Goal: Transaction & Acquisition: Book appointment/travel/reservation

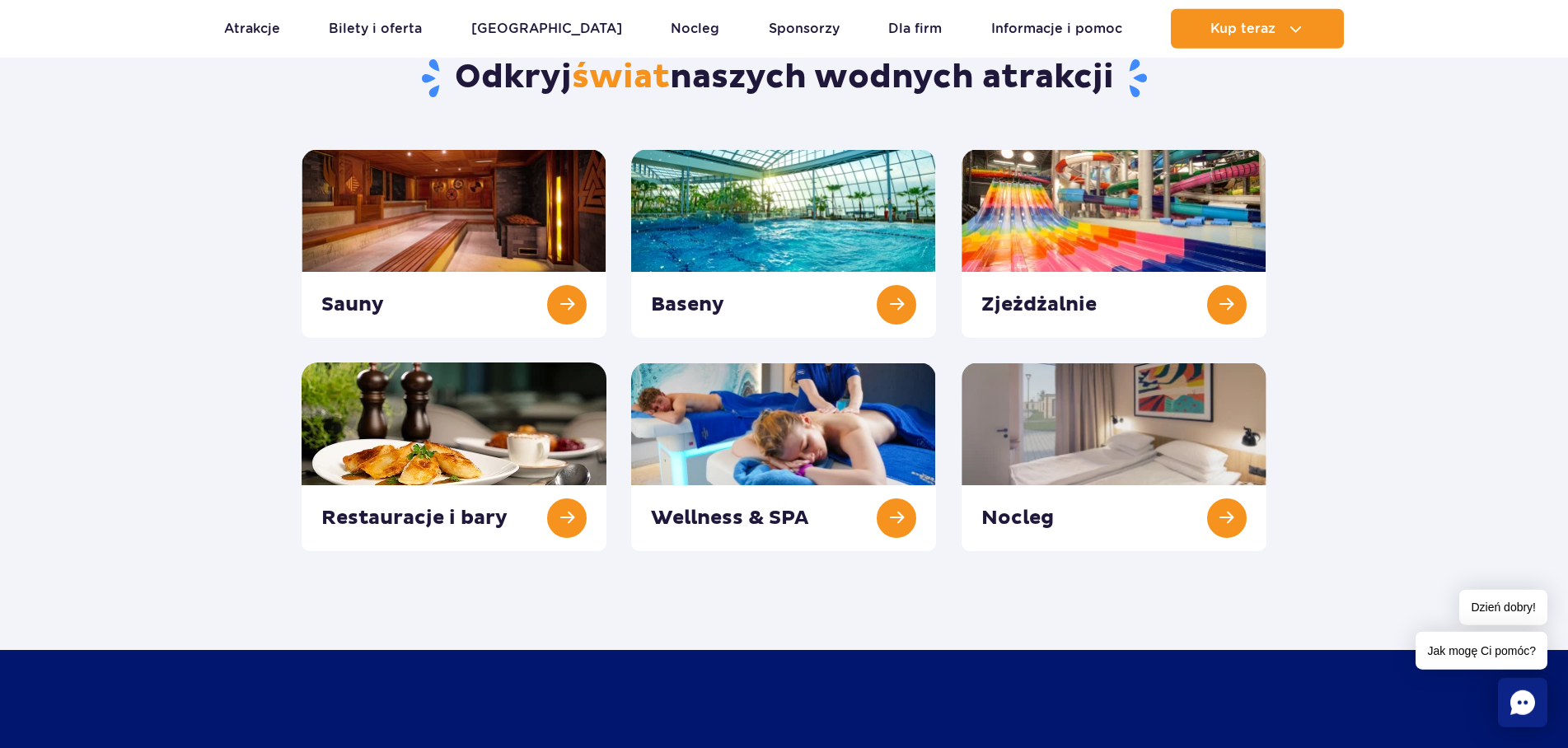
scroll to position [168, 0]
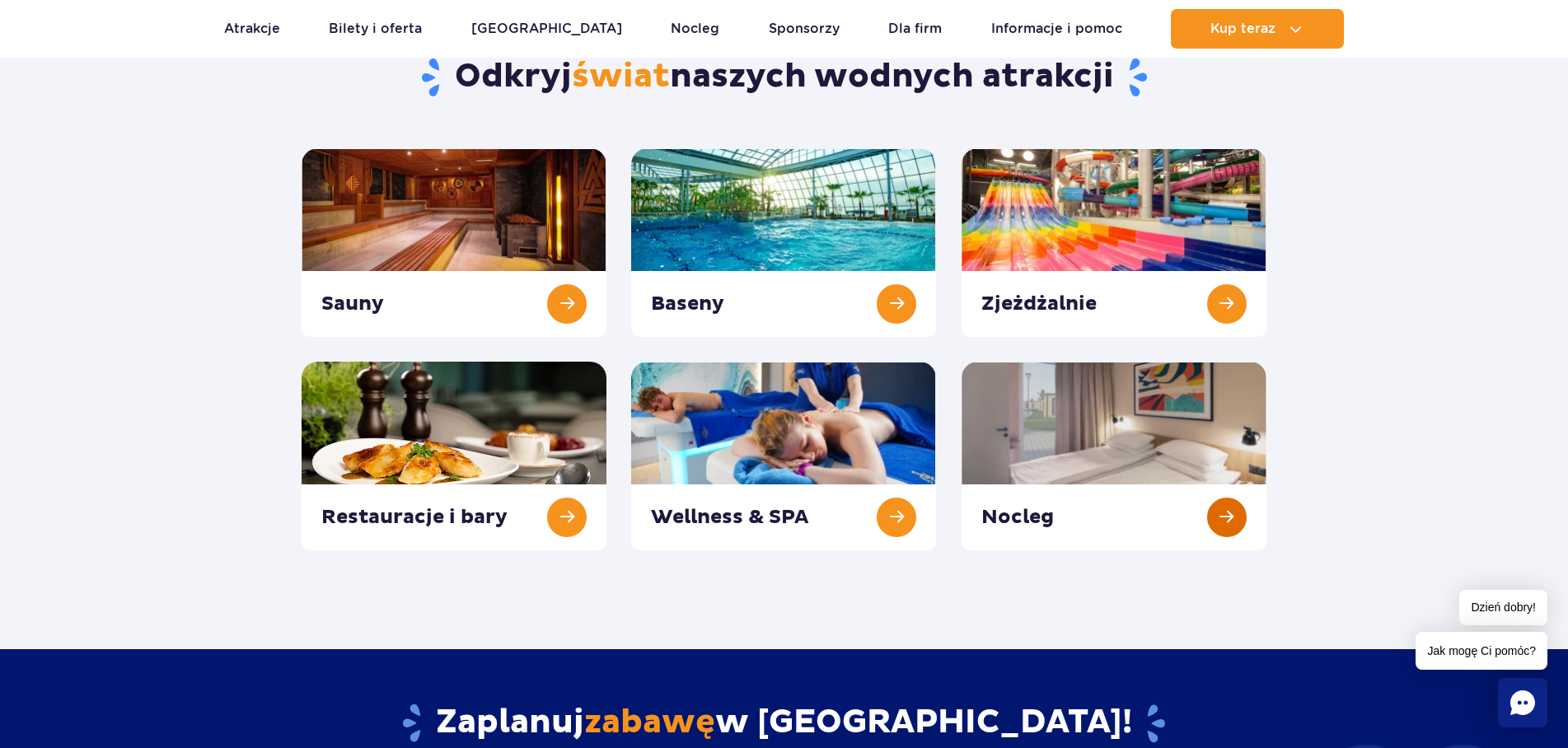
click at [1227, 524] on link at bounding box center [1115, 456] width 305 height 189
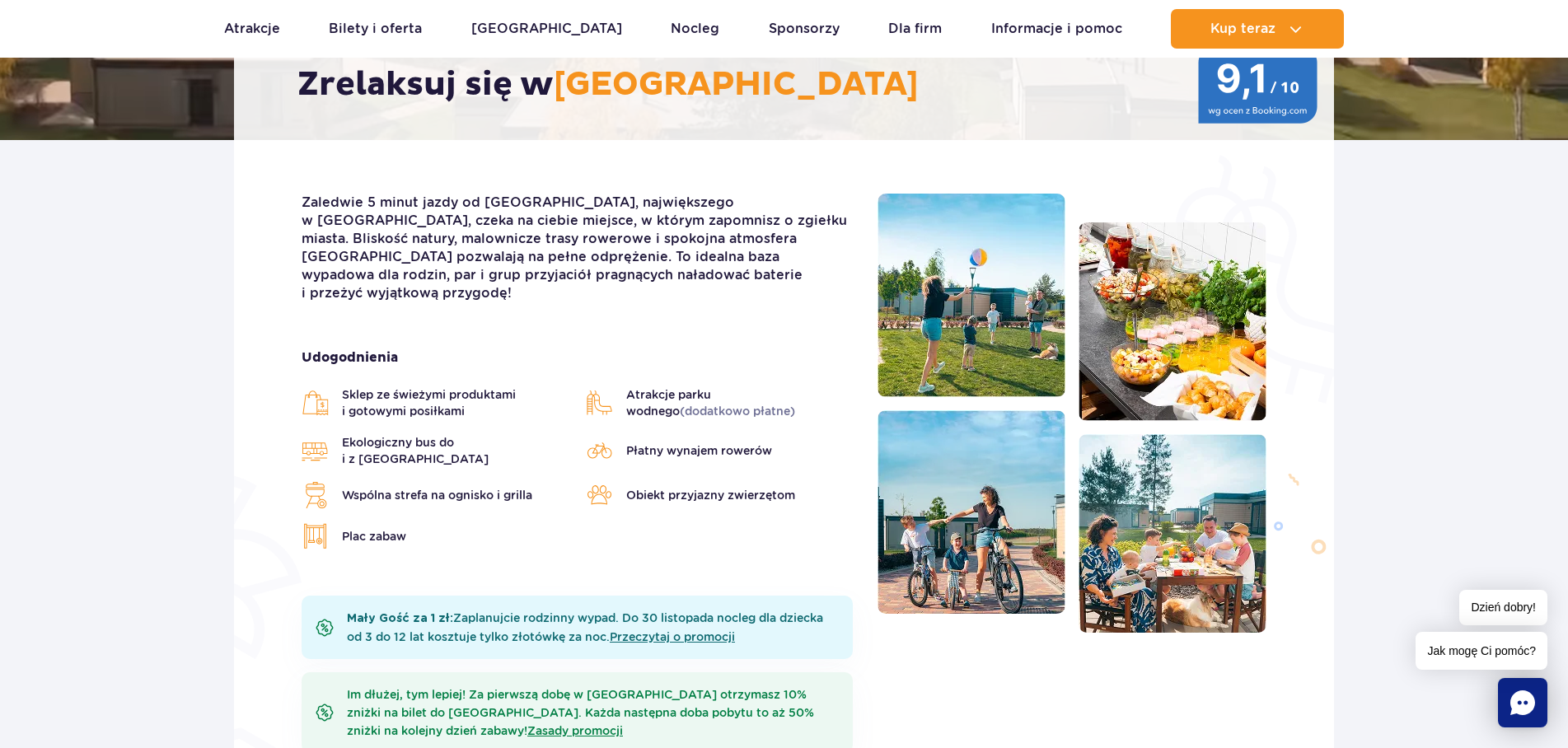
scroll to position [84, 0]
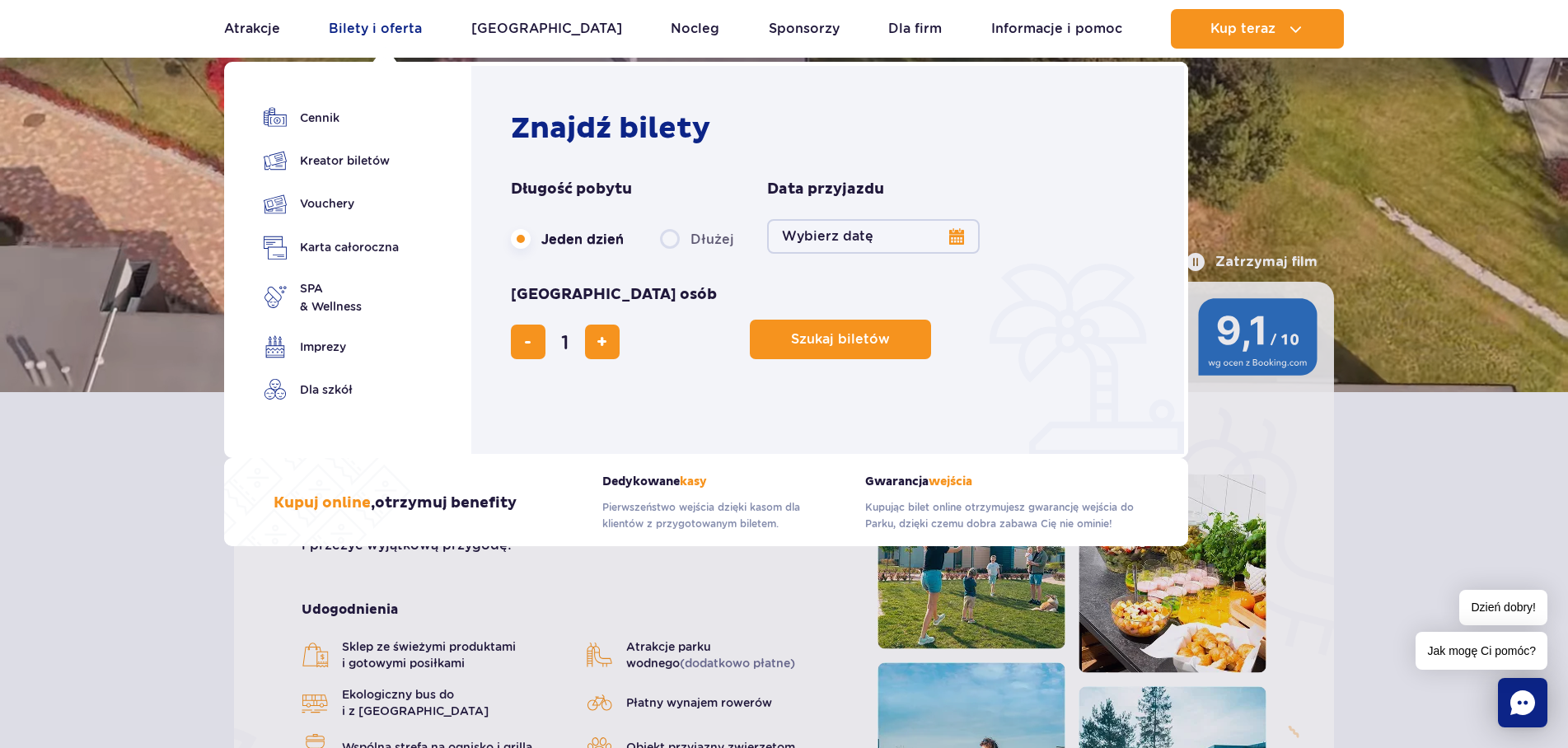
click at [366, 29] on link "Bilety i oferta" at bounding box center [375, 28] width 93 height 40
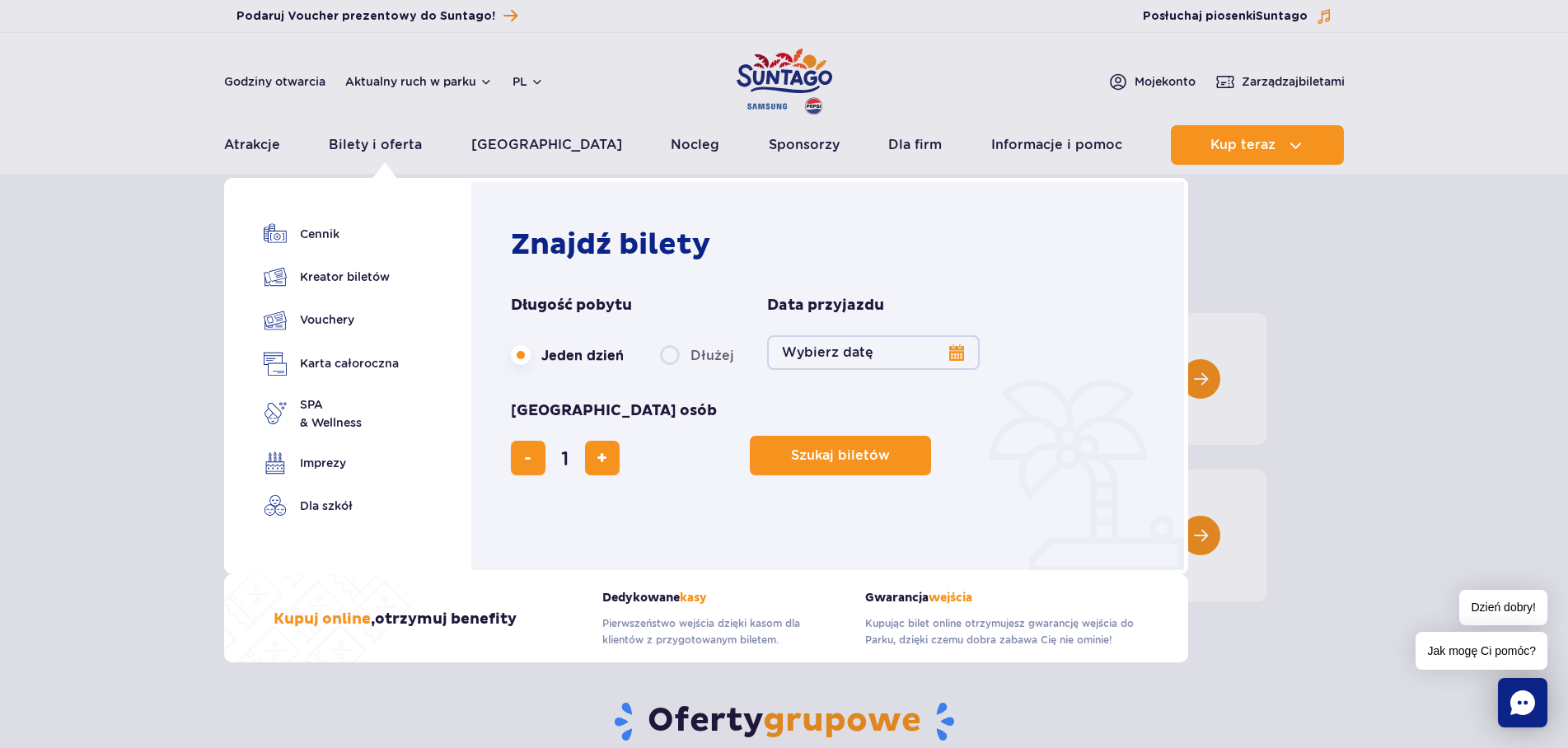
click at [661, 350] on label "Dłużej" at bounding box center [697, 355] width 75 height 35
click at [661, 369] on input "Dłużej" at bounding box center [669, 371] width 18 height 4
radio input "false"
radio input "true"
click at [947, 358] on button "Wybierz datę" at bounding box center [874, 352] width 213 height 35
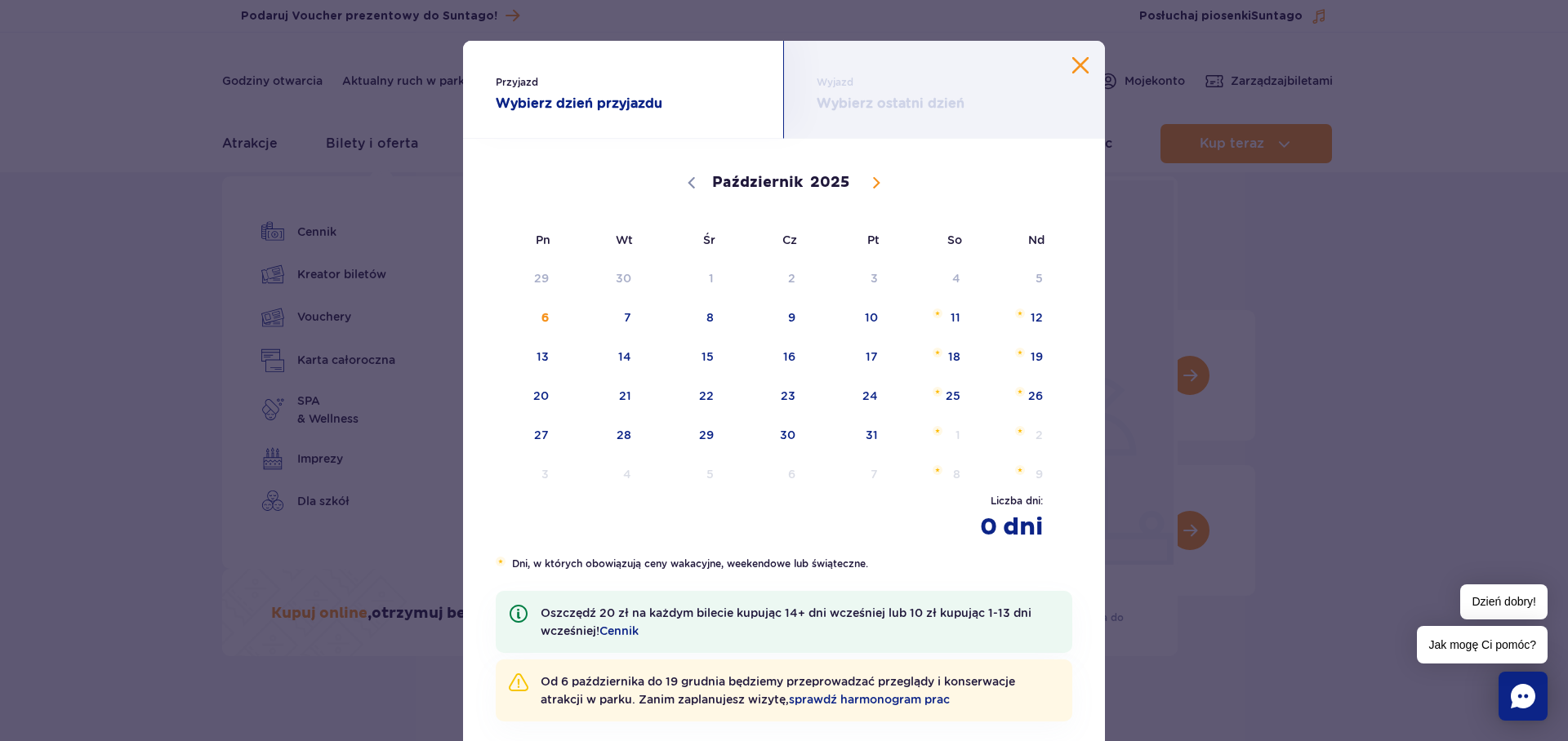
click at [871, 178] on icon at bounding box center [876, 183] width 11 height 11
select select "10"
click at [863, 321] on span "7" at bounding box center [850, 317] width 83 height 38
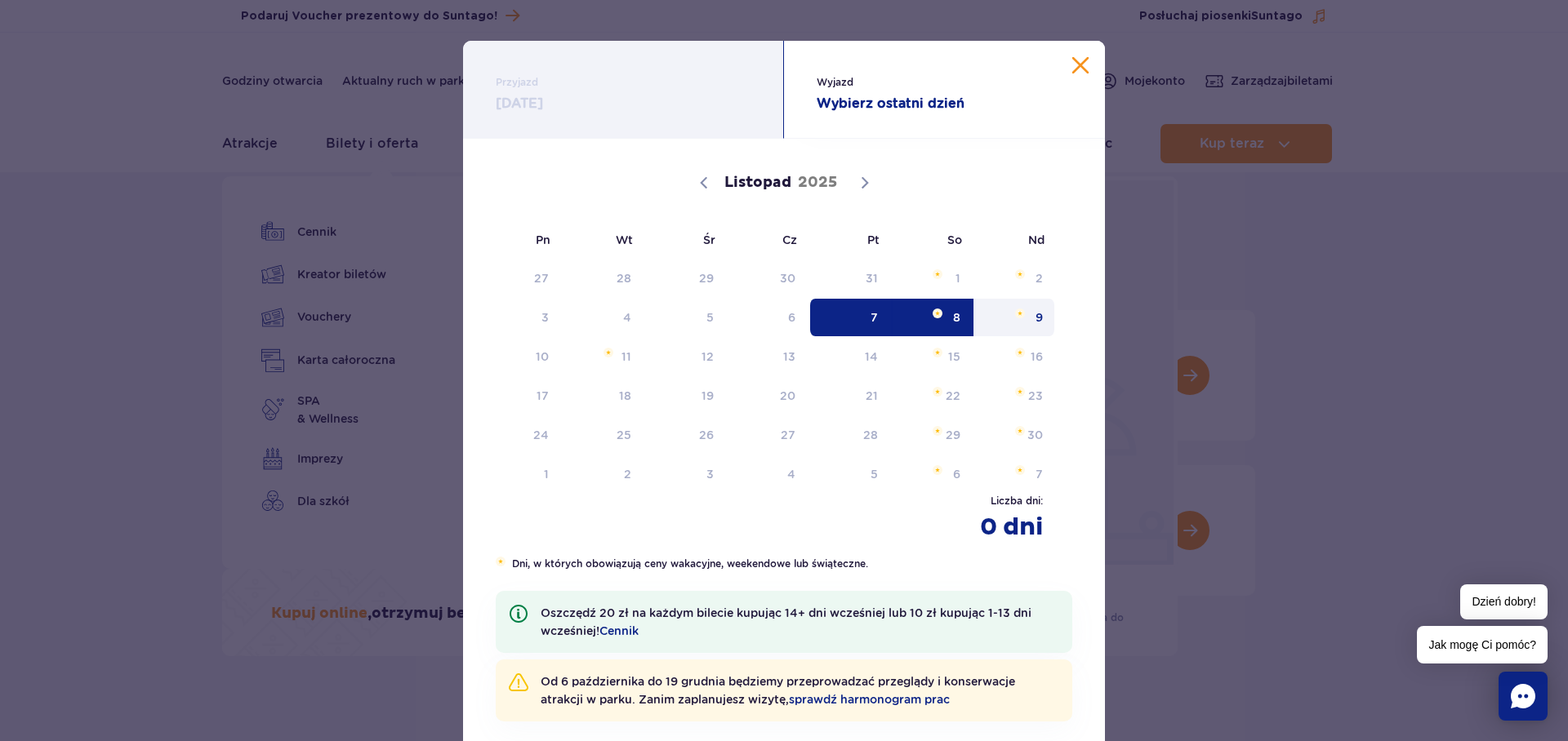
click at [1016, 323] on span "9" at bounding box center [1015, 317] width 83 height 38
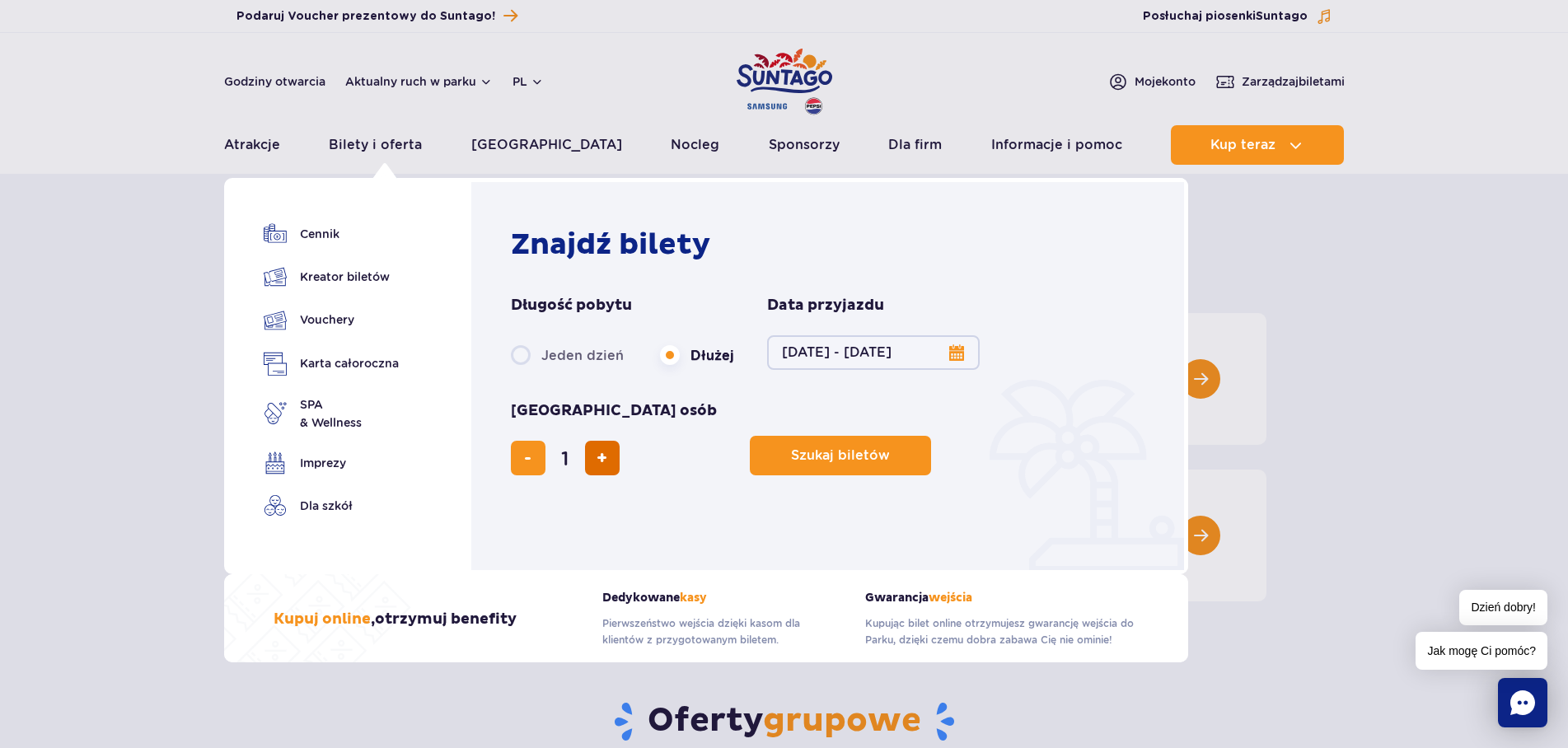
click at [607, 458] on span "dodaj bilet" at bounding box center [602, 458] width 11 height 0
type input "2"
click at [784, 448] on span "Szukaj biletów" at bounding box center [833, 455] width 98 height 15
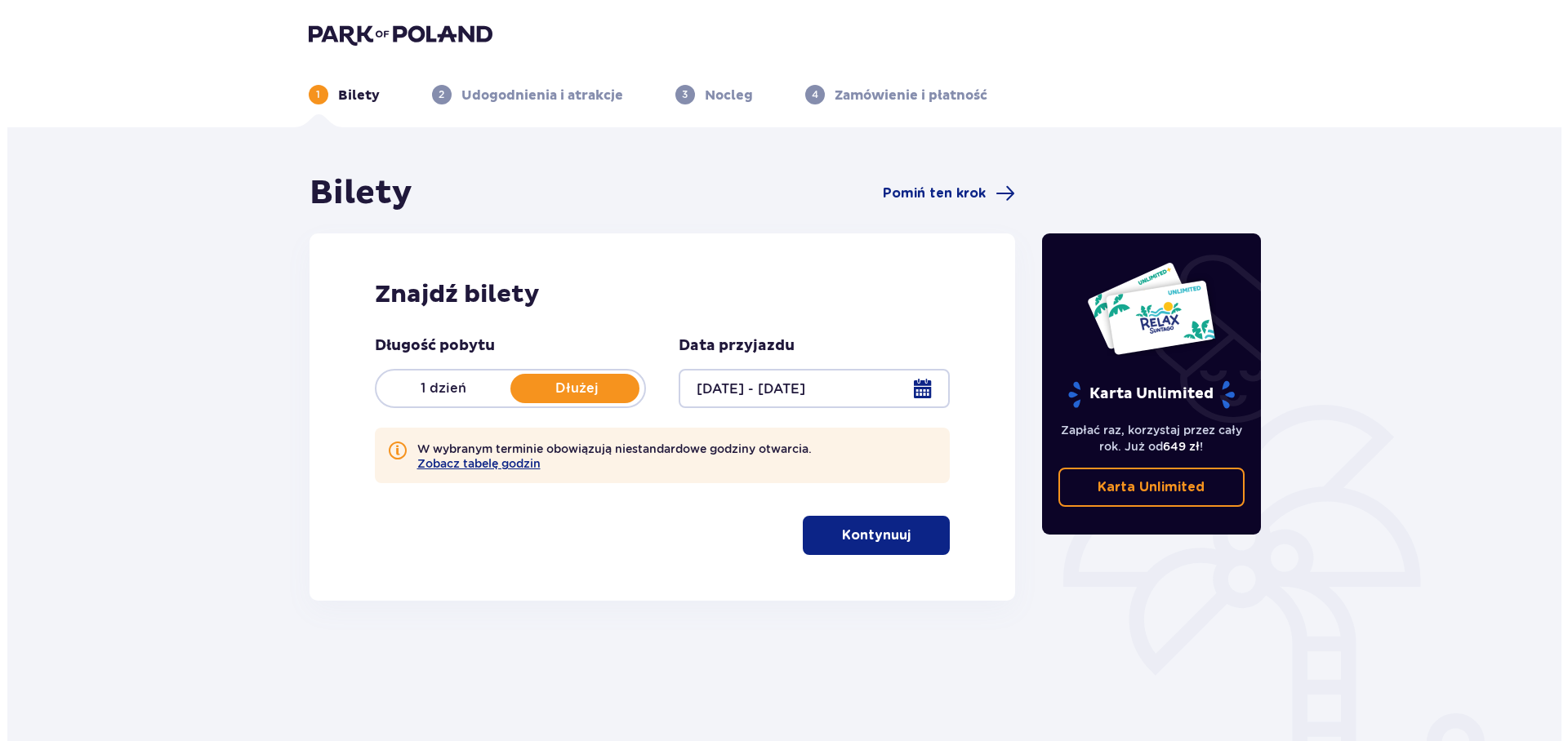
scroll to position [91, 0]
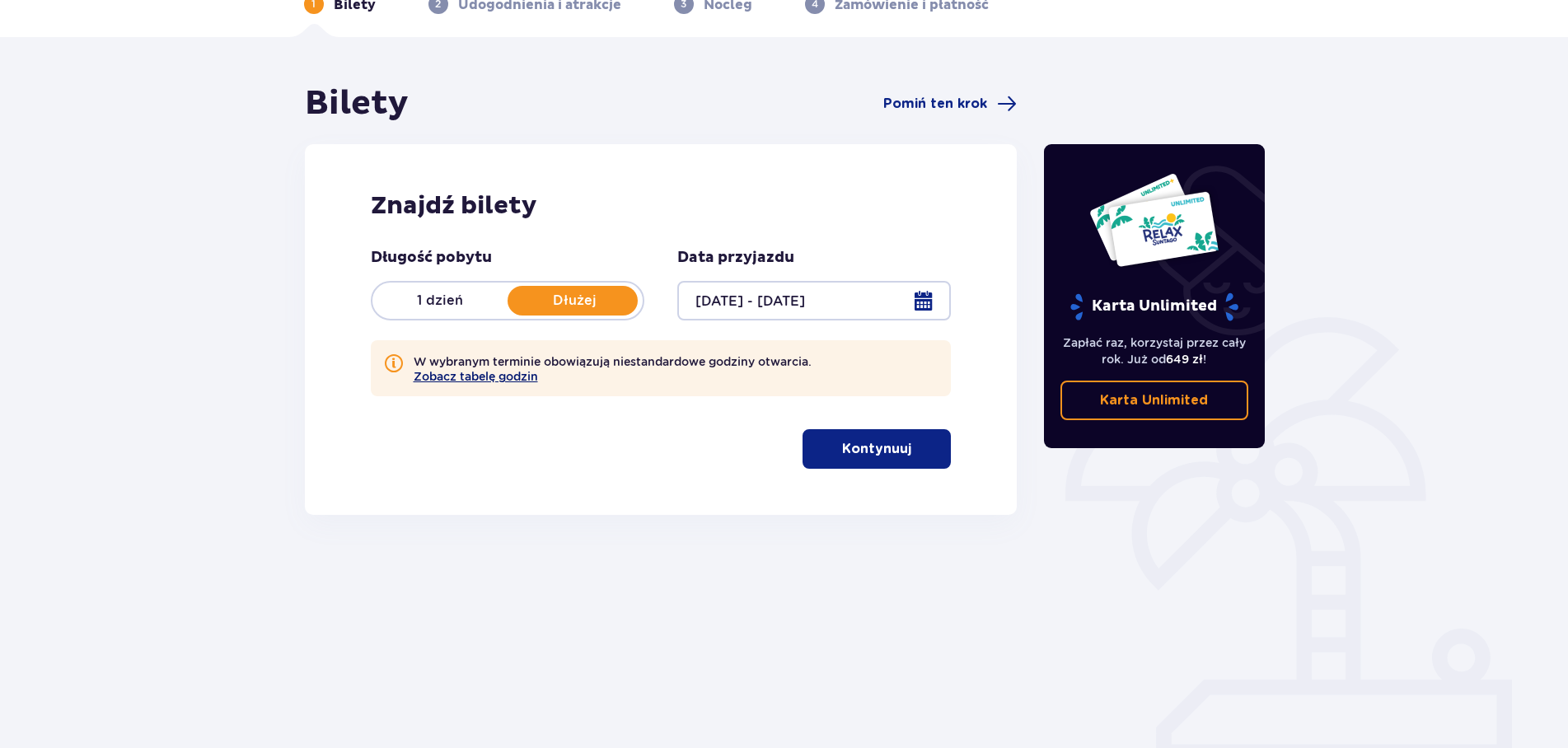
click at [458, 375] on button "Zobacz tabelę godzin" at bounding box center [476, 376] width 124 height 13
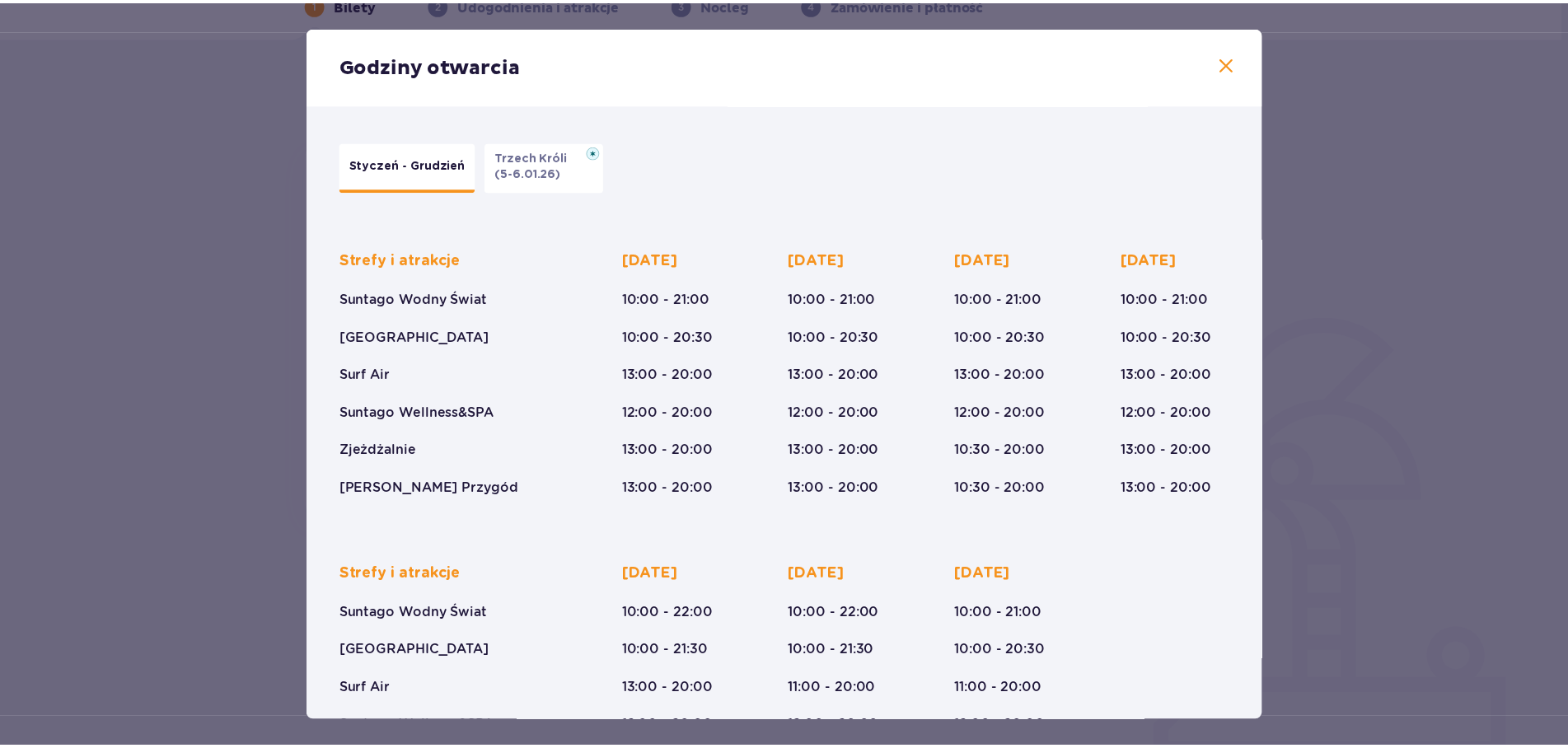
scroll to position [123, 0]
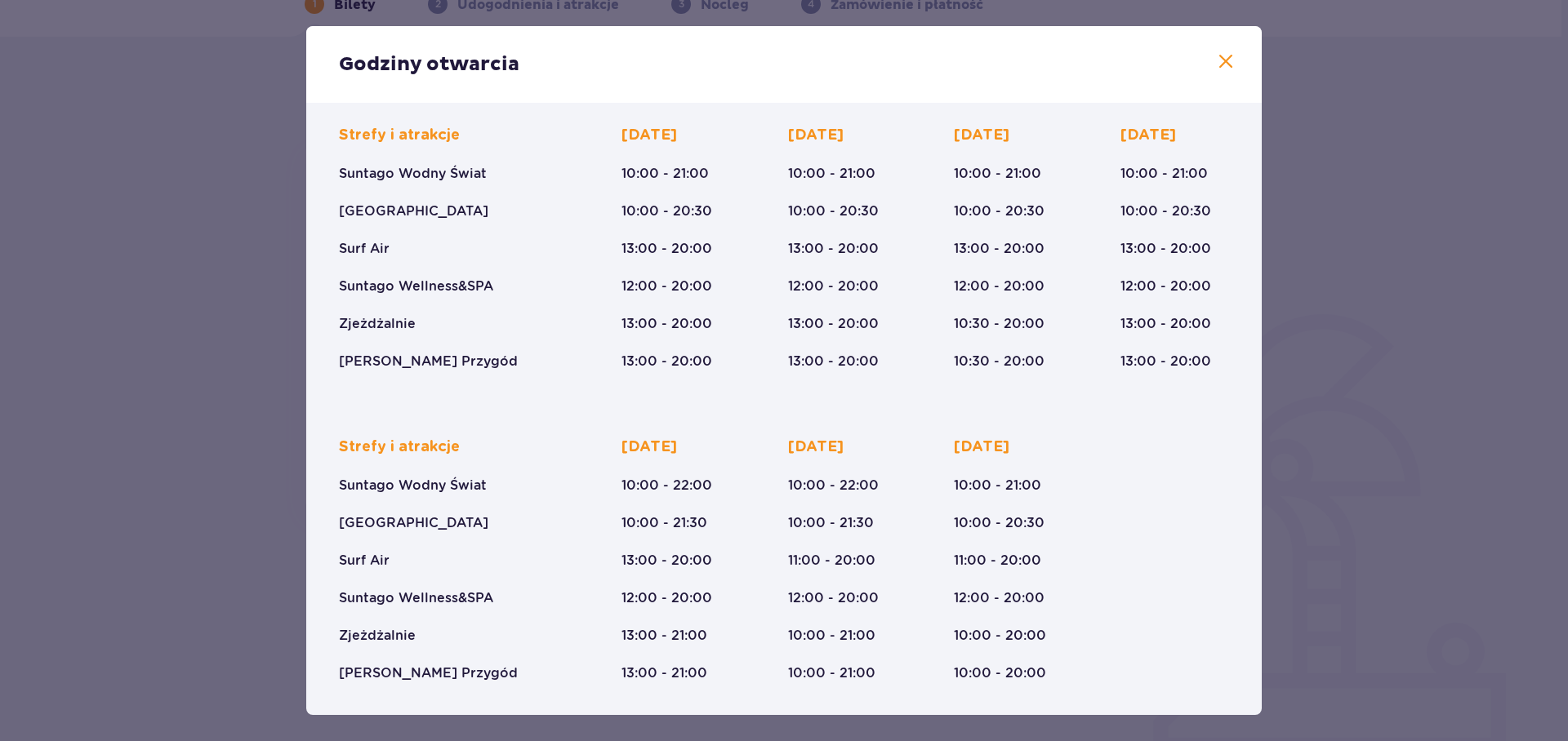
click at [1216, 66] on span at bounding box center [1226, 62] width 19 height 19
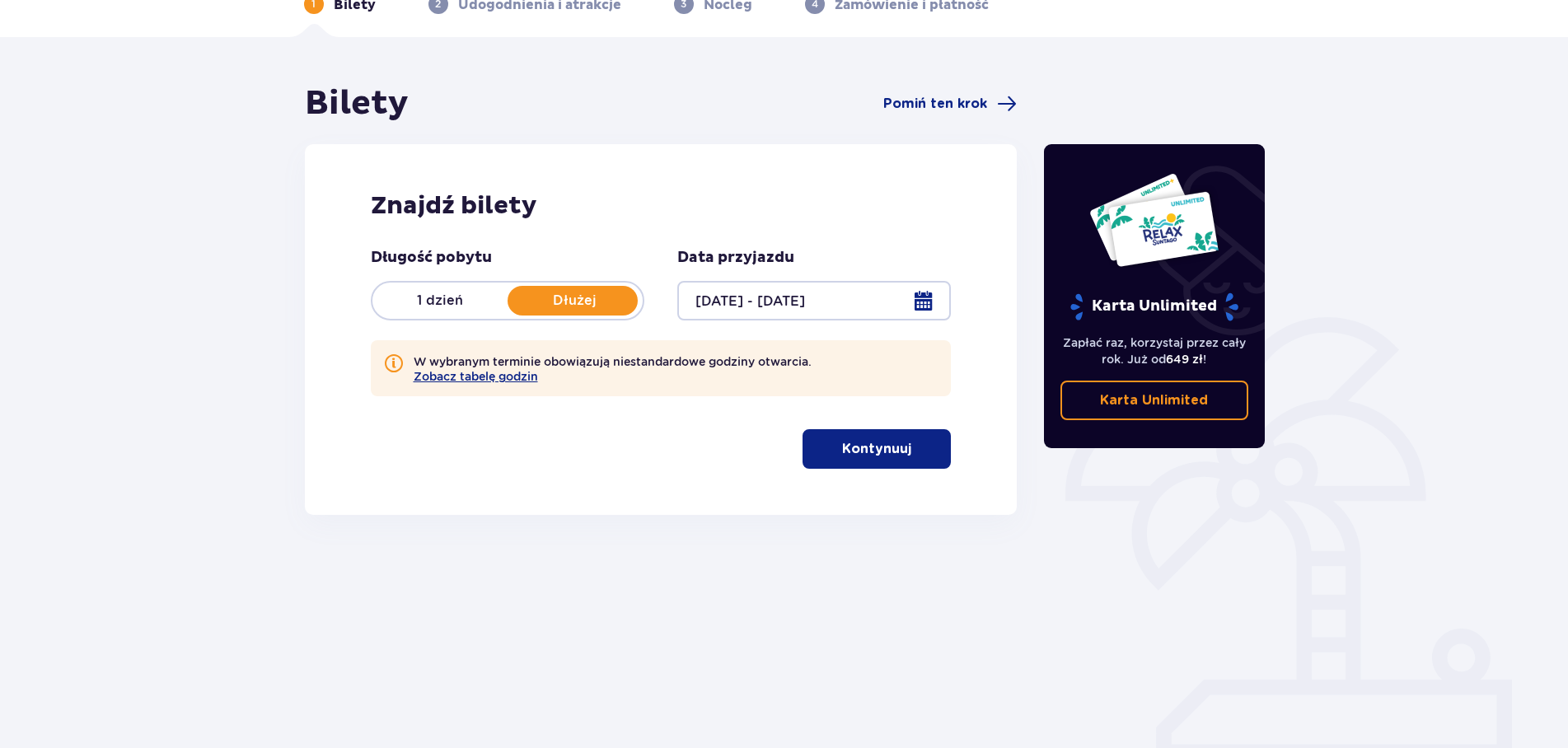
click at [892, 445] on p "Kontynuuj" at bounding box center [877, 449] width 69 height 18
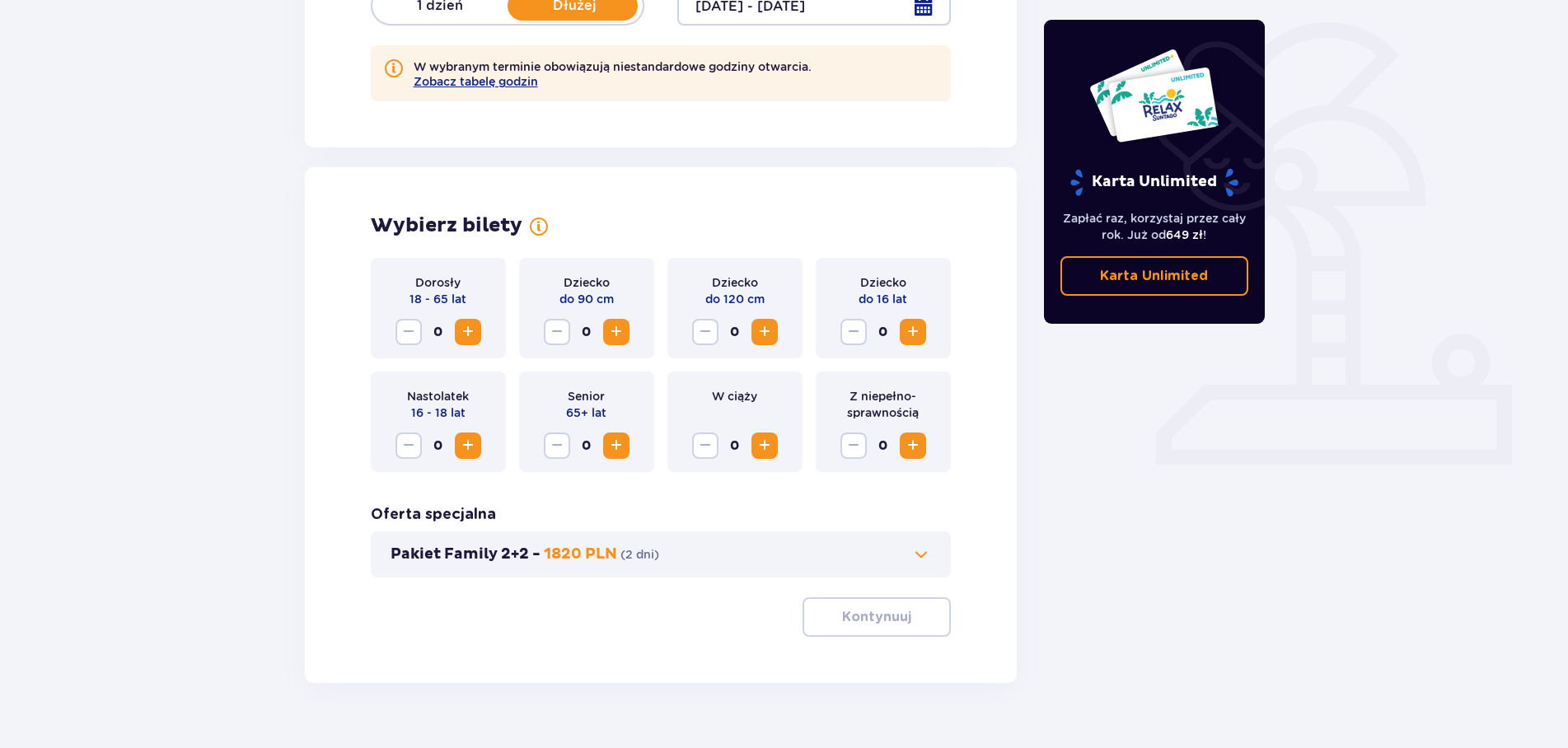
scroll to position [421, 0]
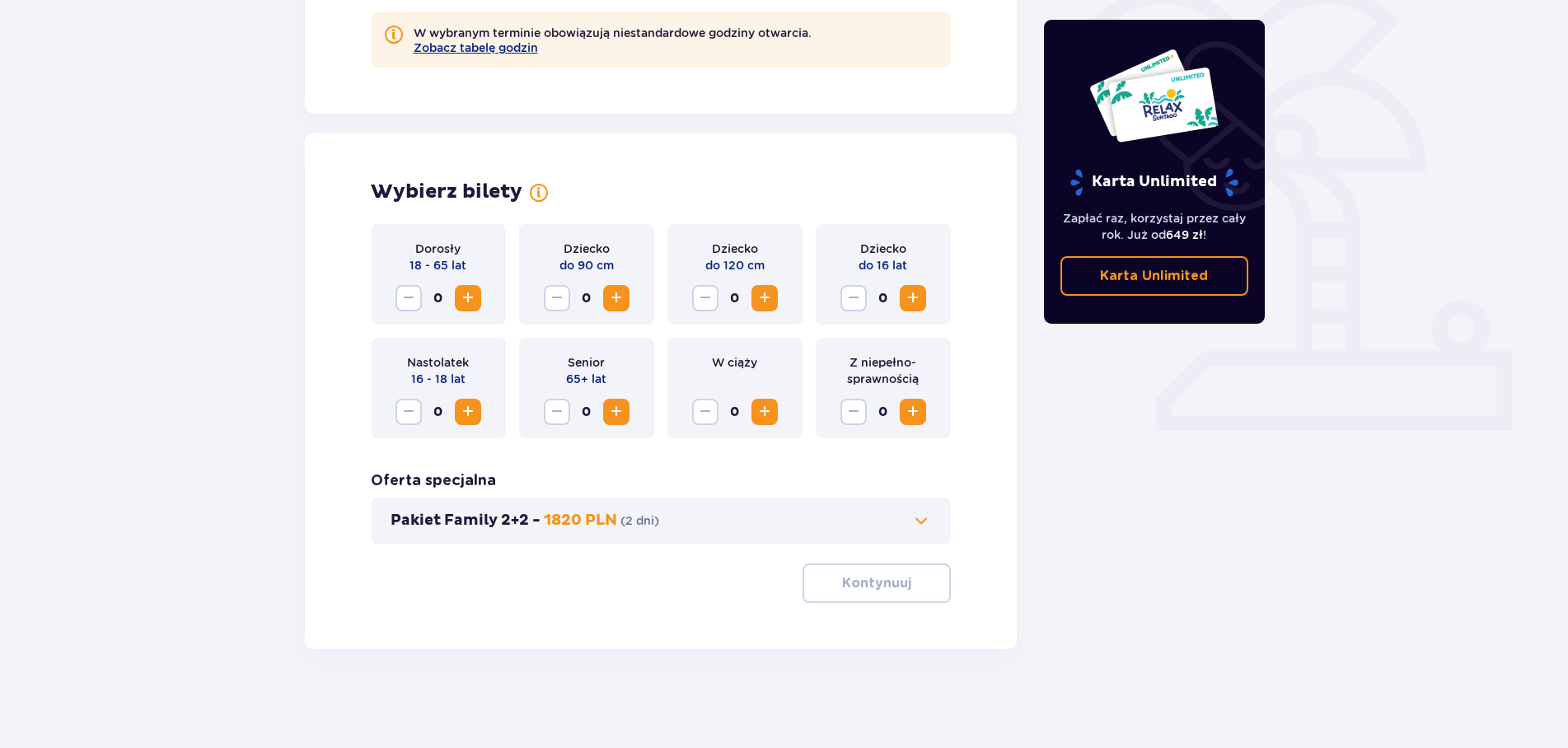
click at [476, 295] on span "Zwiększ" at bounding box center [468, 298] width 20 height 20
click at [916, 301] on span "Zwiększ" at bounding box center [913, 298] width 20 height 20
click at [869, 582] on p "Kontynuuj" at bounding box center [877, 583] width 69 height 18
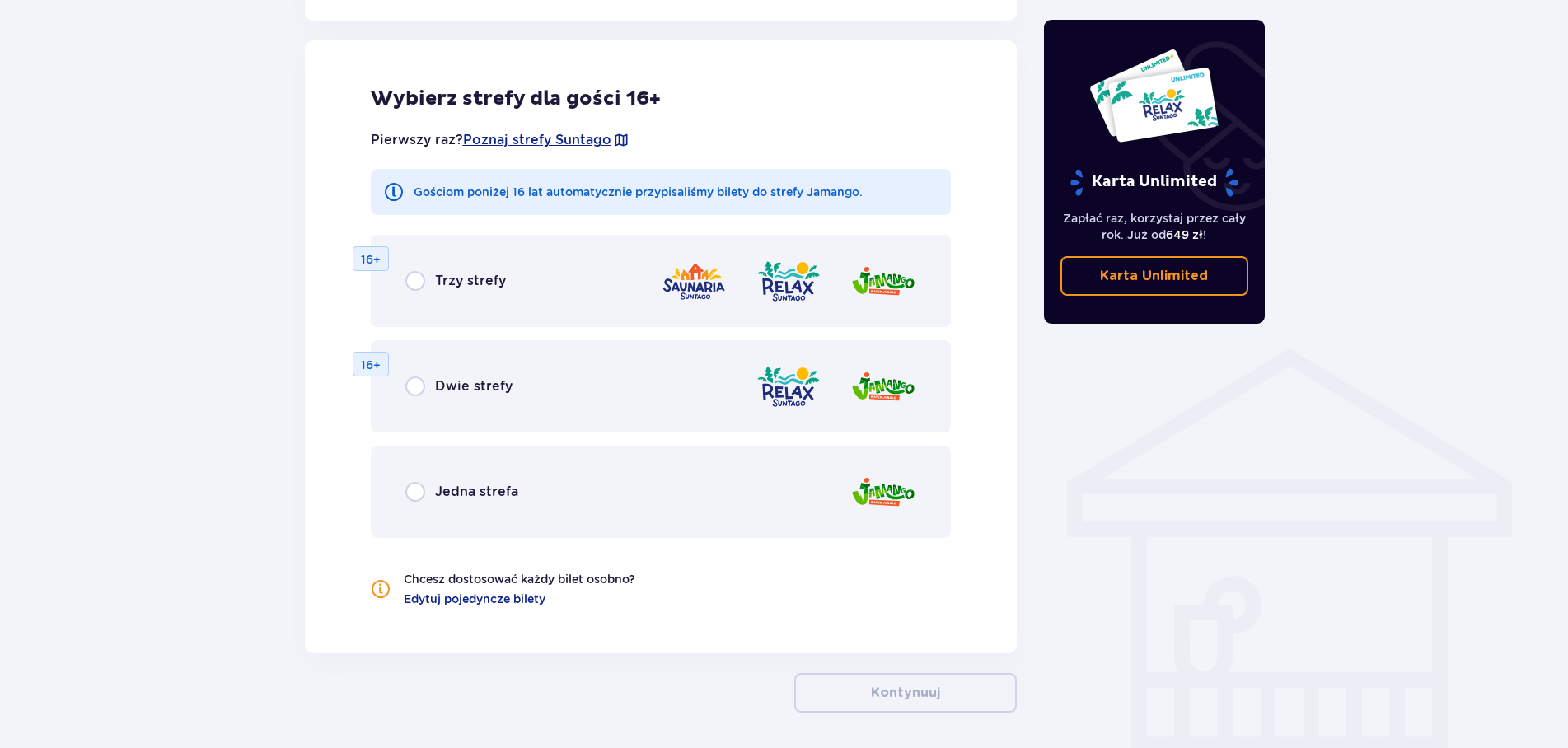
scroll to position [990, 0]
click at [406, 287] on input "radio" at bounding box center [415, 280] width 20 height 20
radio input "true"
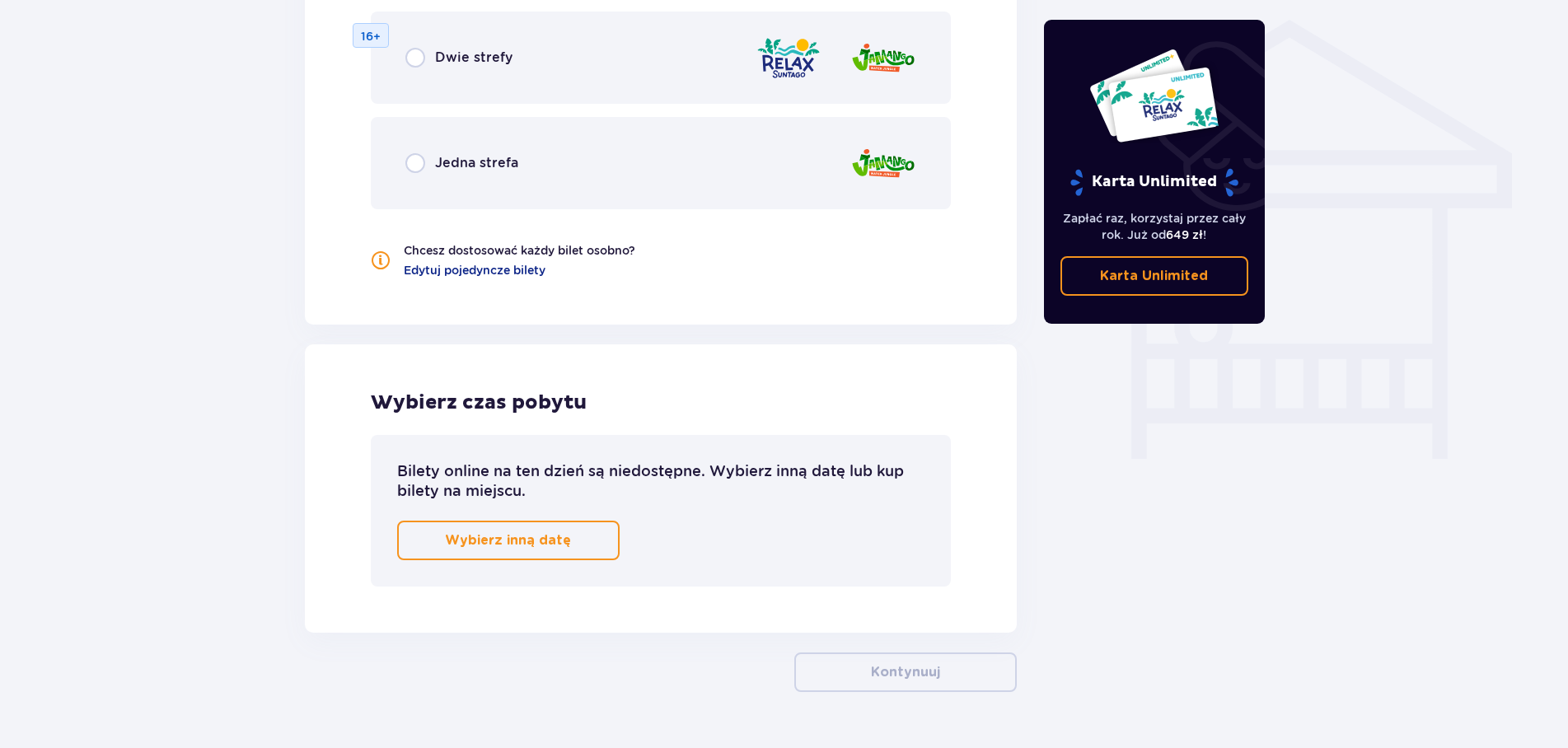
scroll to position [1361, 0]
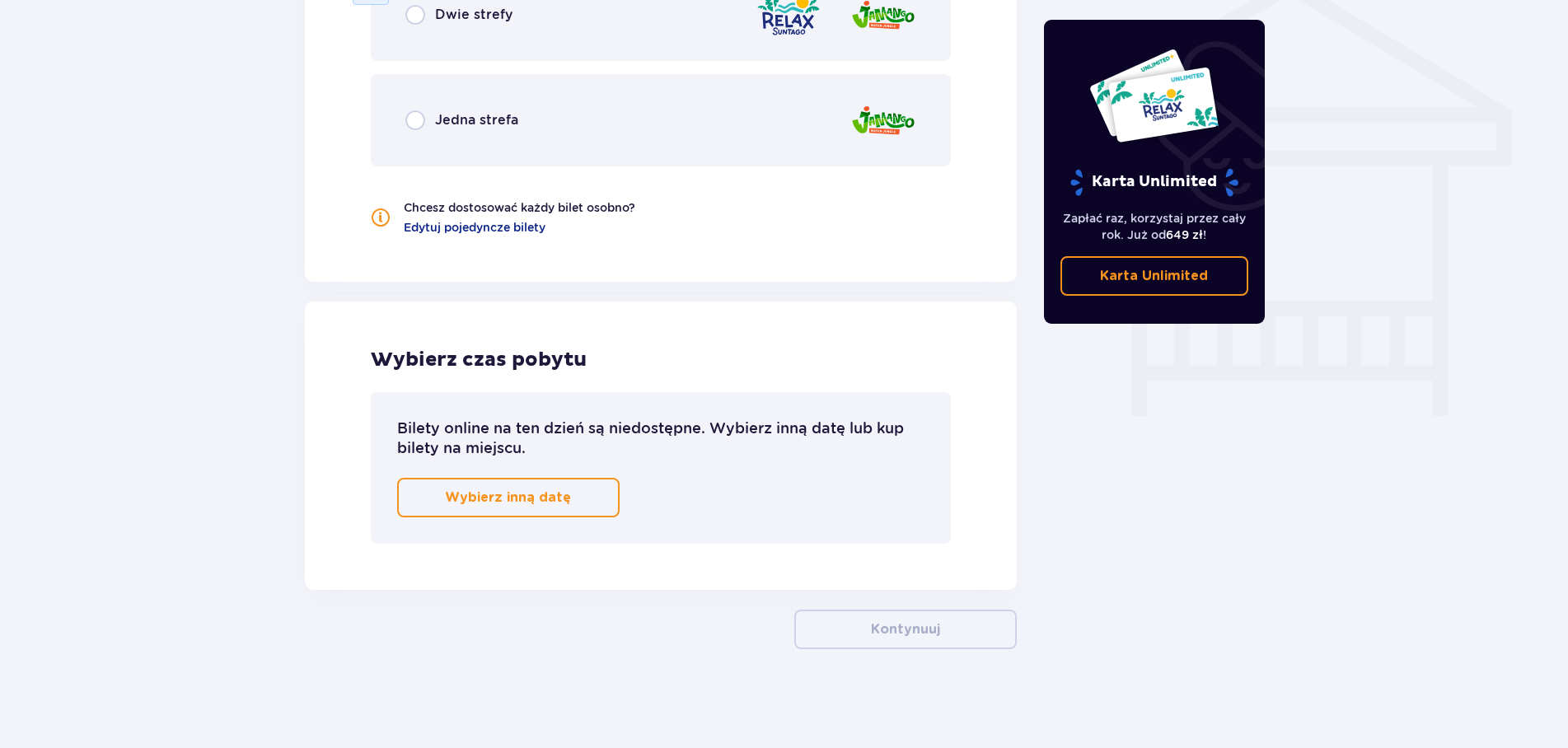
click at [495, 510] on button "Wybierz inną datę" at bounding box center [508, 498] width 223 height 40
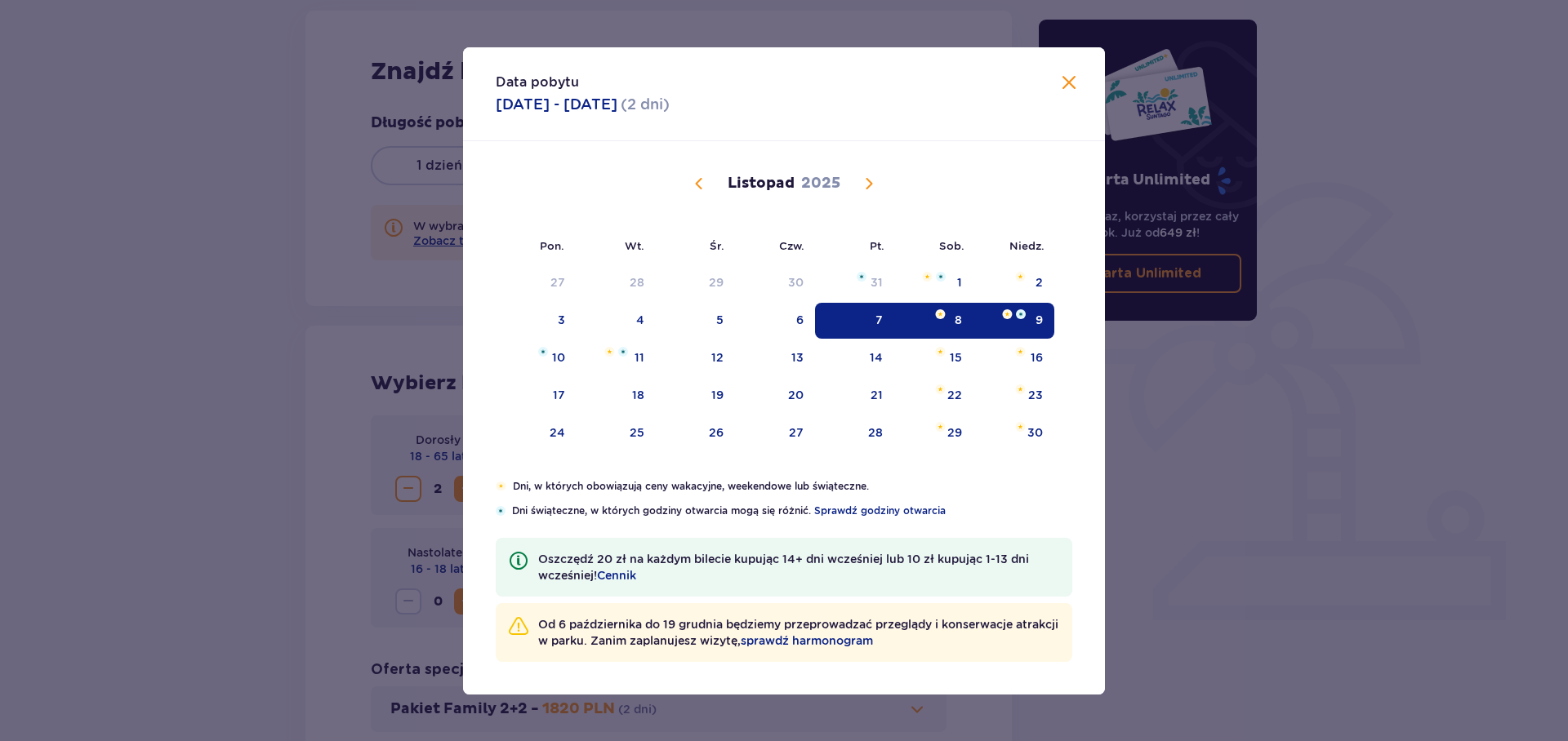
scroll to position [214, 0]
click at [875, 363] on div "14" at bounding box center [876, 357] width 13 height 17
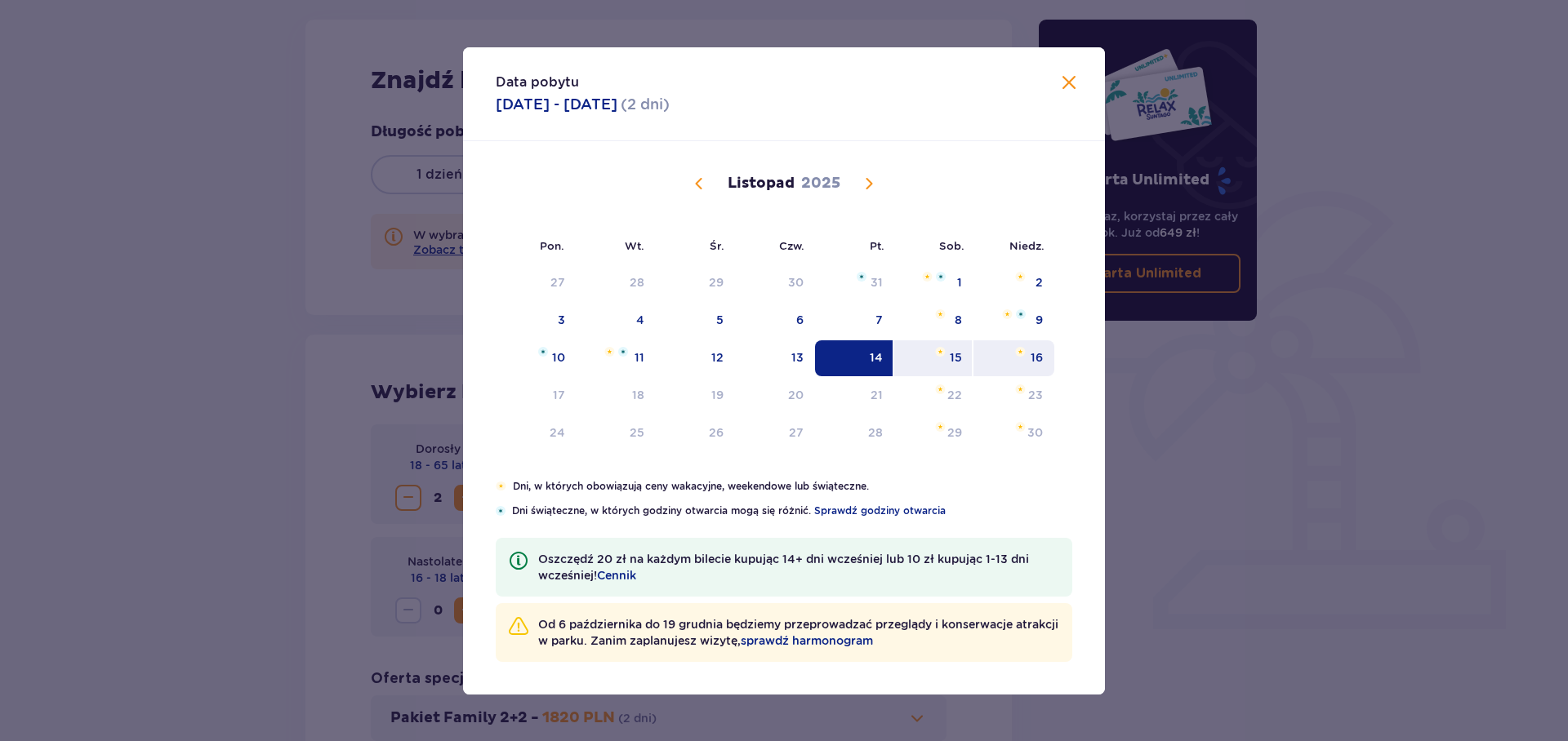
click at [1019, 356] on img at bounding box center [1020, 352] width 11 height 10
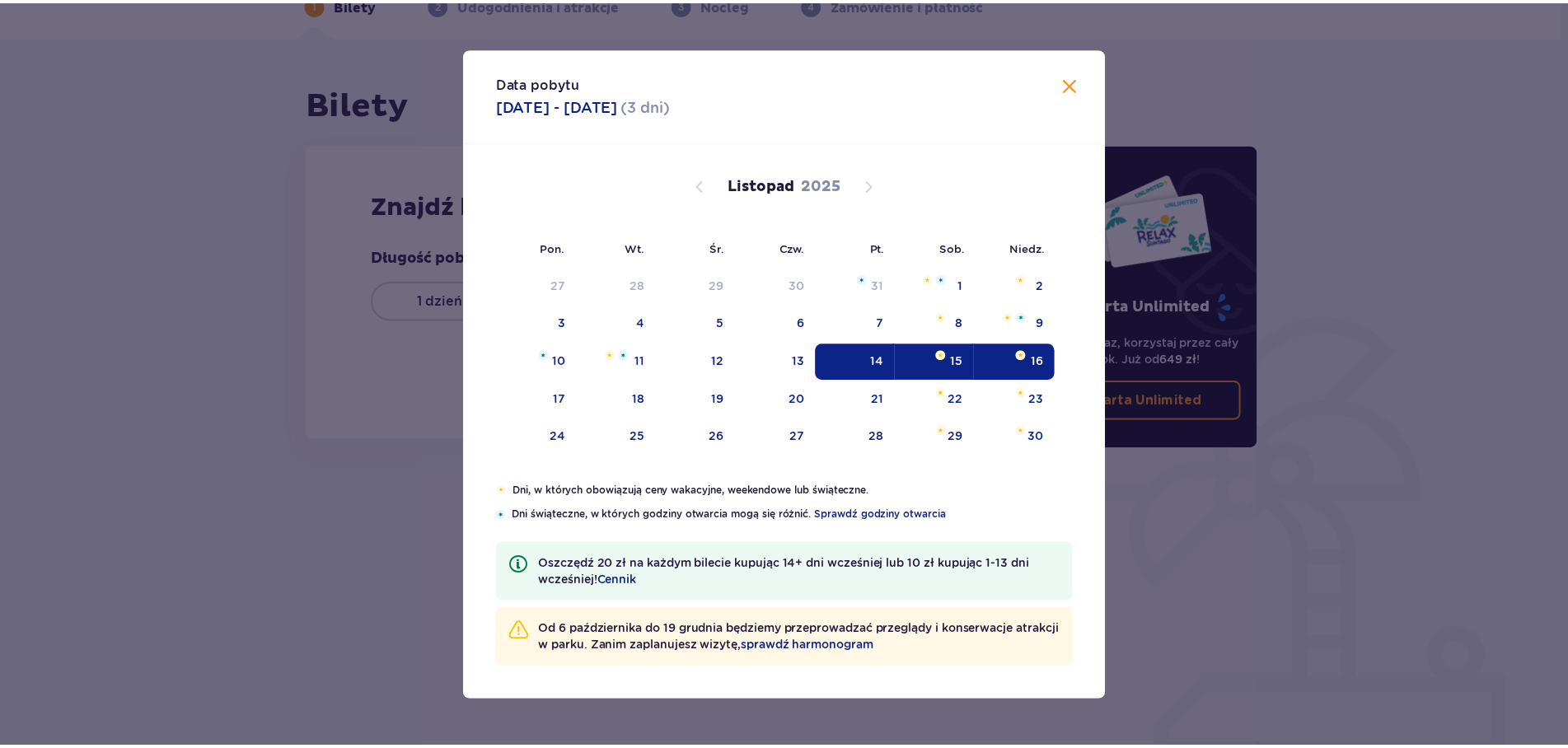
scroll to position [91, 0]
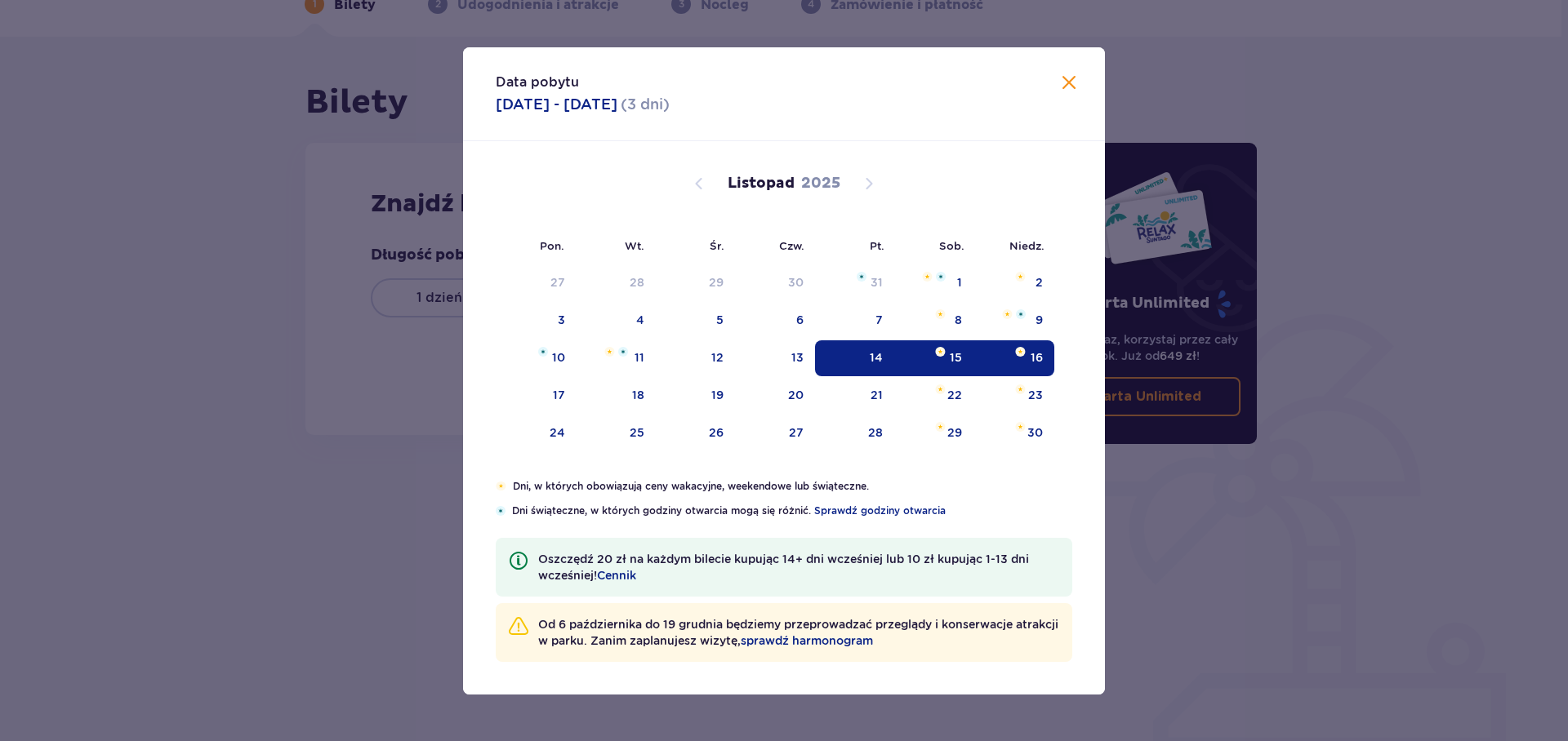
type input "14.11.25 - 16.11.25"
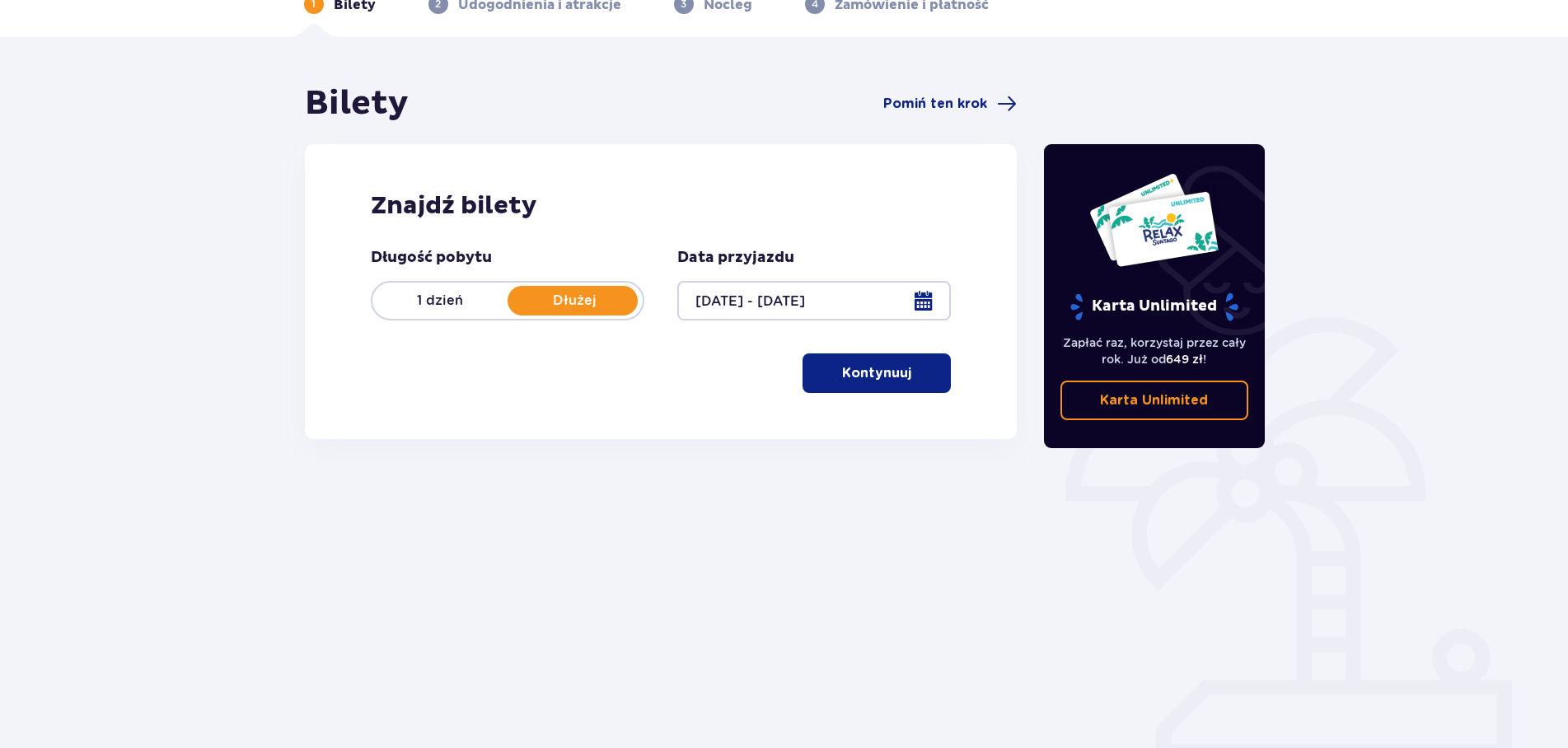
click at [869, 375] on p "Kontynuuj" at bounding box center [877, 373] width 69 height 18
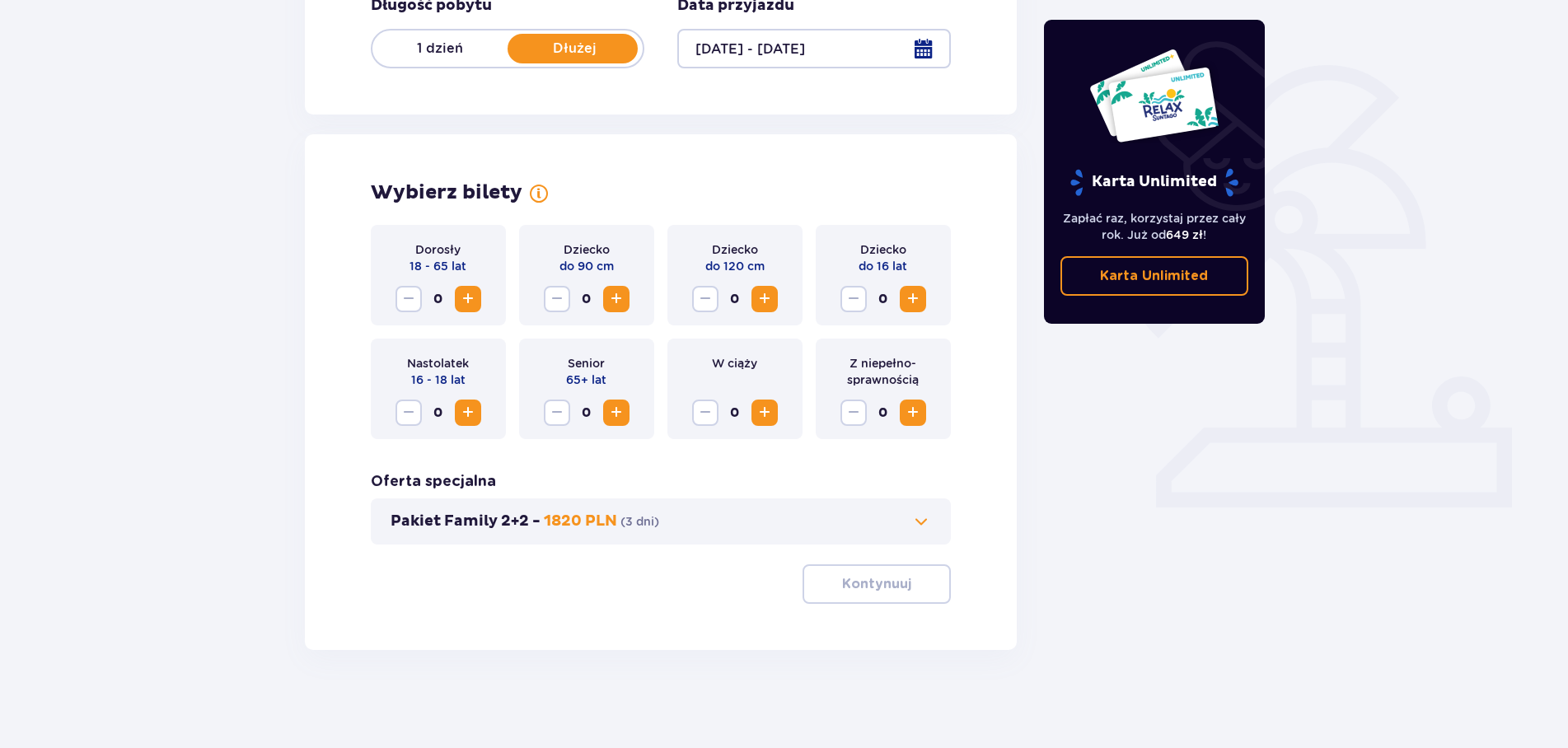
scroll to position [344, 0]
click at [461, 300] on span "Zwiększ" at bounding box center [468, 298] width 20 height 20
click at [910, 302] on span "Zwiększ" at bounding box center [913, 298] width 20 height 20
click at [873, 579] on p "Kontynuuj" at bounding box center [877, 583] width 69 height 18
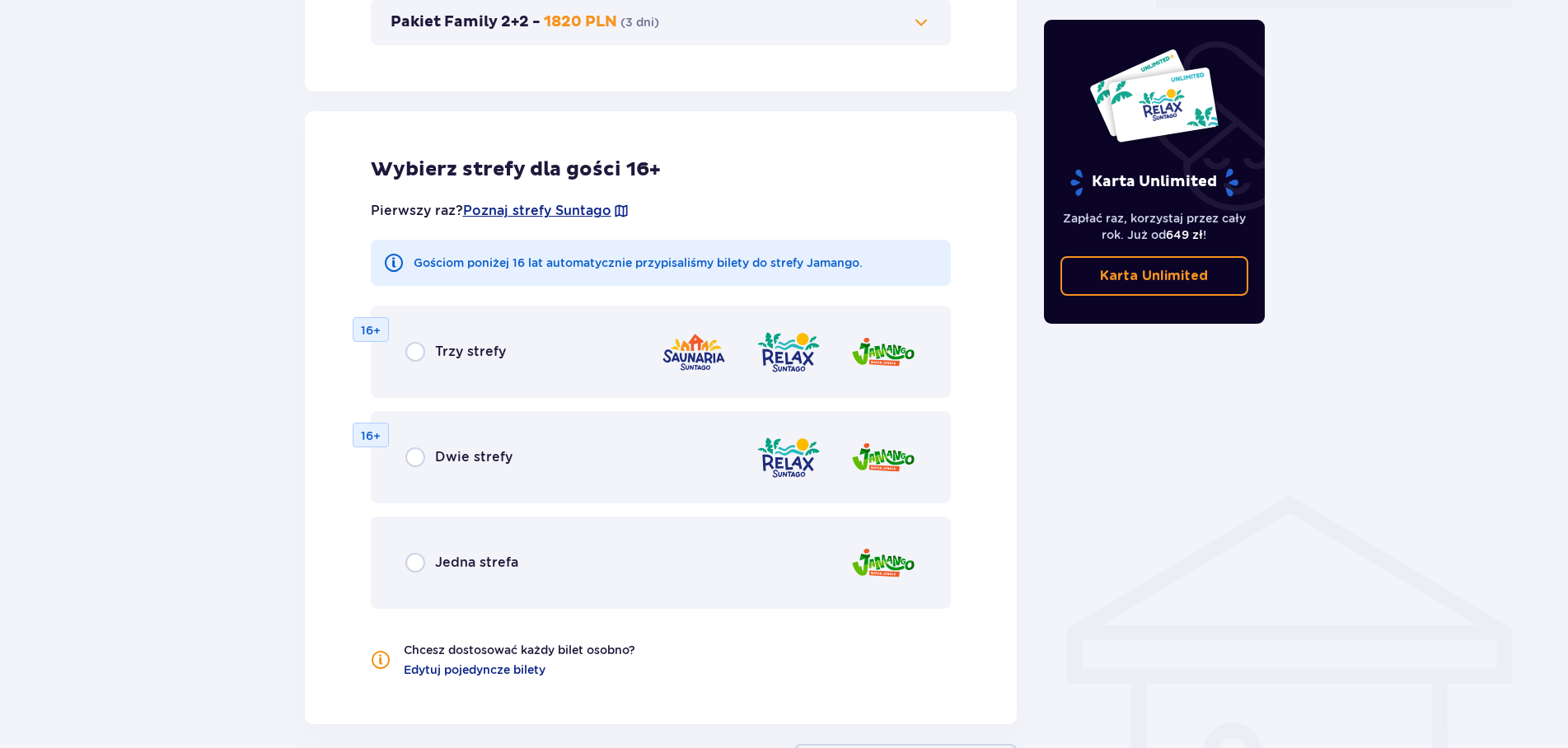
scroll to position [915, 0]
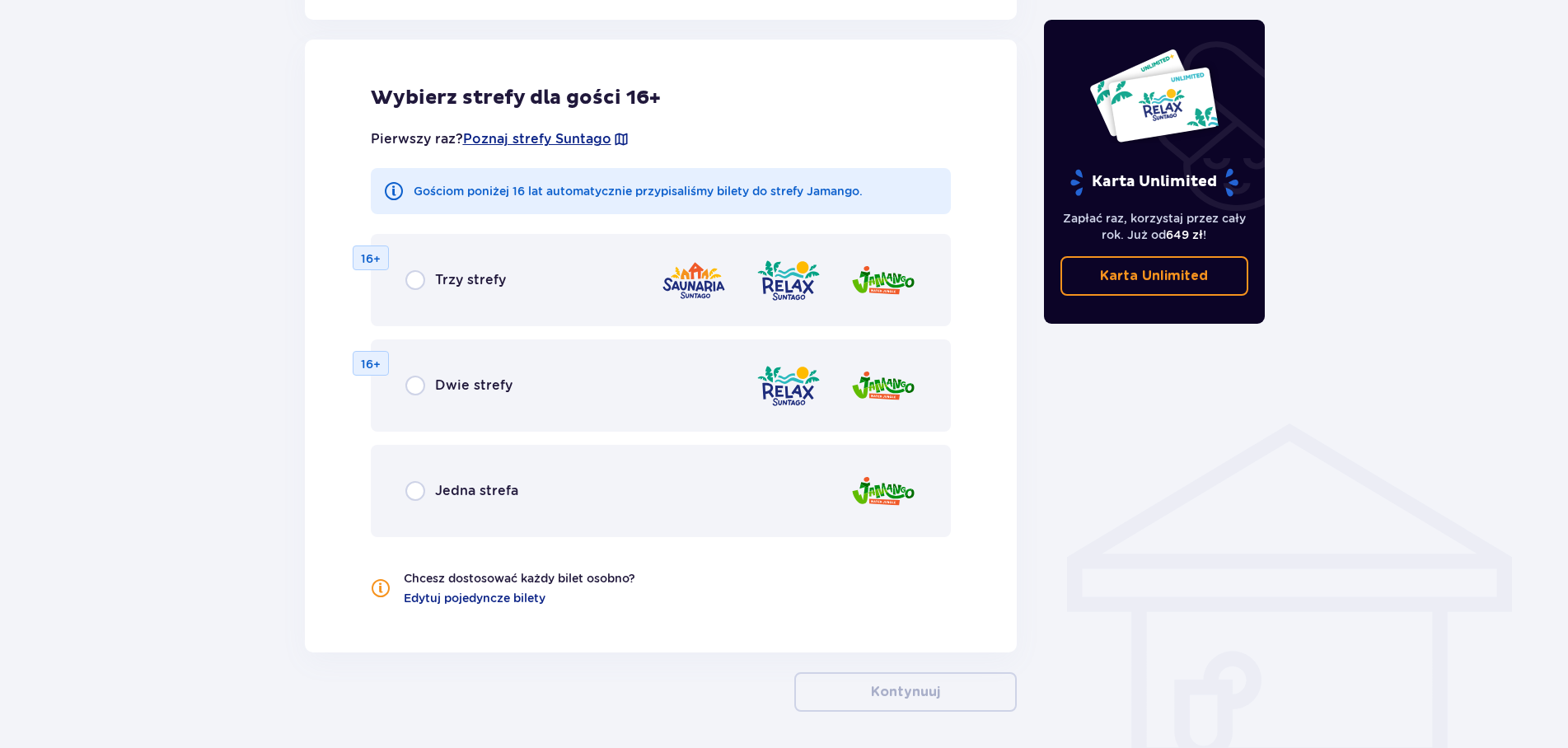
click at [412, 280] on input "radio" at bounding box center [415, 280] width 20 height 20
radio input "true"
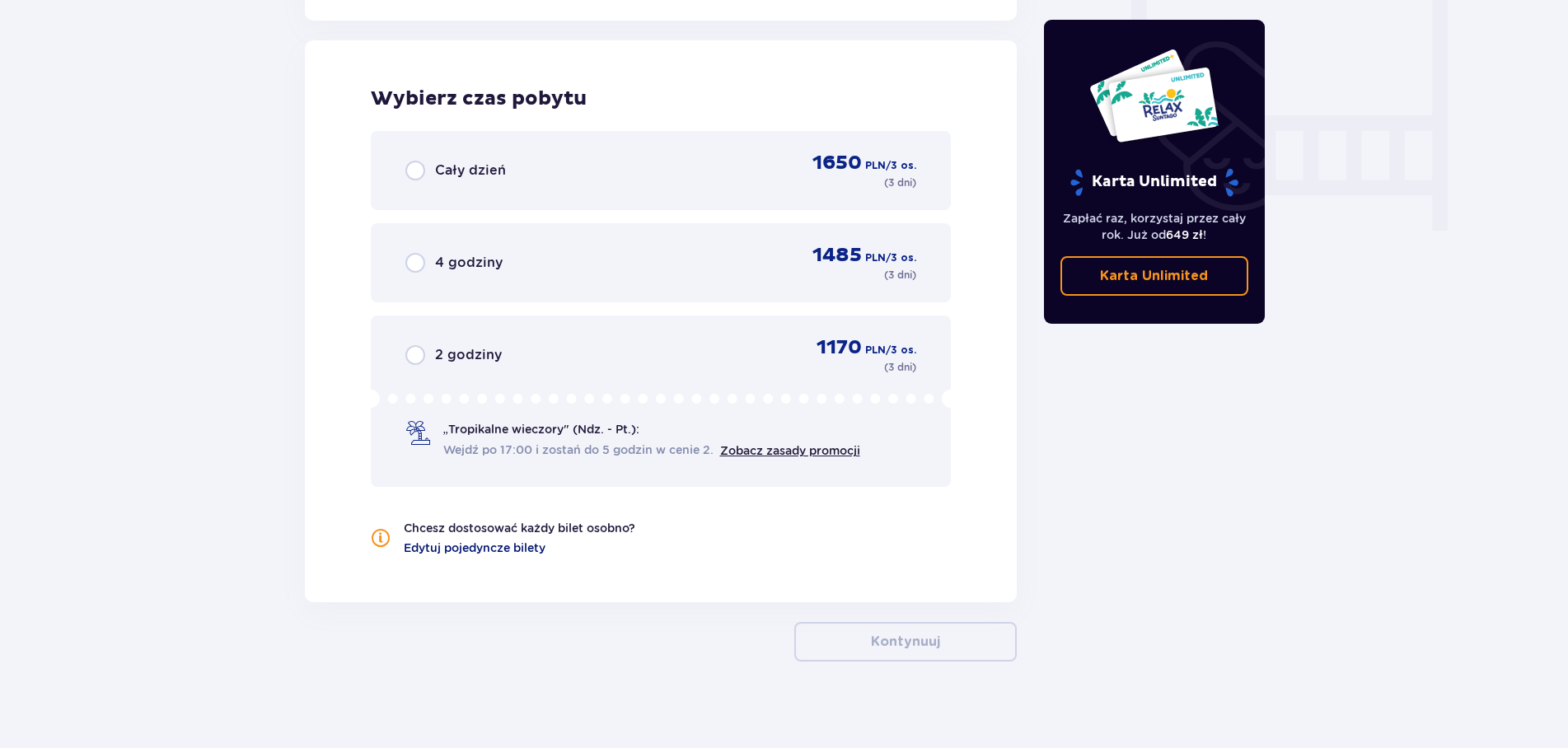
scroll to position [1547, 0]
click at [412, 171] on input "radio" at bounding box center [415, 169] width 20 height 20
radio input "true"
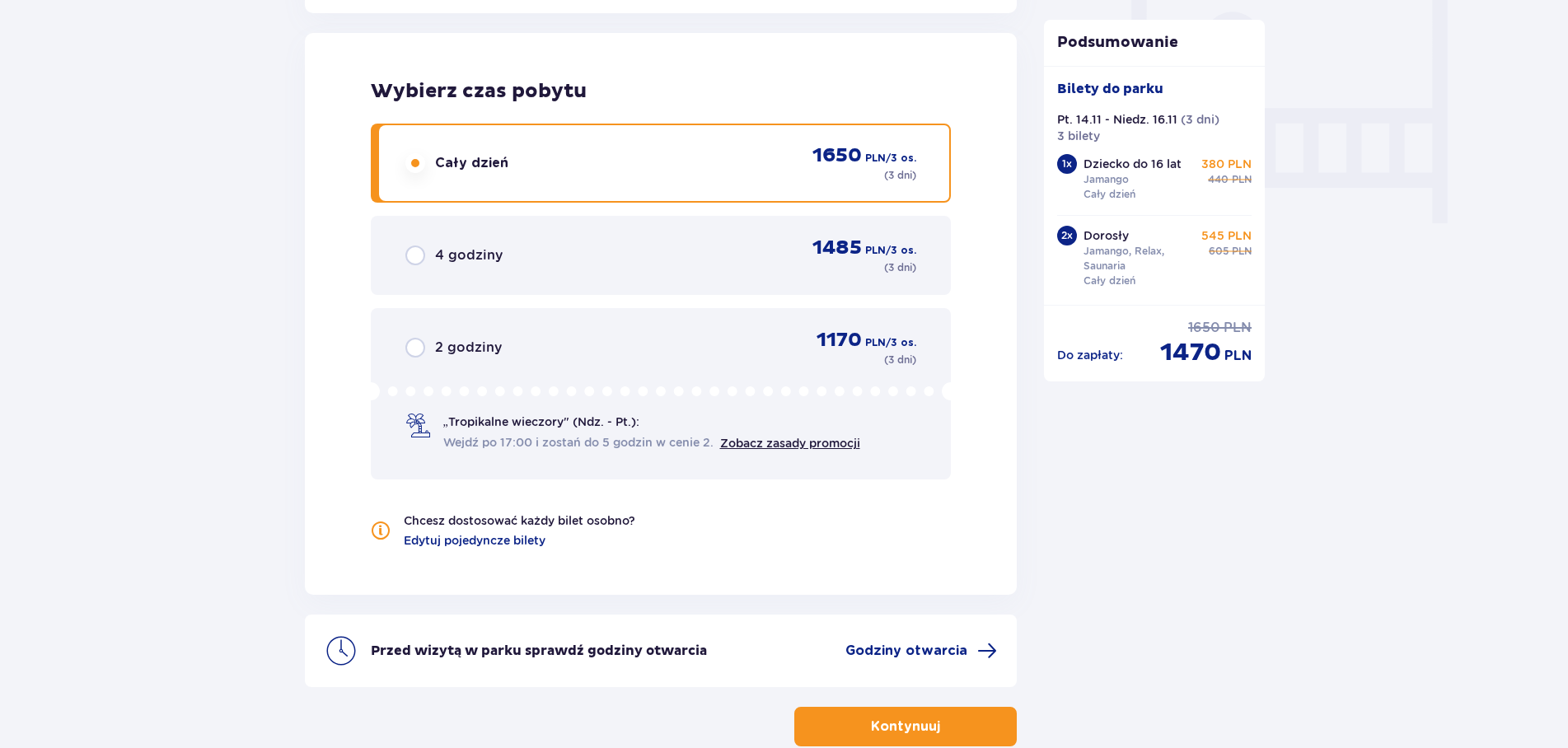
scroll to position [1638, 0]
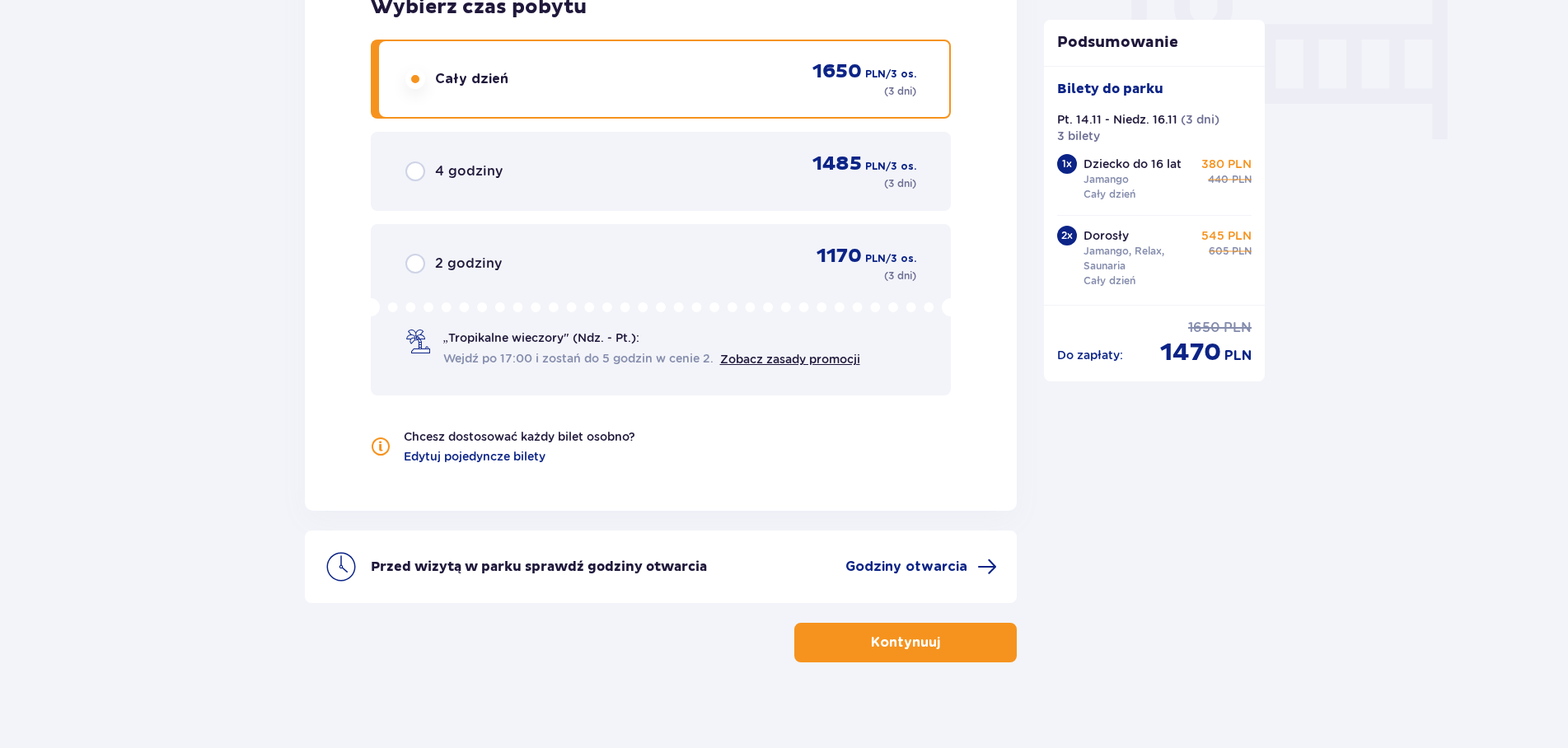
click at [415, 167] on input "radio" at bounding box center [415, 171] width 20 height 20
radio input "true"
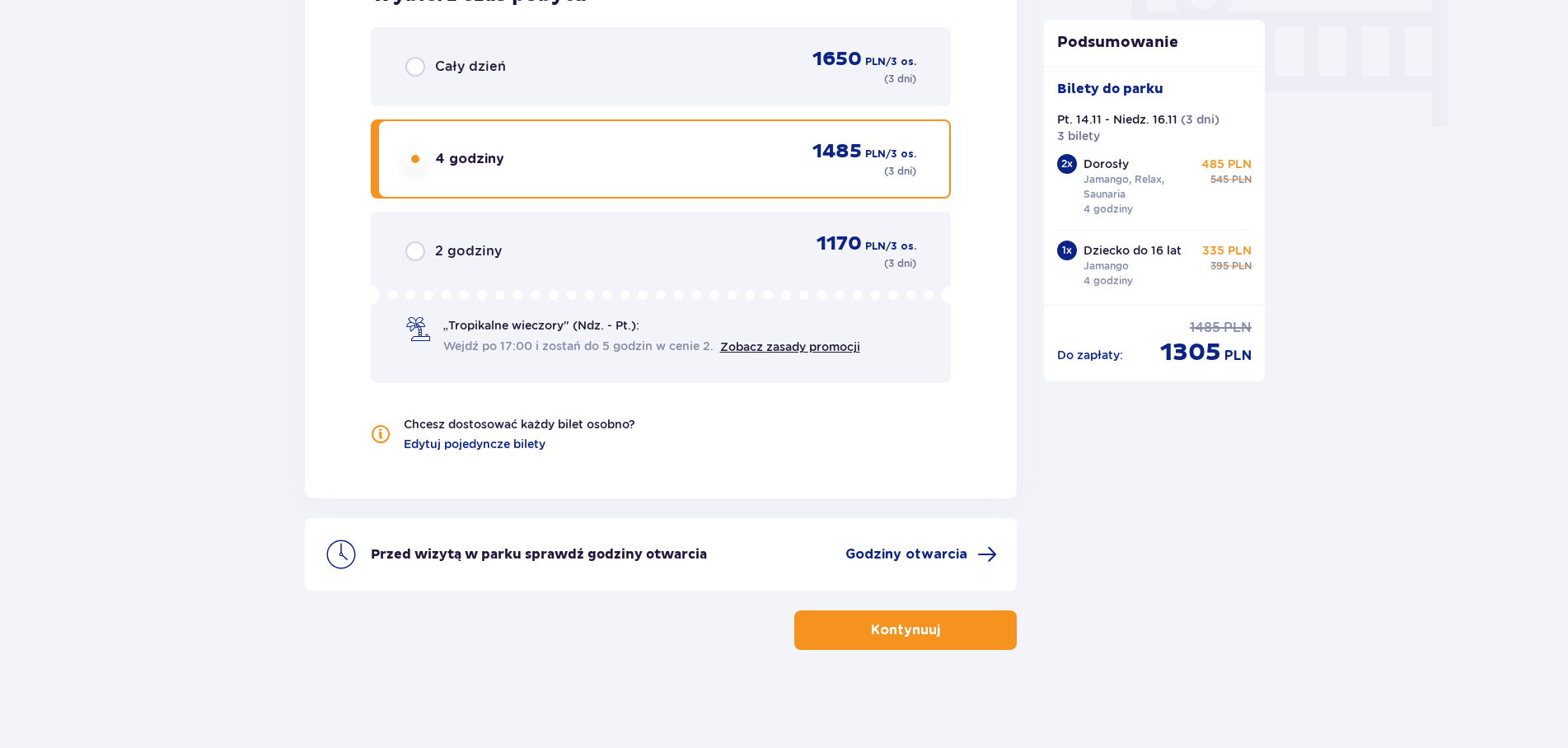
scroll to position [1651, 0]
click at [414, 73] on input "radio" at bounding box center [415, 66] width 20 height 20
radio input "true"
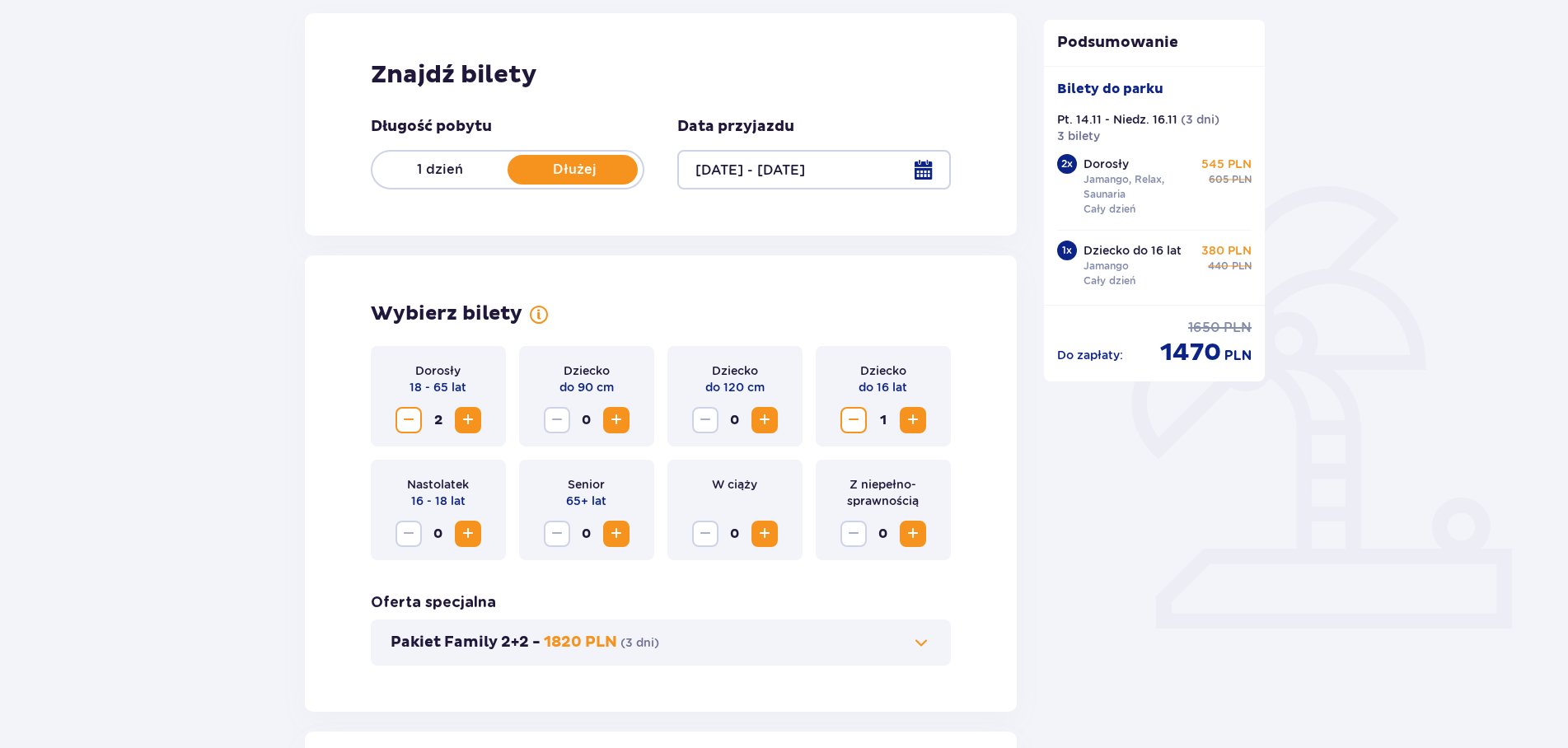
scroll to position [0, 0]
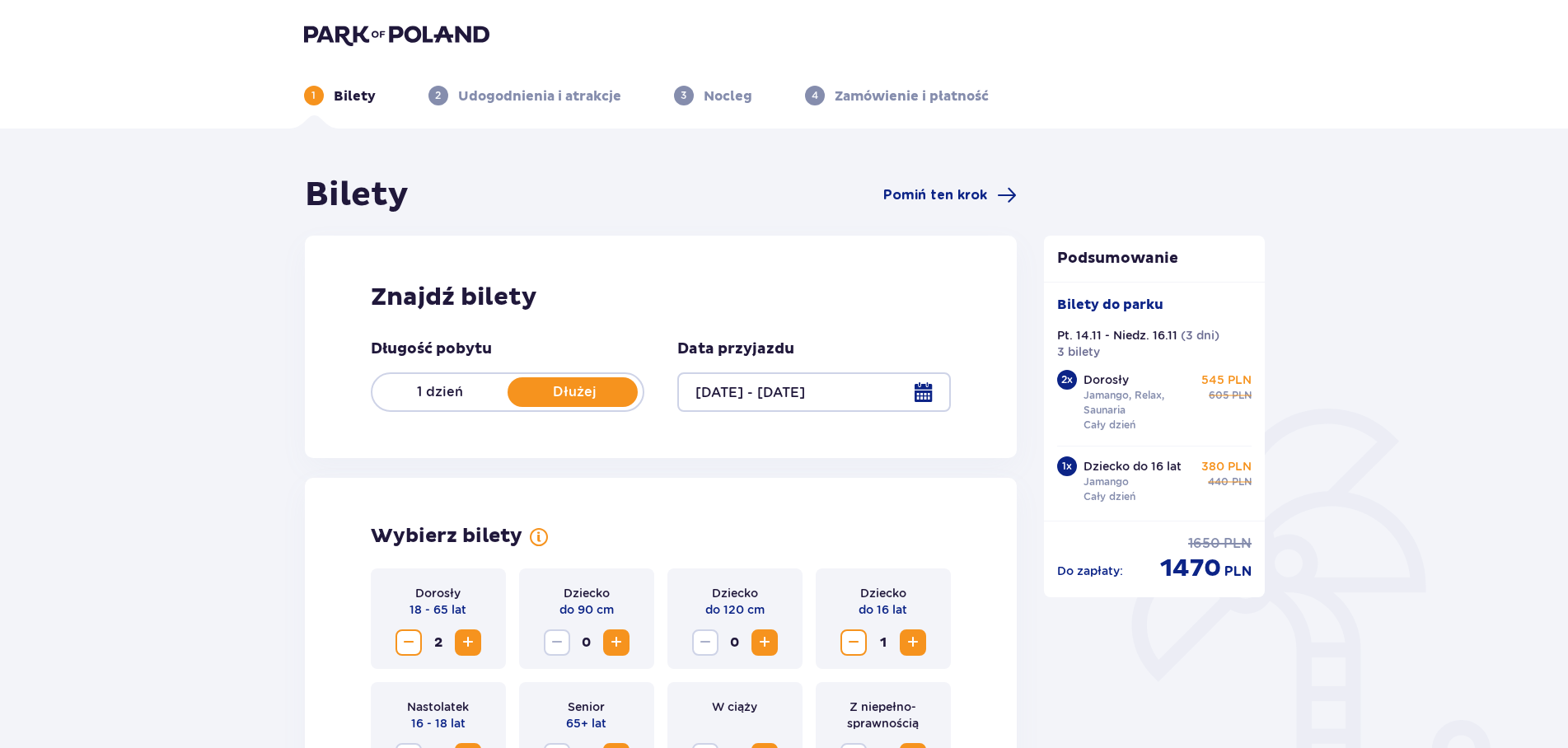
click at [929, 392] on div at bounding box center [814, 392] width 273 height 40
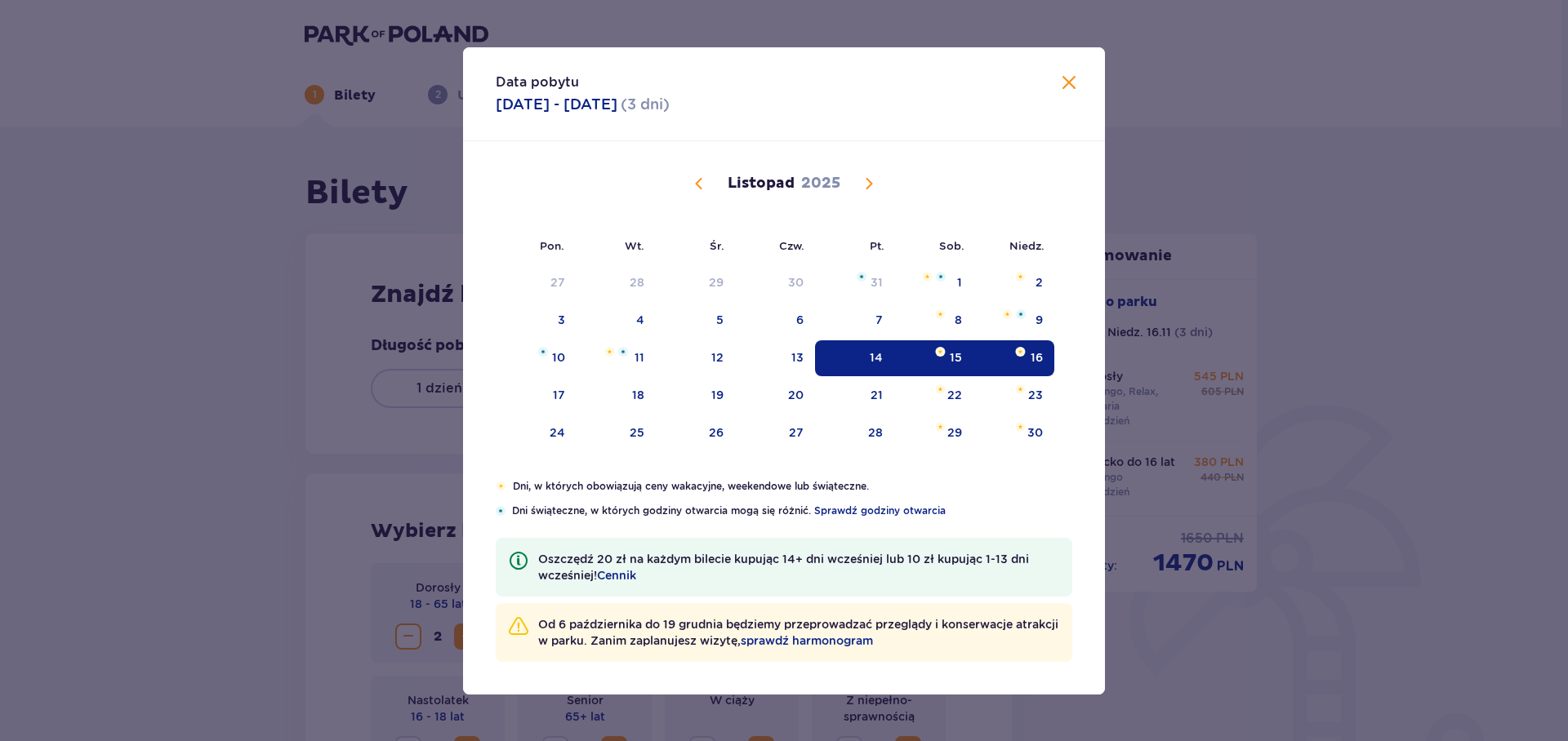
click at [1069, 87] on span "Zamknij" at bounding box center [1068, 84] width 19 height 19
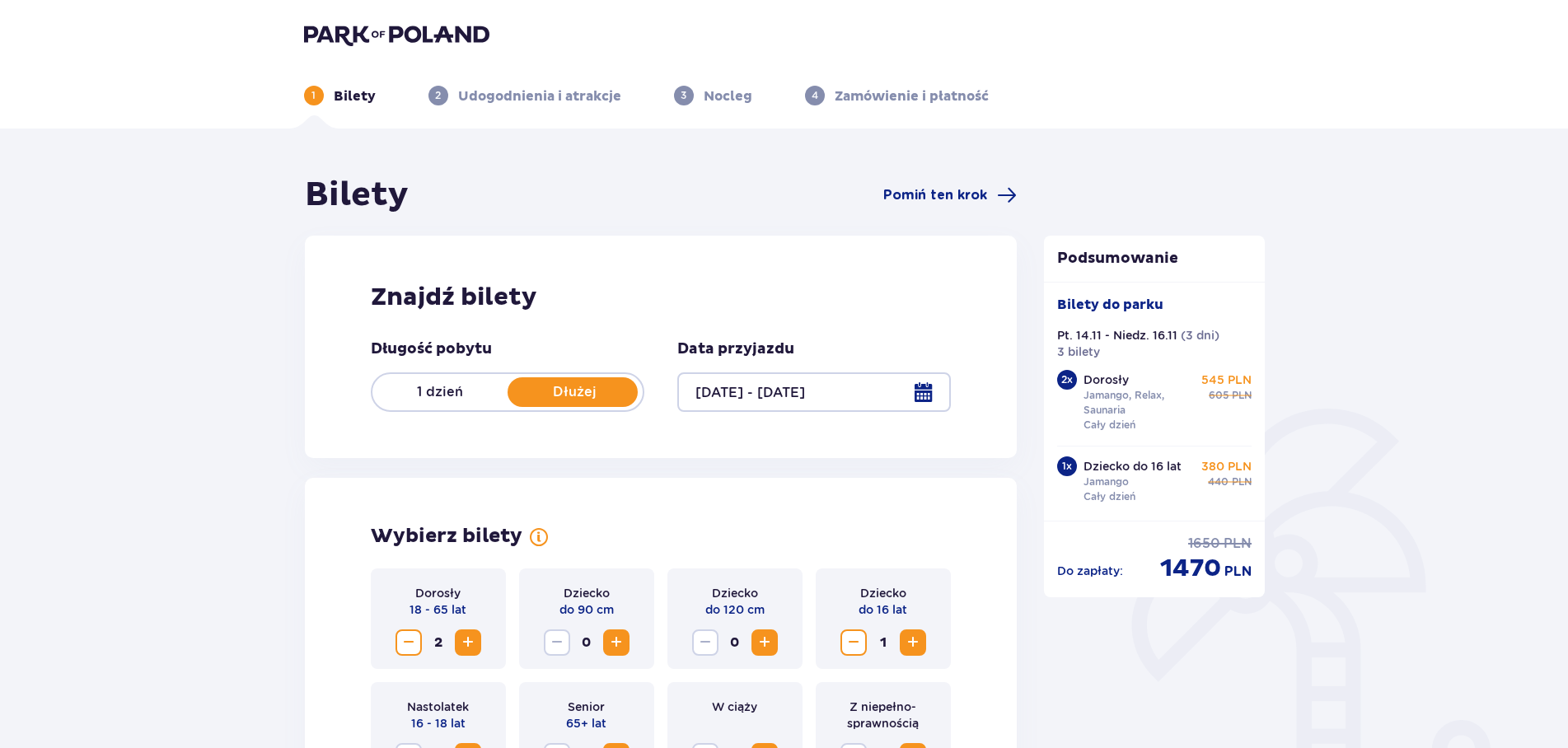
click at [437, 387] on p "1 dzień" at bounding box center [440, 392] width 135 height 18
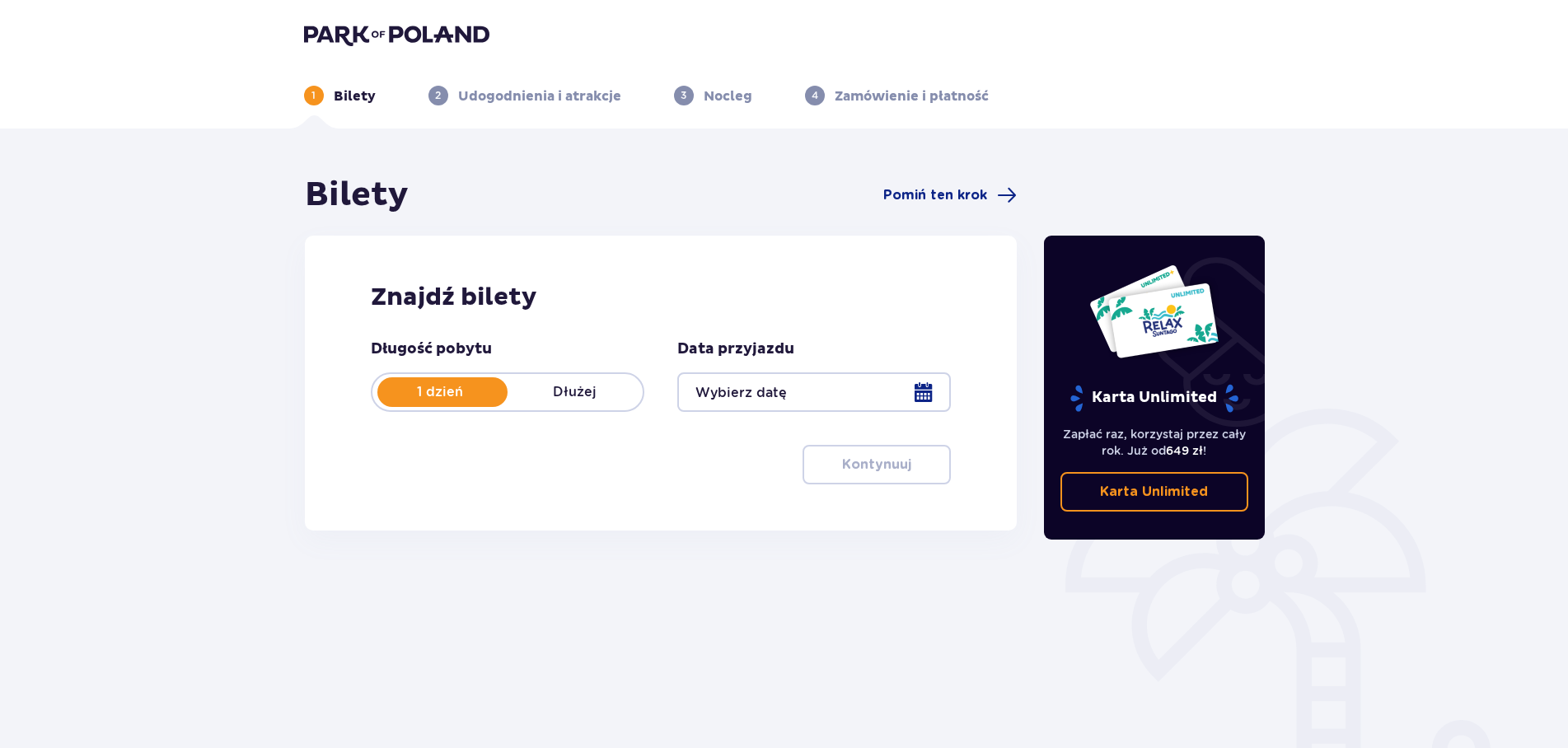
click at [917, 395] on div at bounding box center [814, 392] width 273 height 40
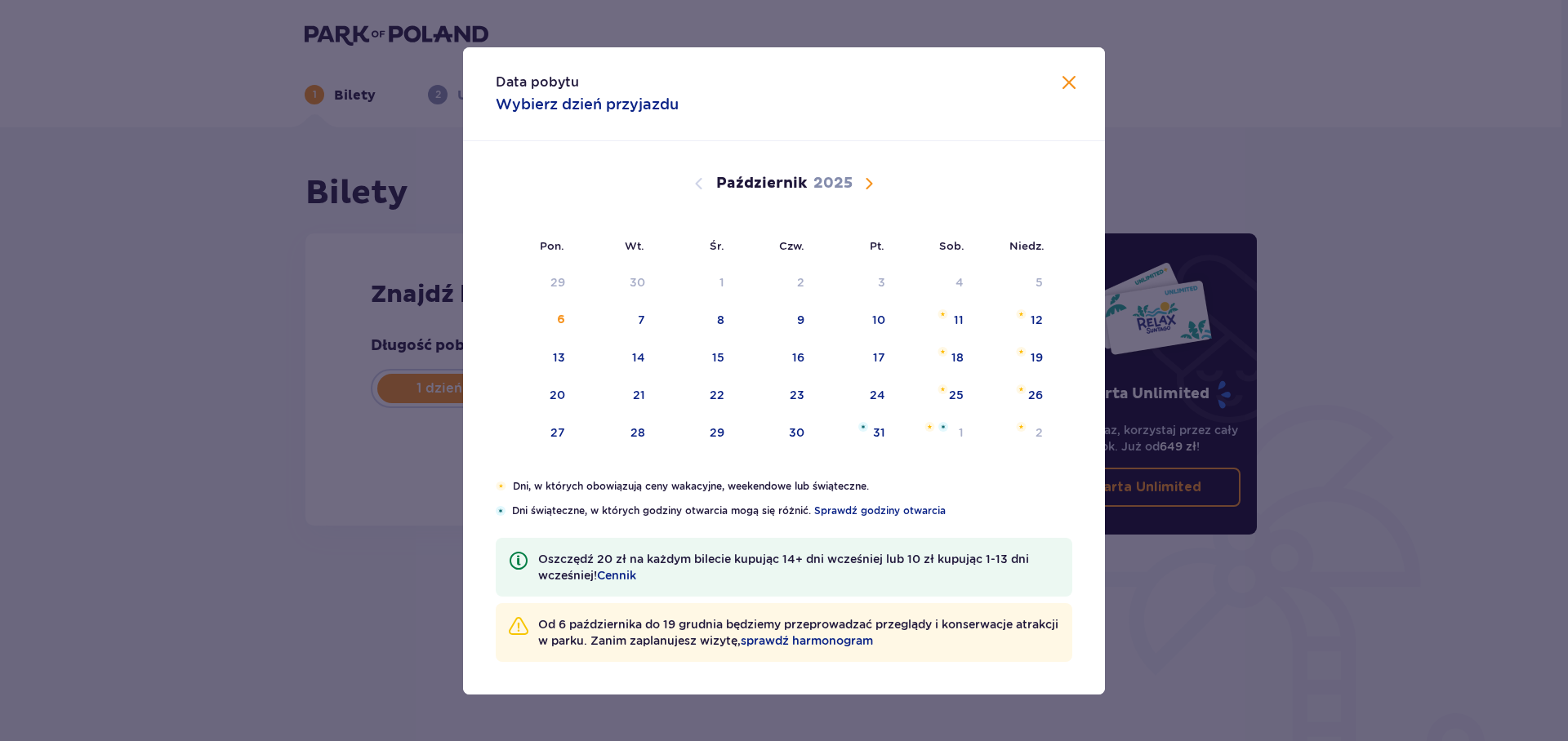
click at [874, 184] on span "Następny miesiąc" at bounding box center [869, 184] width 19 height 19
click at [870, 183] on span "Następny miesiąc" at bounding box center [869, 184] width 19 height 19
click at [699, 177] on span "Poprzedni miesiąc" at bounding box center [699, 184] width 19 height 19
click at [953, 320] on div "8" at bounding box center [934, 321] width 79 height 36
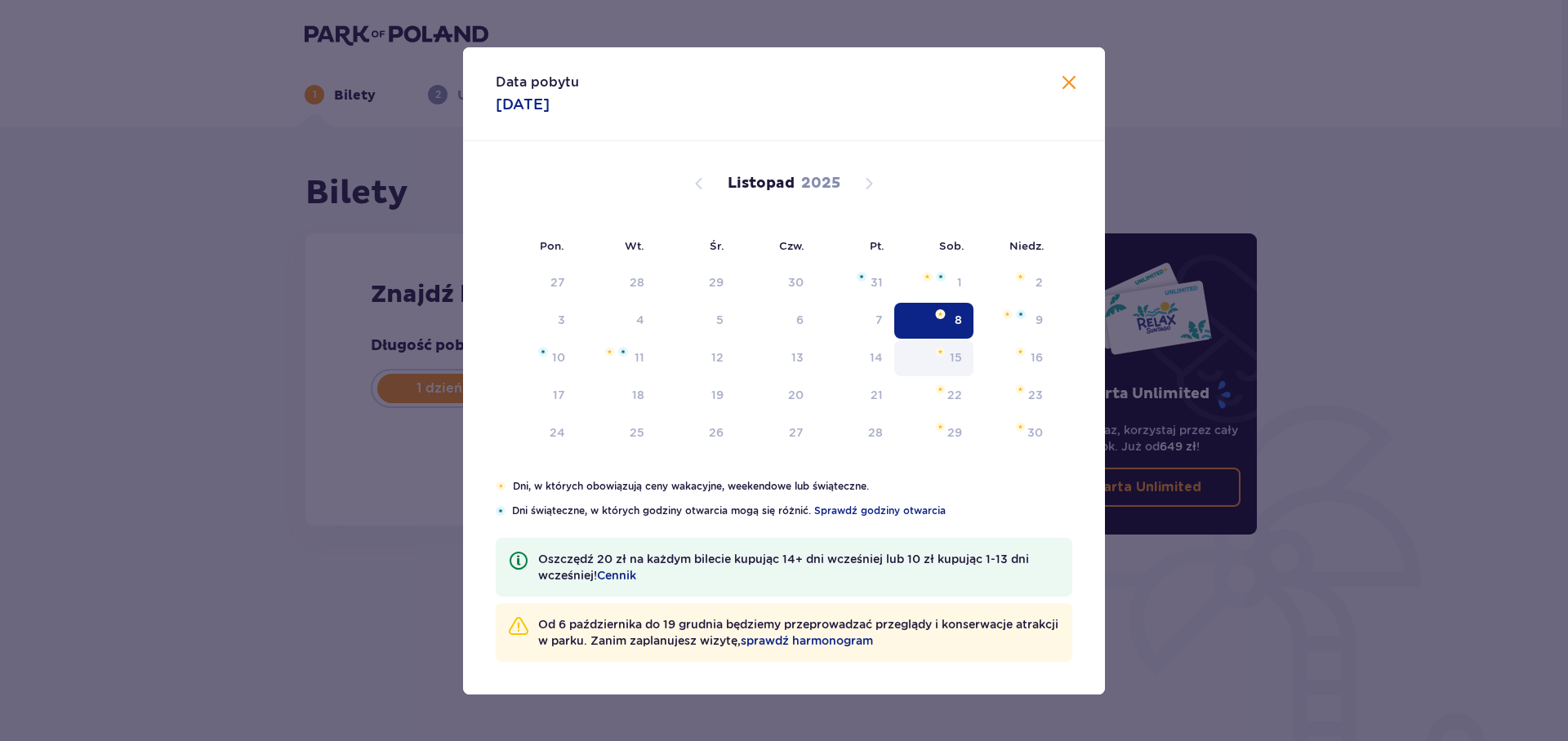
type input "08.11.25"
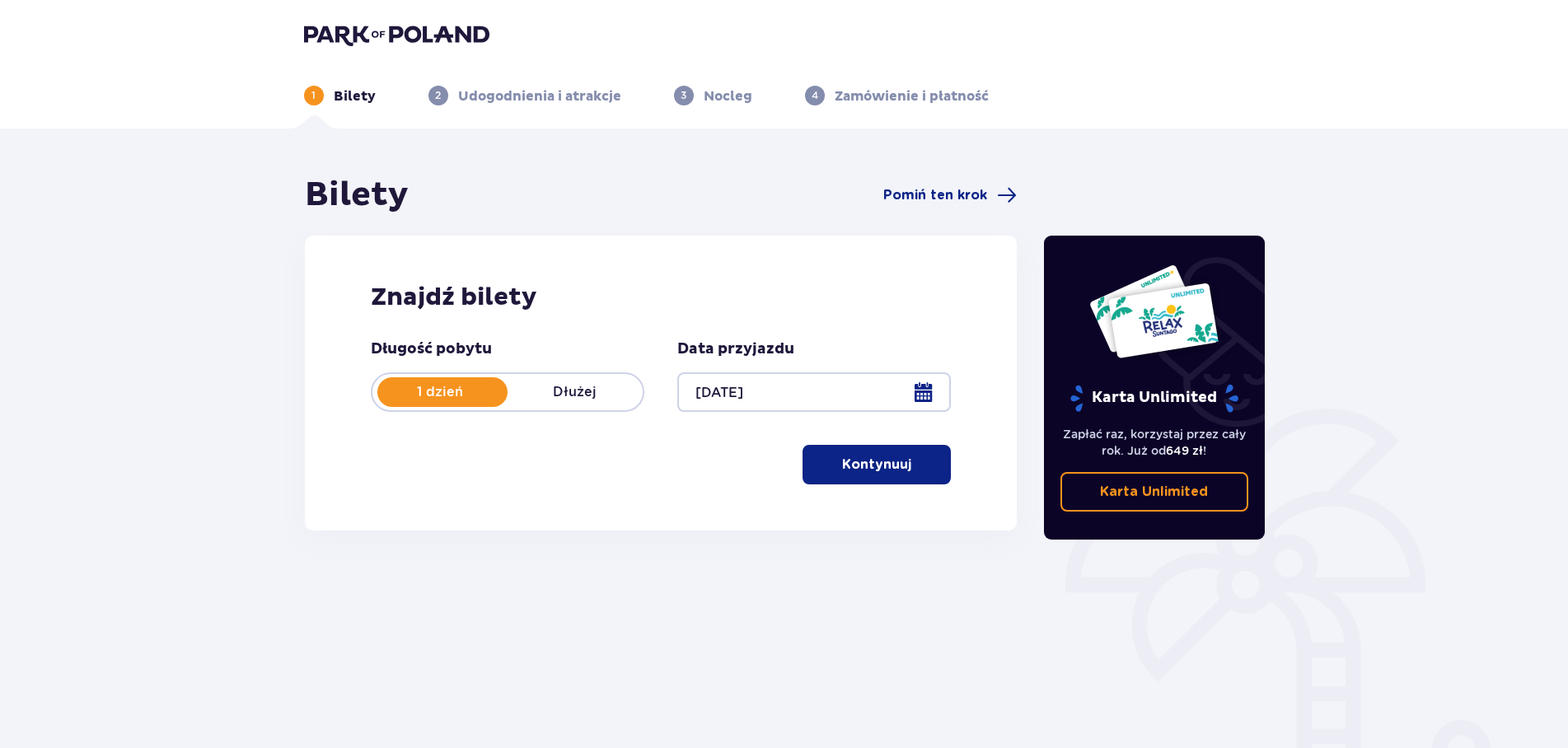
click at [870, 468] on p "Kontynuuj" at bounding box center [877, 465] width 69 height 18
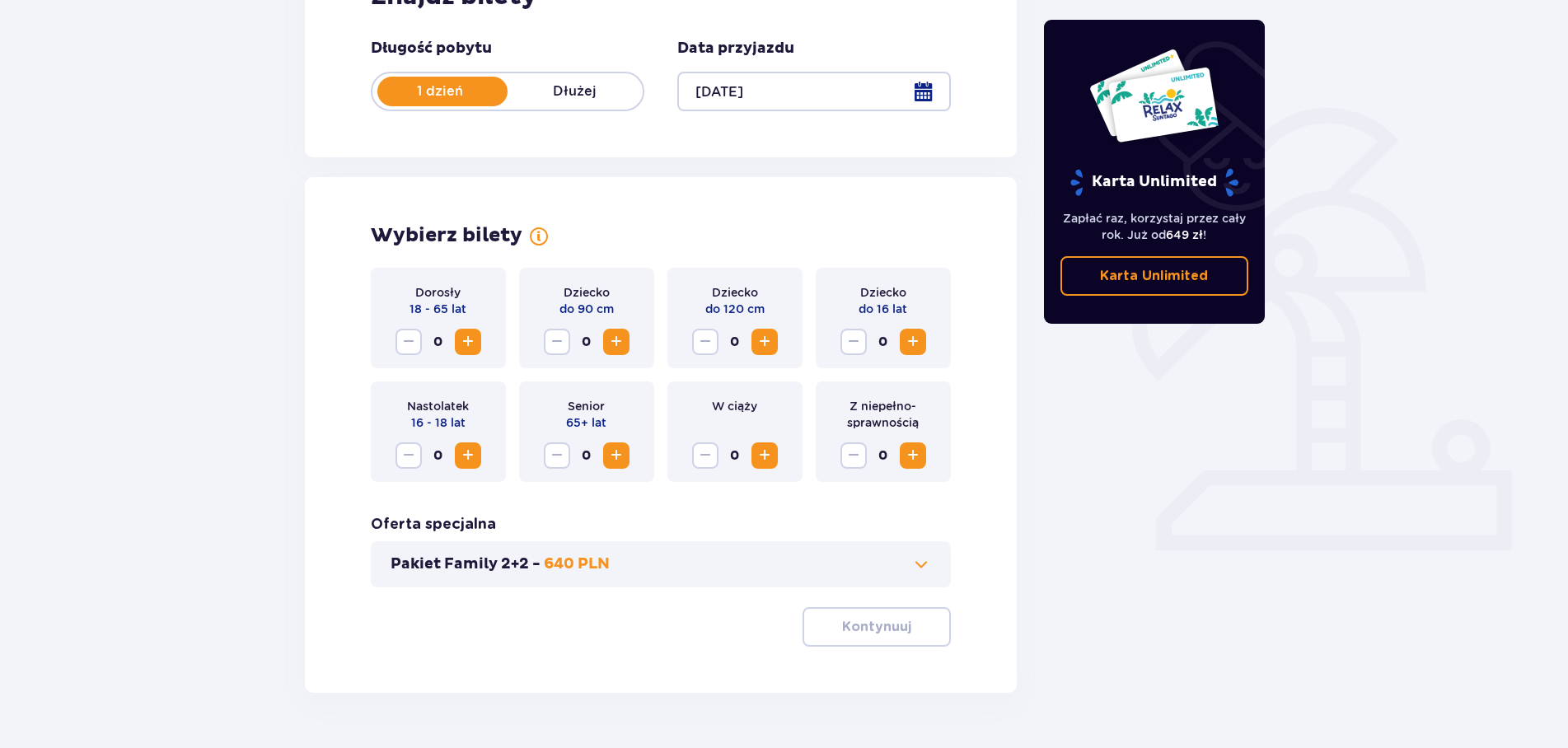
scroll to position [344, 0]
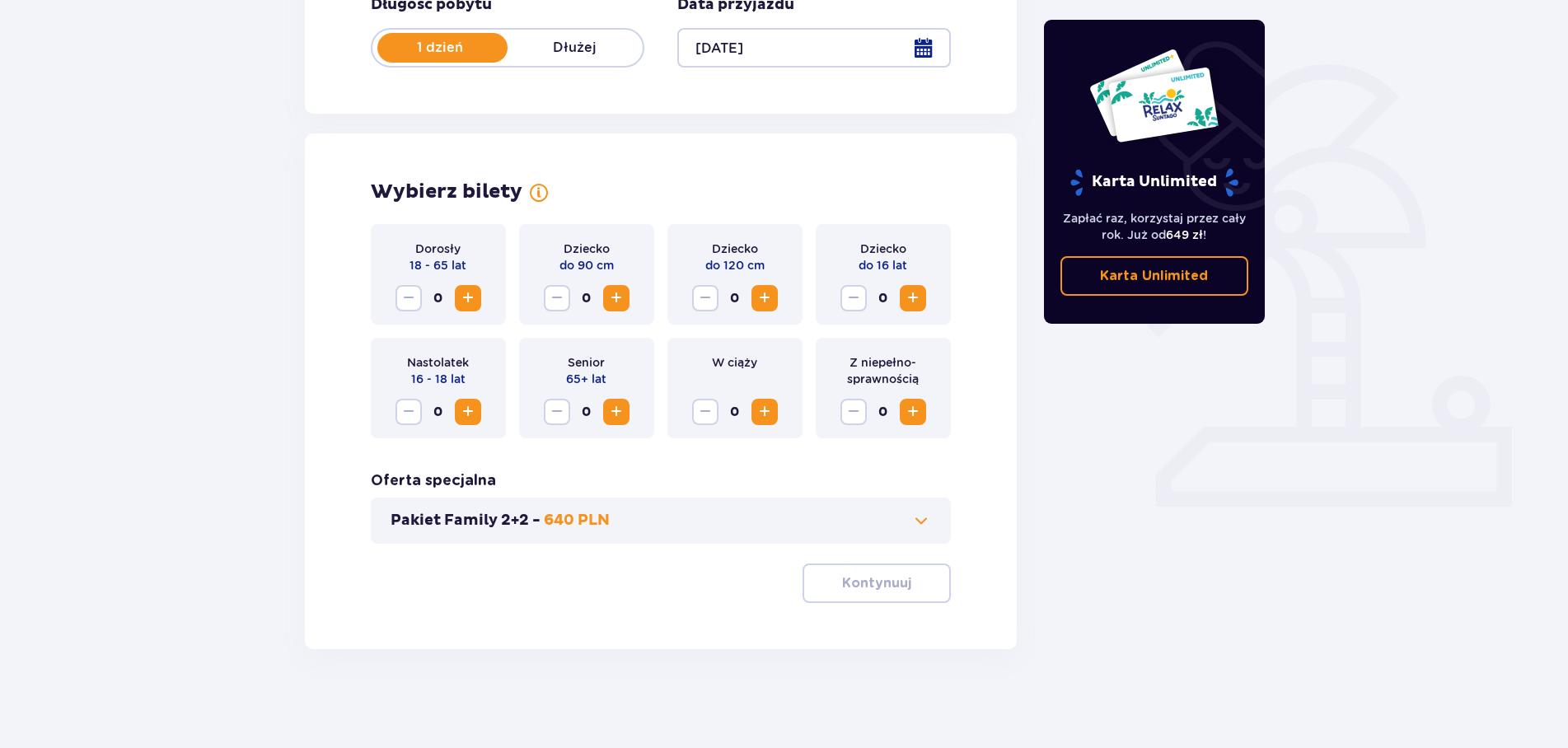
click at [466, 293] on span "Zwiększ" at bounding box center [468, 298] width 20 height 20
click at [467, 295] on span "Zwiększ" at bounding box center [468, 298] width 20 height 20
click at [910, 294] on span "Zwiększ" at bounding box center [913, 298] width 20 height 20
click at [899, 577] on button "Kontynuuj" at bounding box center [876, 583] width 148 height 40
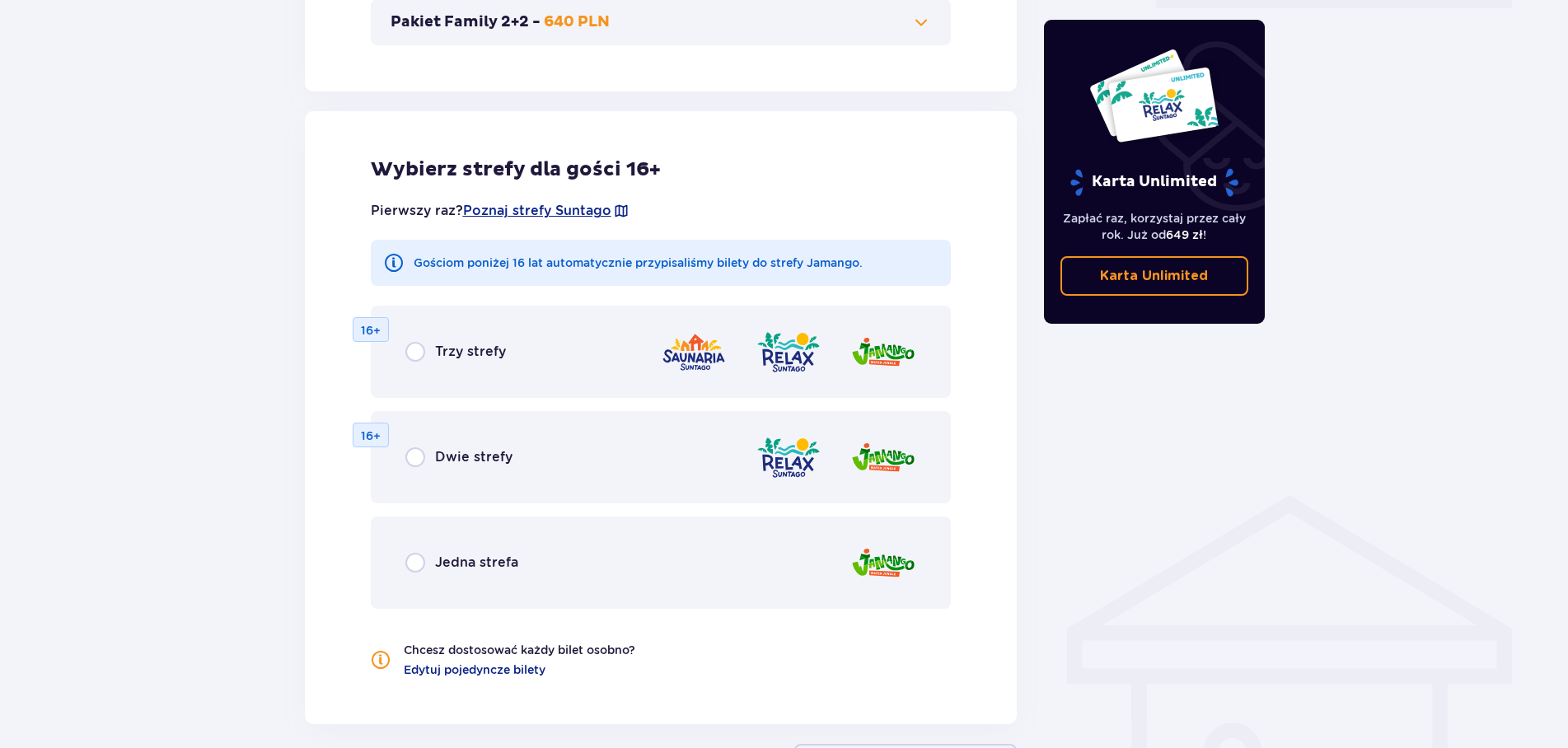
scroll to position [915, 0]
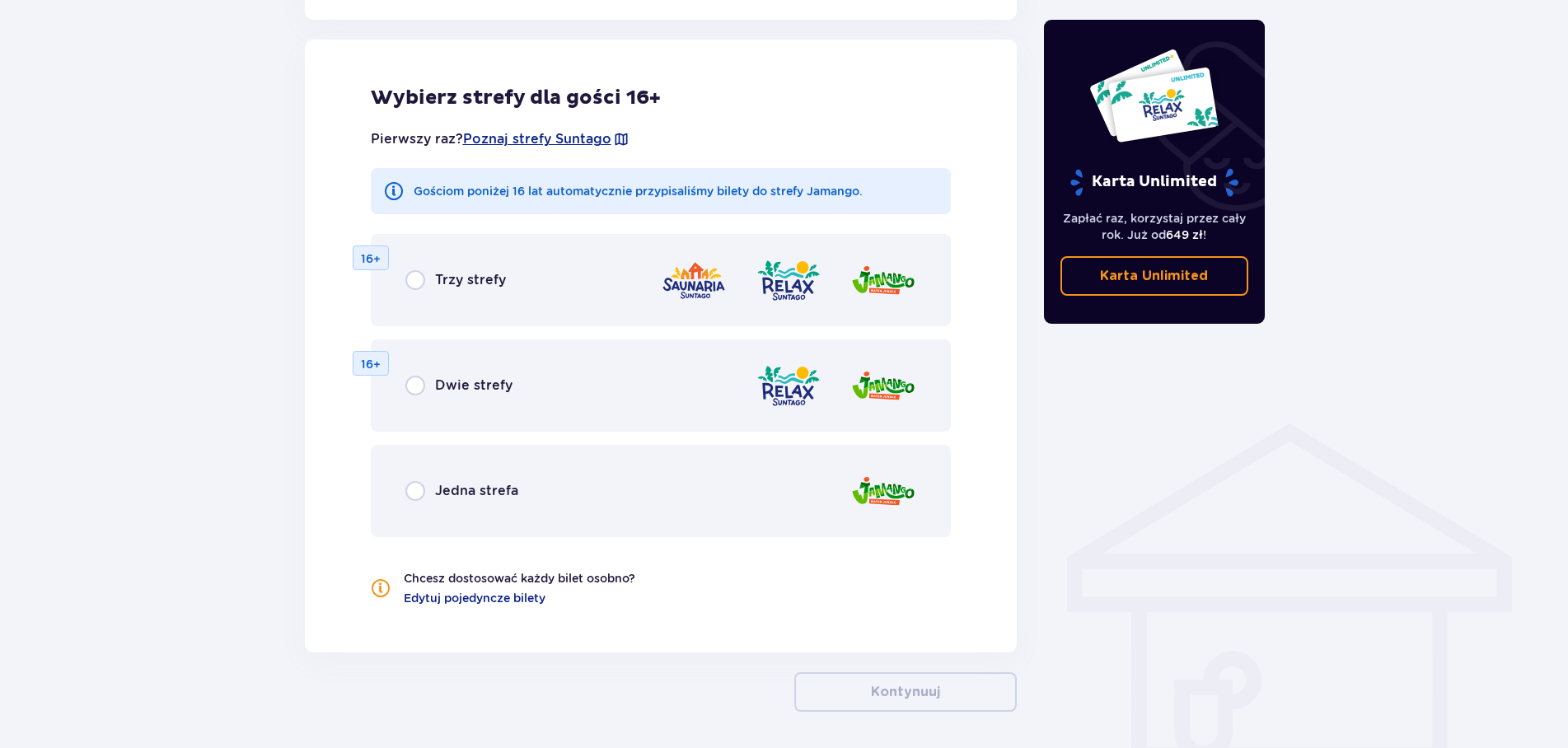
click at [405, 272] on div "Trzy strefy 16+" at bounding box center [661, 280] width 581 height 92
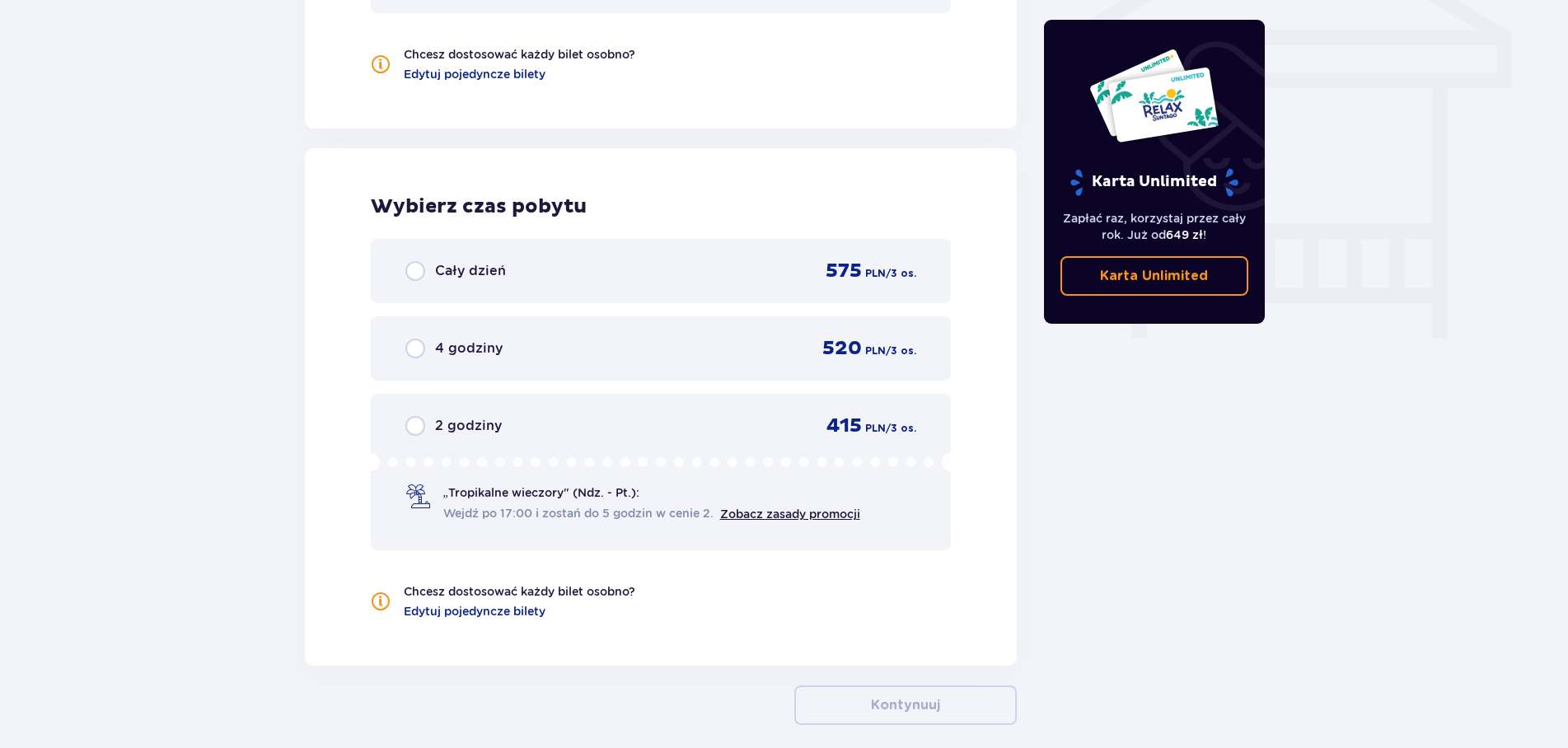
scroll to position [1515, 0]
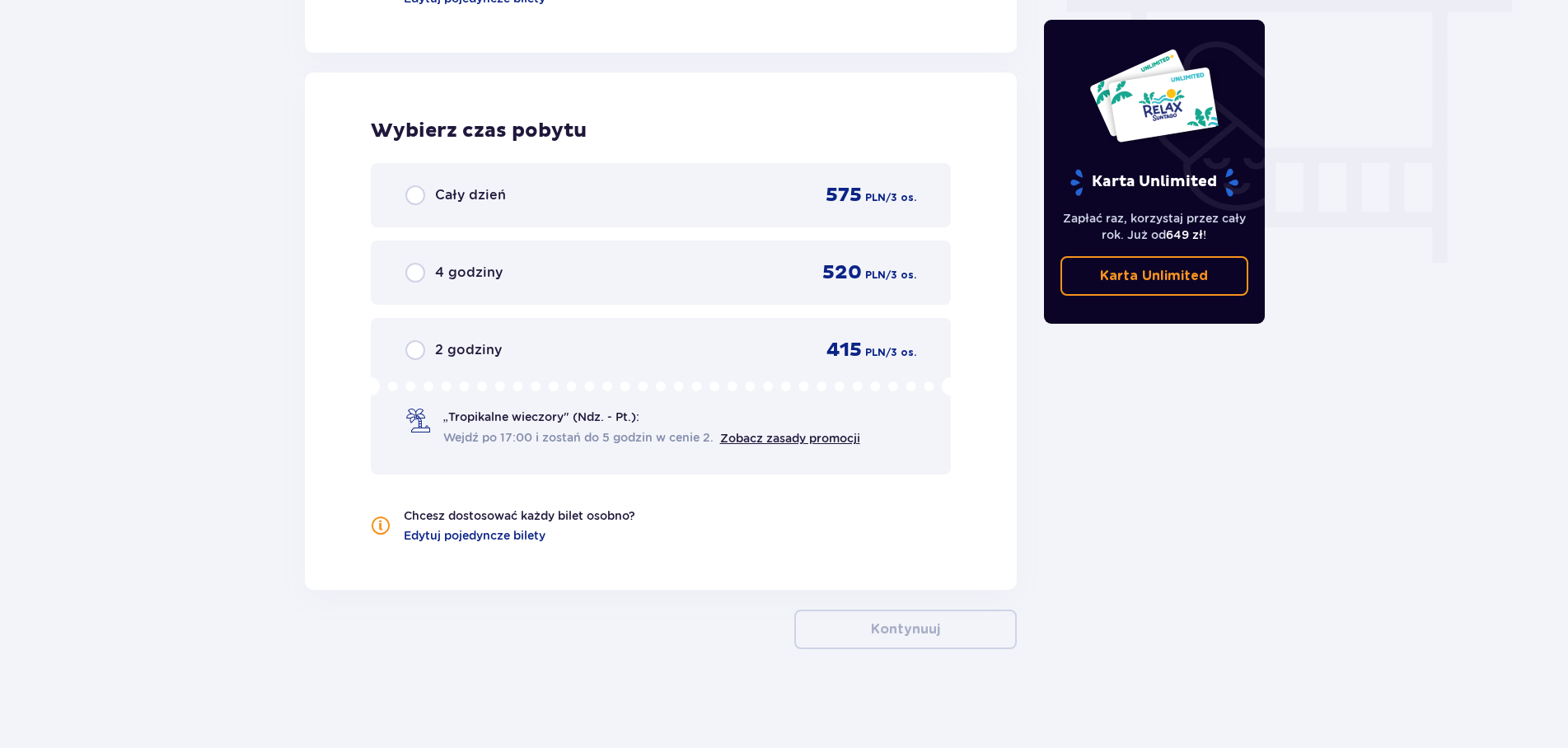
click at [420, 194] on input "radio" at bounding box center [415, 195] width 20 height 20
radio input "true"
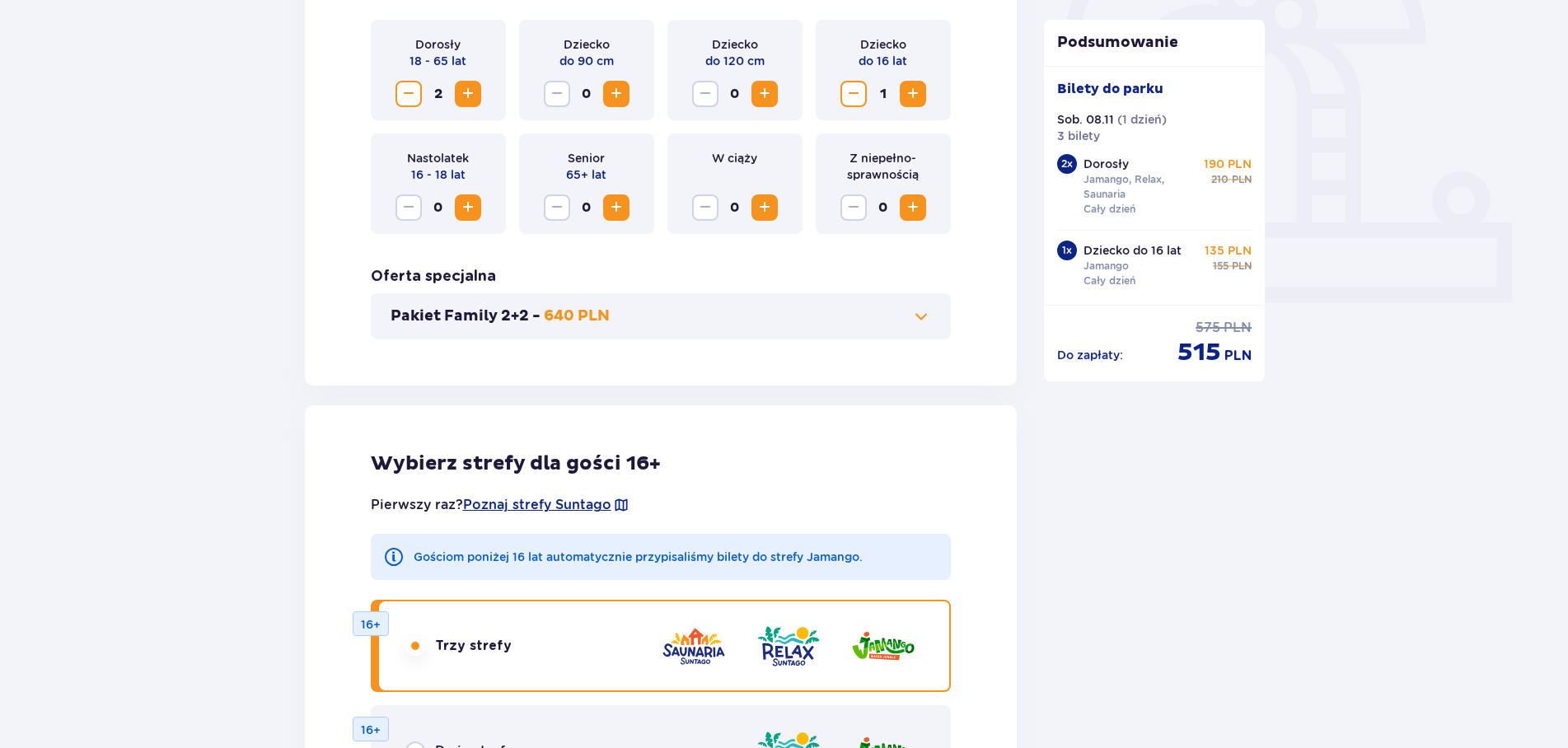
scroll to position [506, 0]
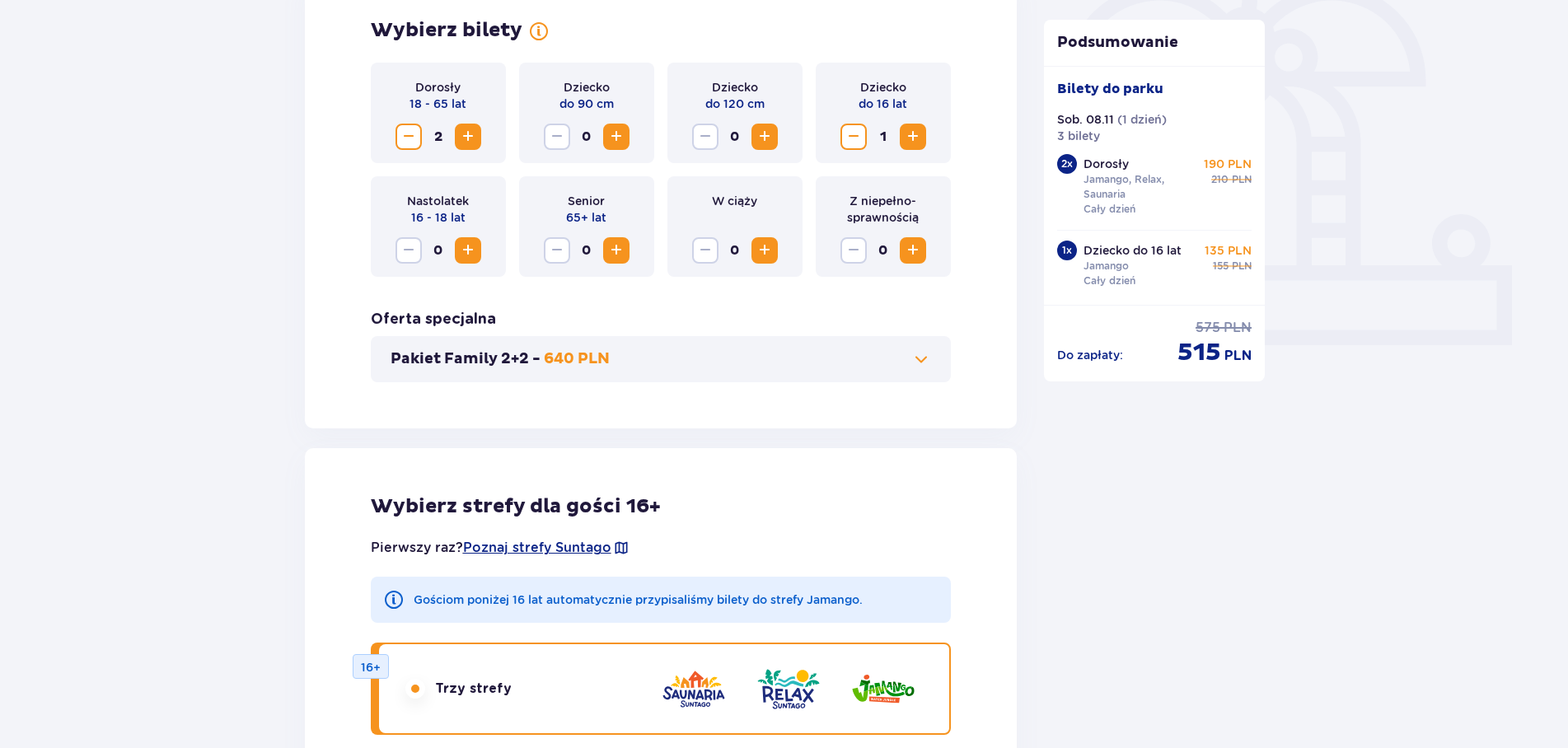
click at [847, 134] on span "Zmniejsz" at bounding box center [854, 137] width 20 height 20
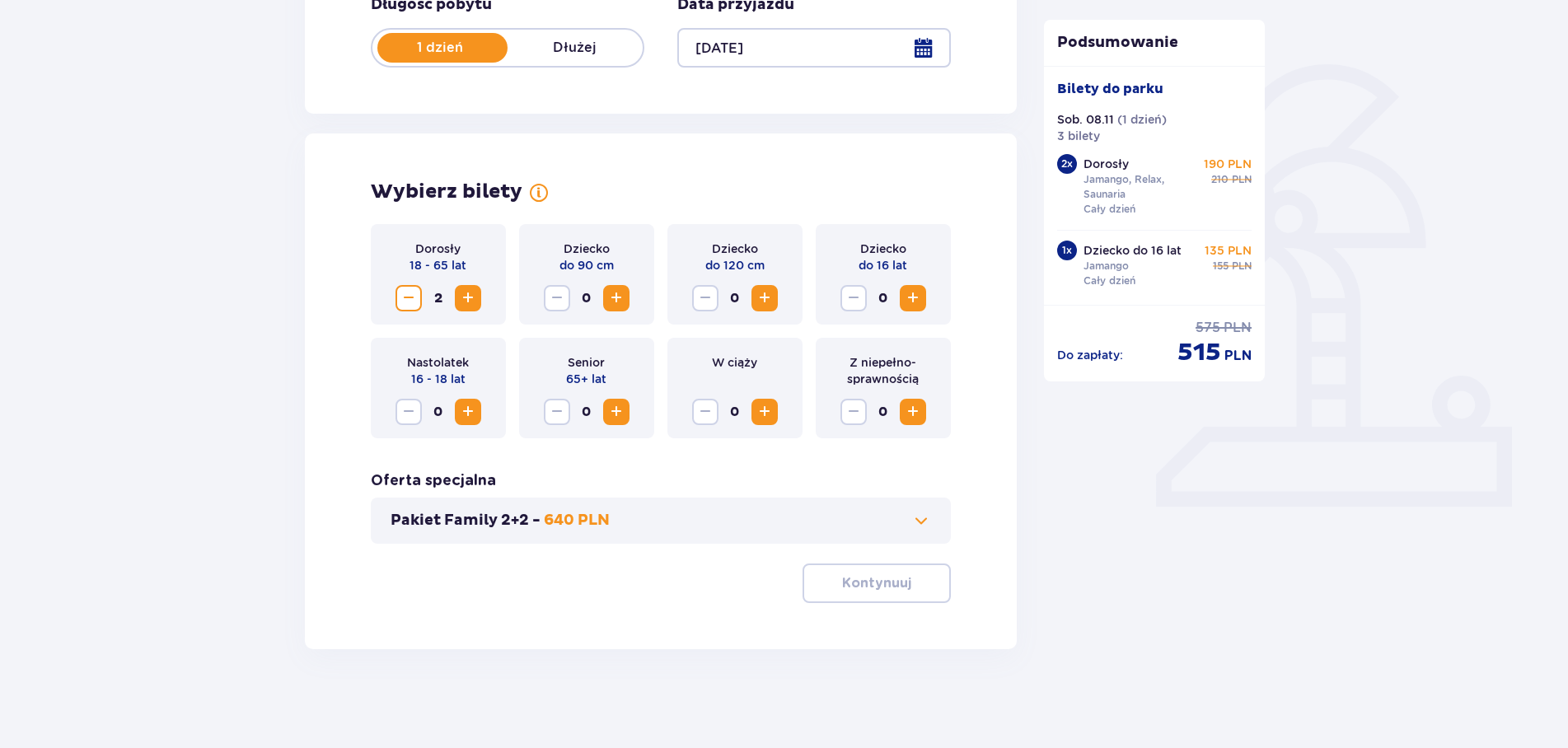
scroll to position [344, 0]
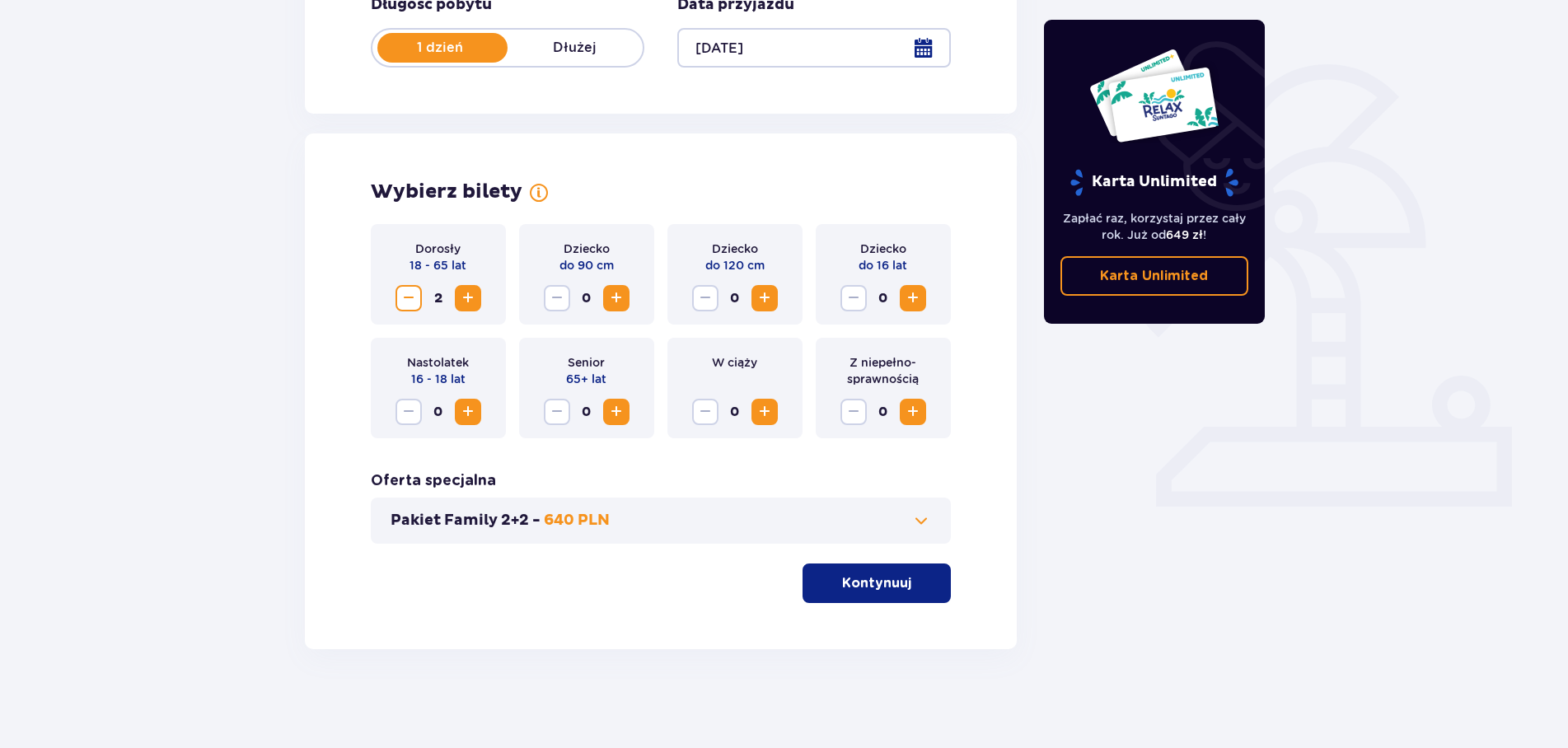
click at [863, 587] on p "Kontynuuj" at bounding box center [877, 583] width 69 height 18
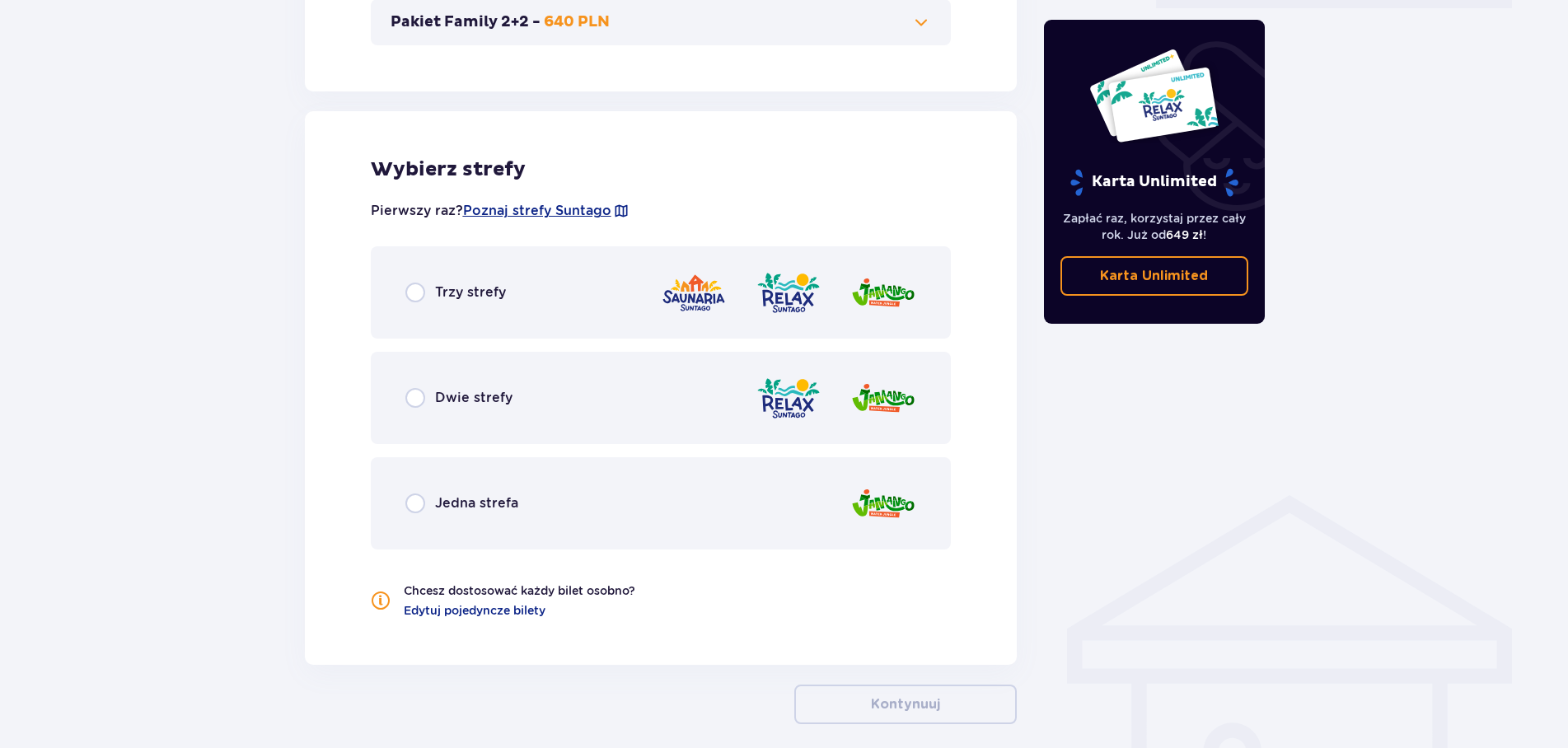
scroll to position [915, 0]
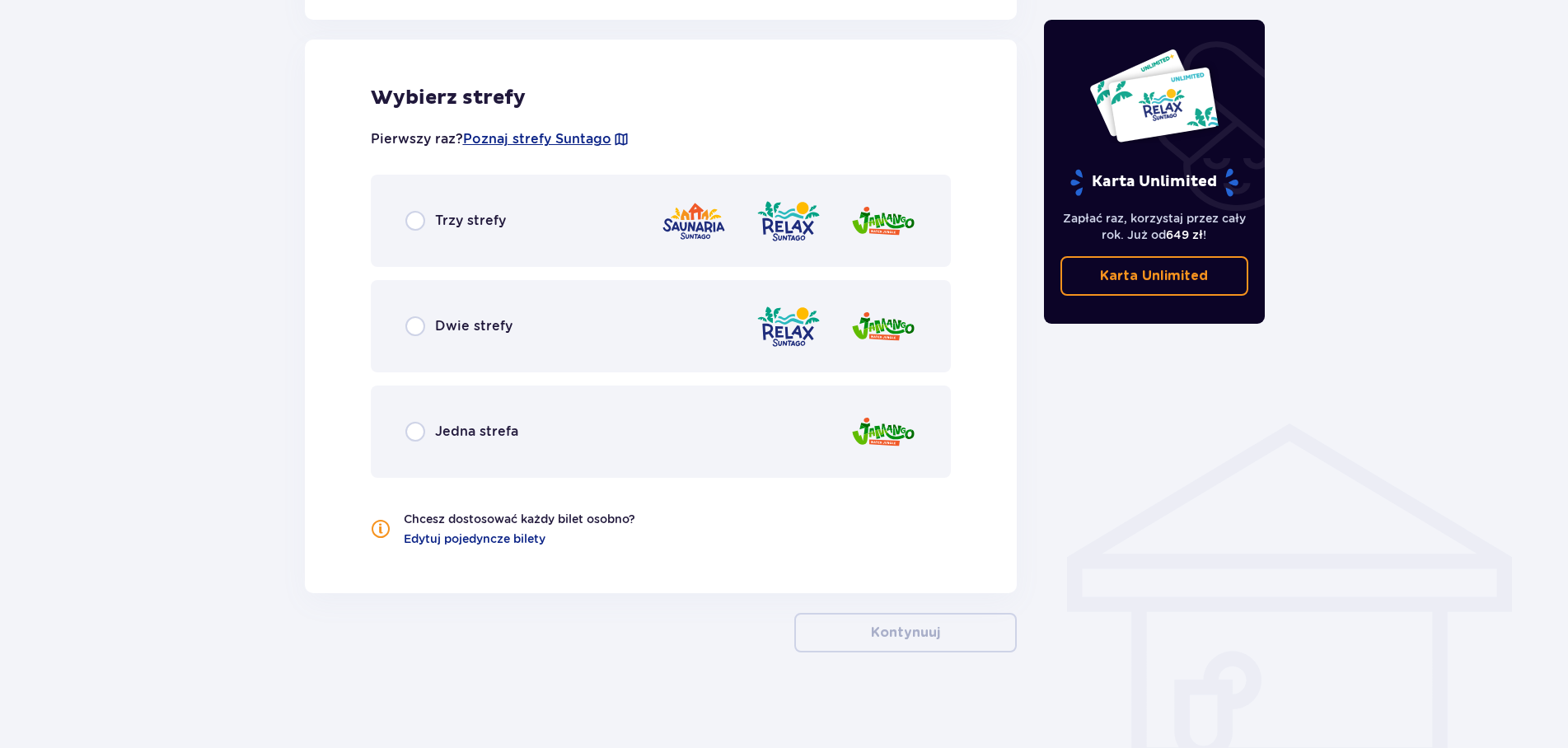
click at [408, 217] on input "radio" at bounding box center [415, 221] width 20 height 20
radio input "true"
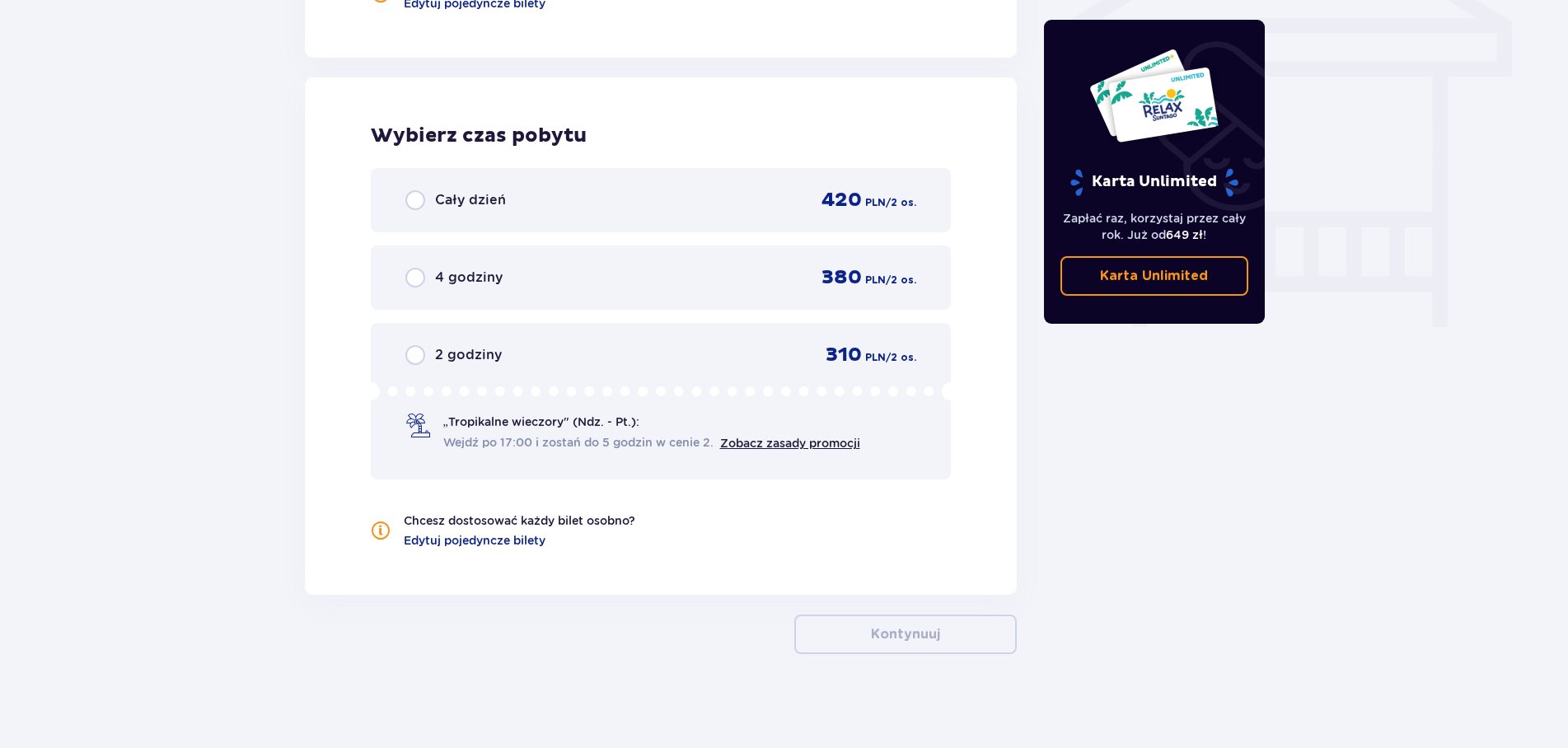
scroll to position [1455, 0]
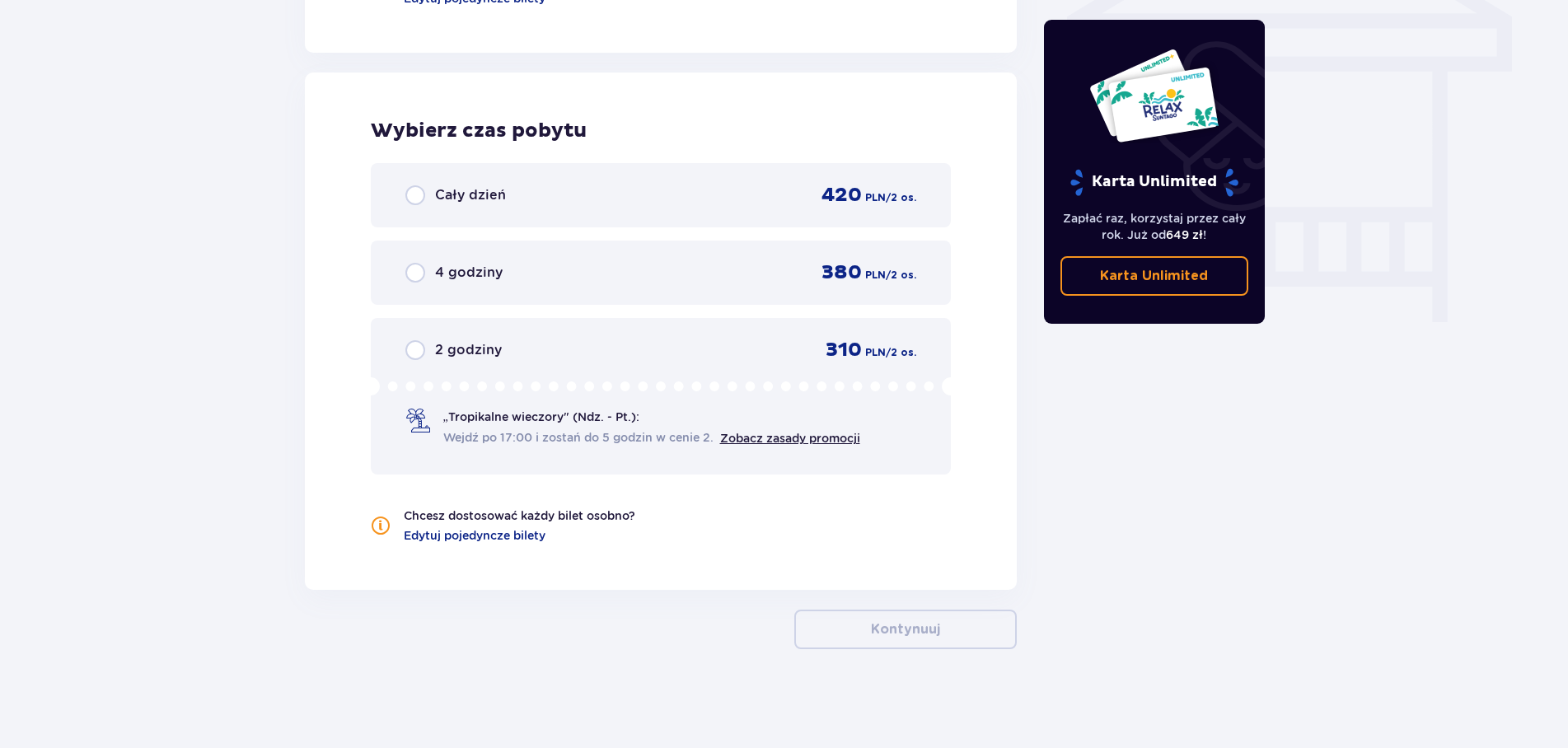
click at [426, 195] on div "Cały dzień" at bounding box center [455, 195] width 100 height 20
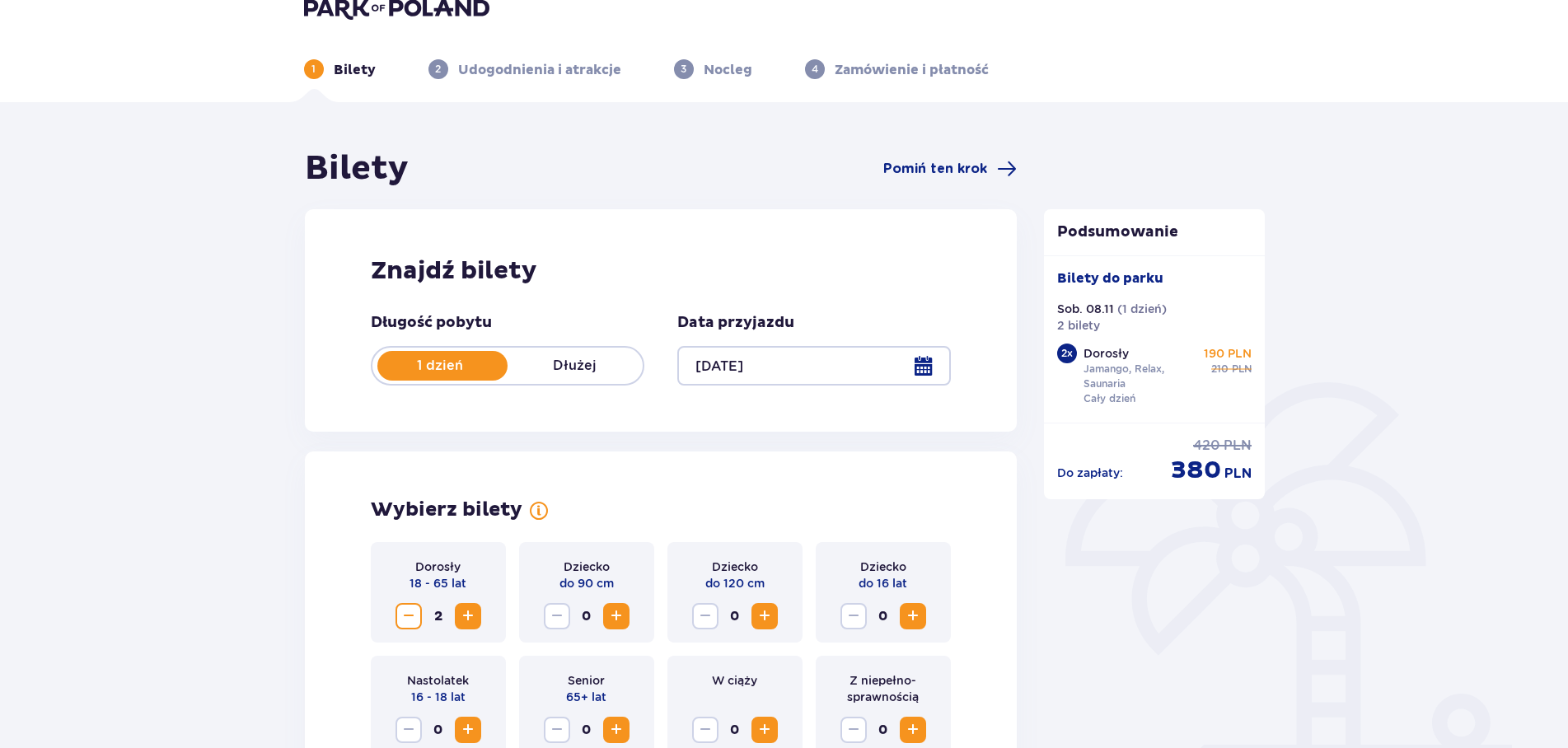
scroll to position [0, 0]
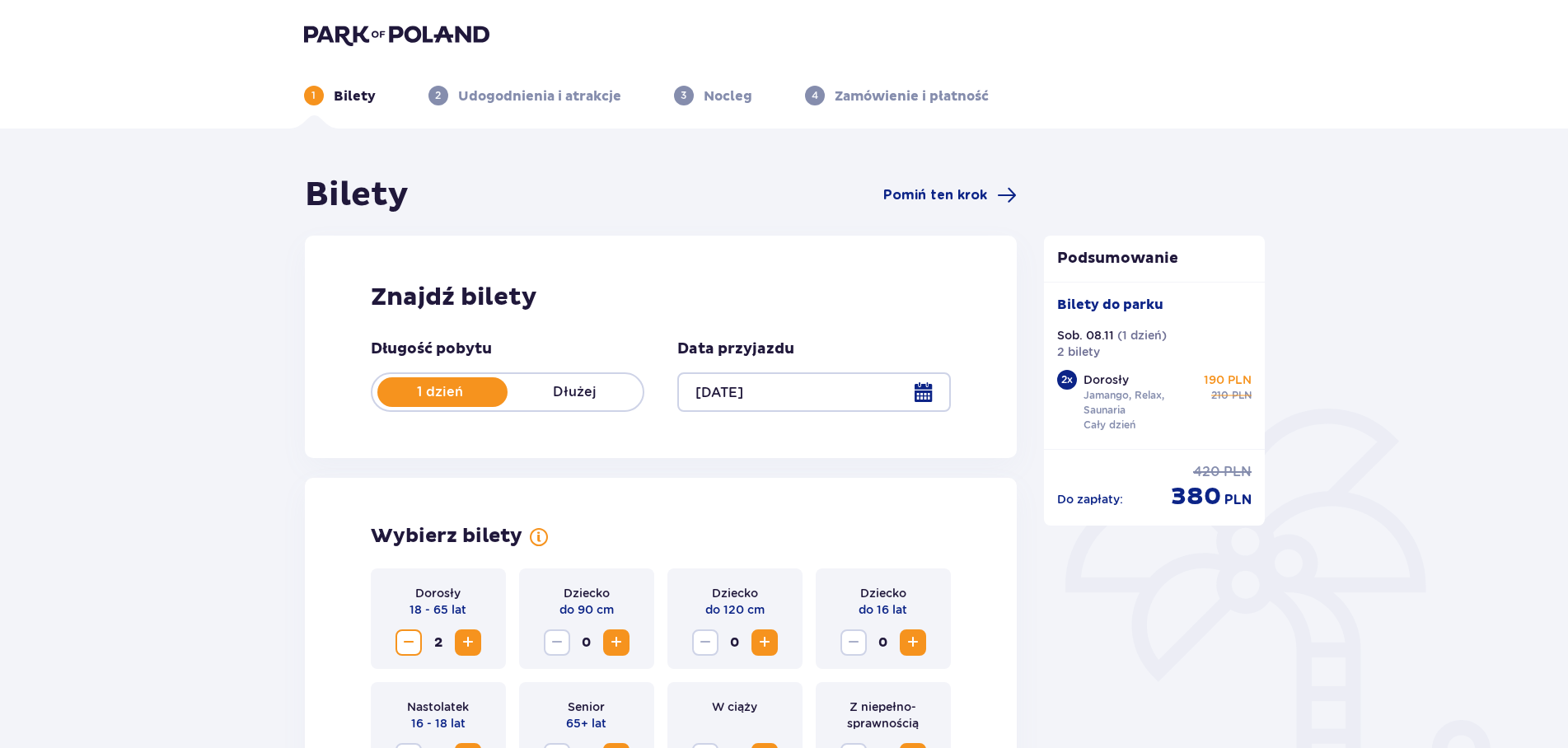
click at [736, 103] on p "Nocleg" at bounding box center [728, 96] width 49 height 18
click at [1004, 191] on span at bounding box center [1007, 195] width 20 height 20
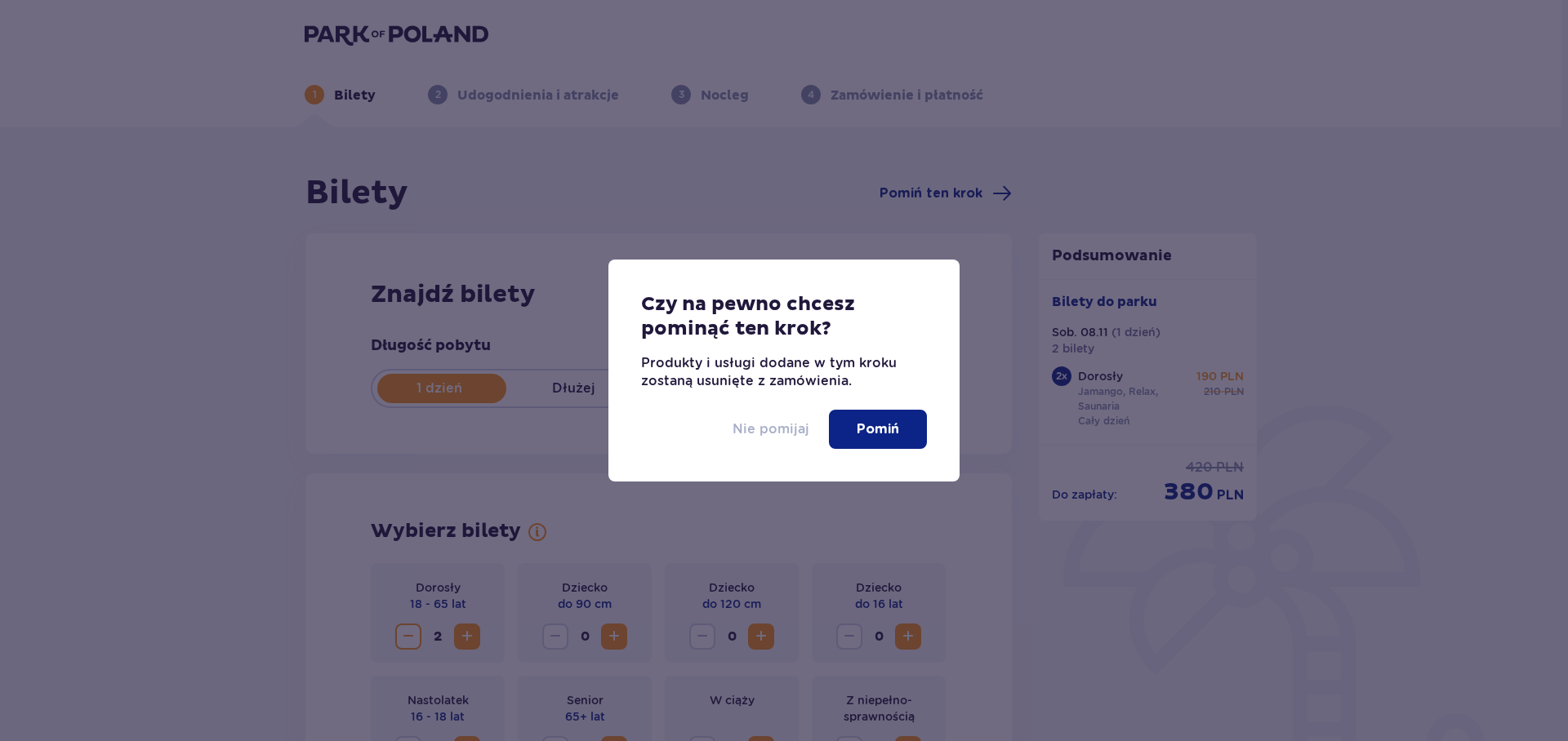
click at [767, 432] on p "Nie pomijaj" at bounding box center [770, 429] width 77 height 18
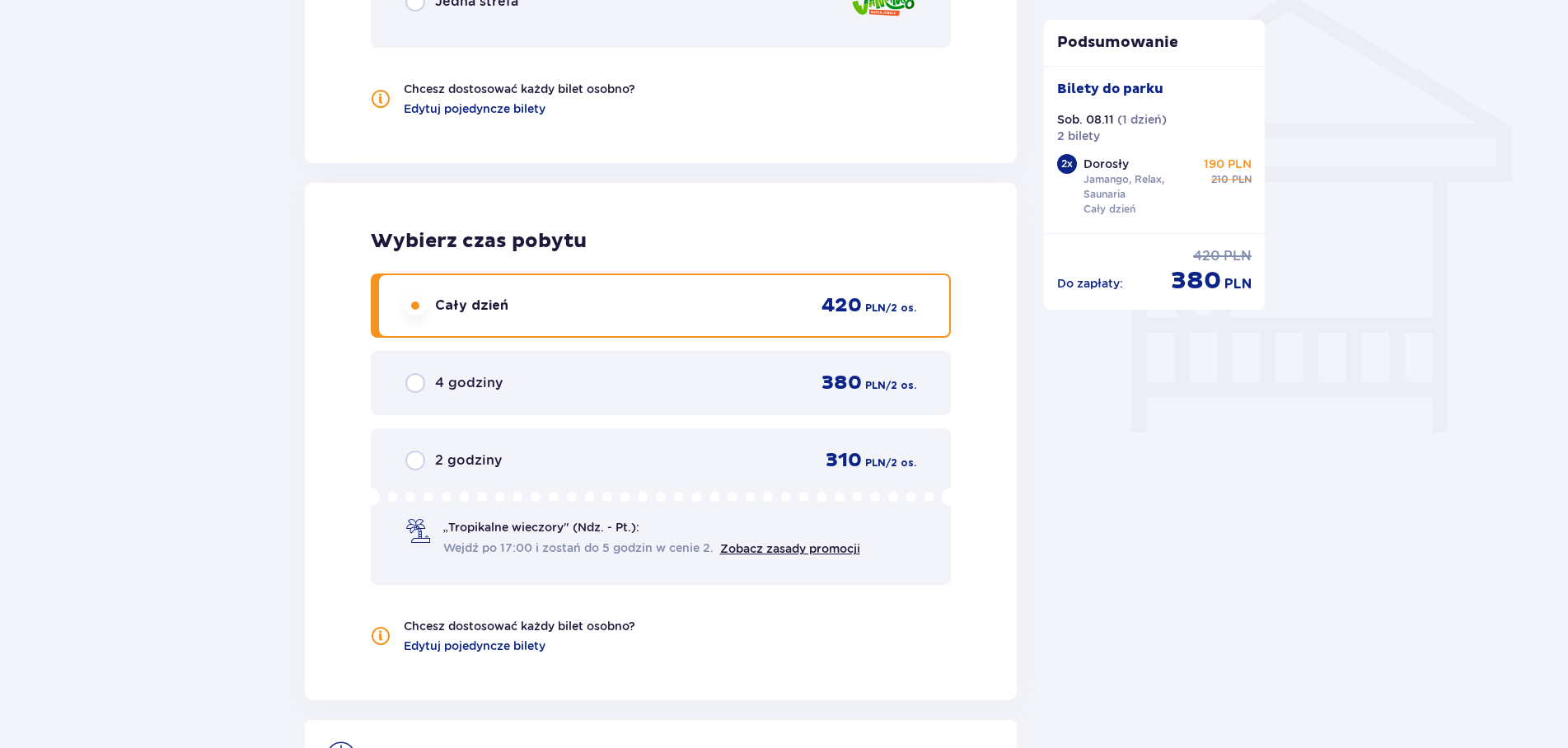
scroll to position [1547, 0]
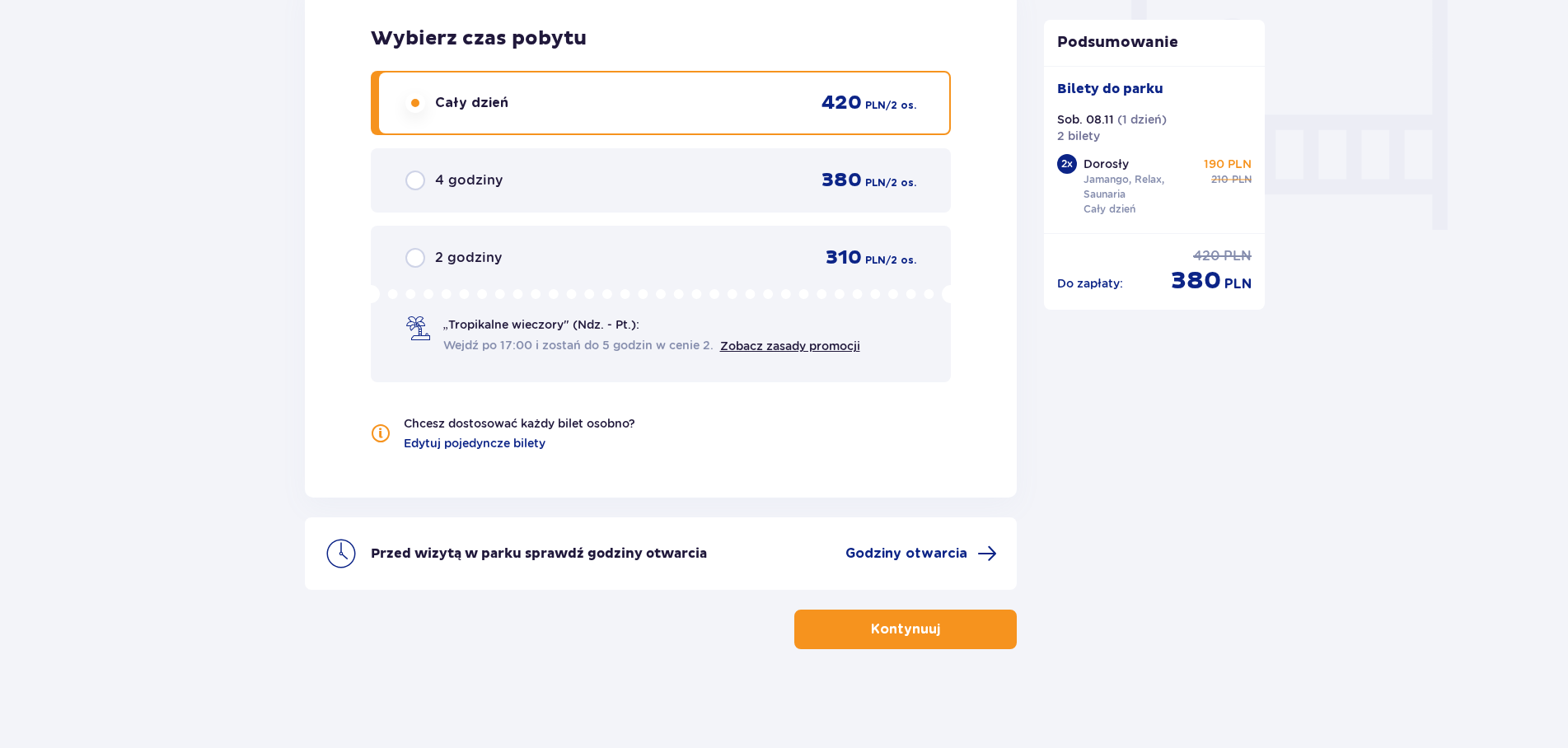
click at [893, 642] on button "Kontynuuj" at bounding box center [905, 629] width 223 height 40
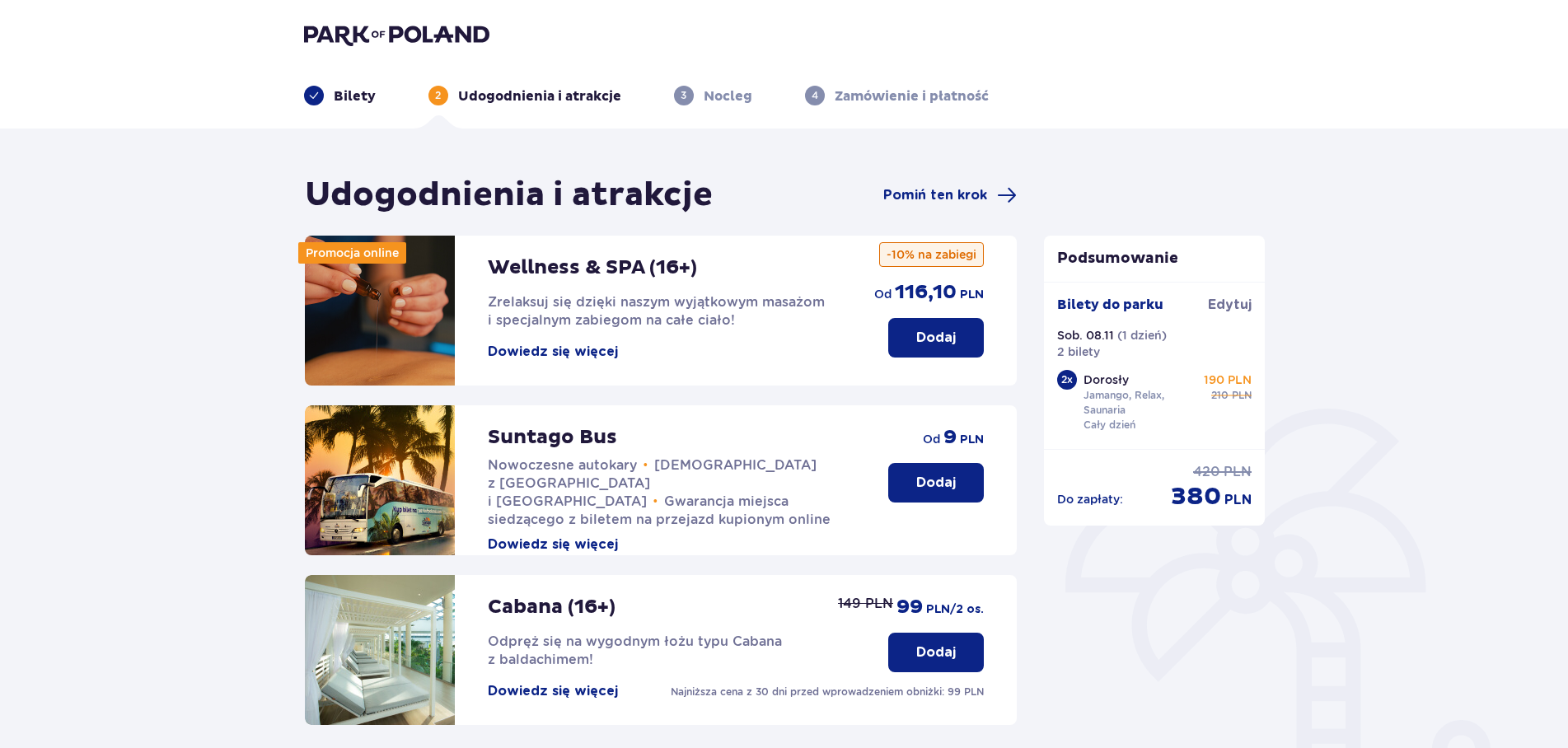
click at [942, 337] on p "Dodaj" at bounding box center [936, 338] width 40 height 18
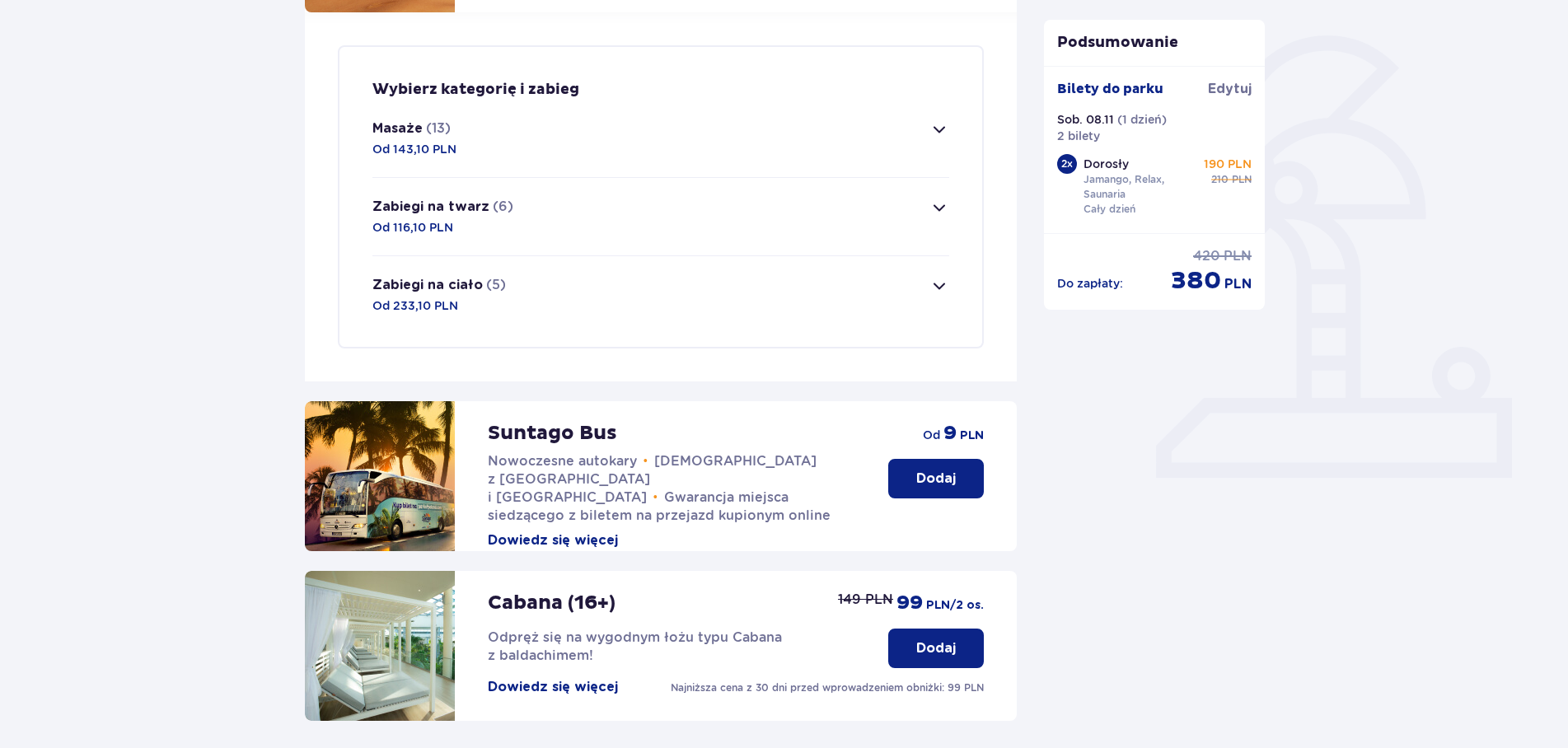
scroll to position [398, 0]
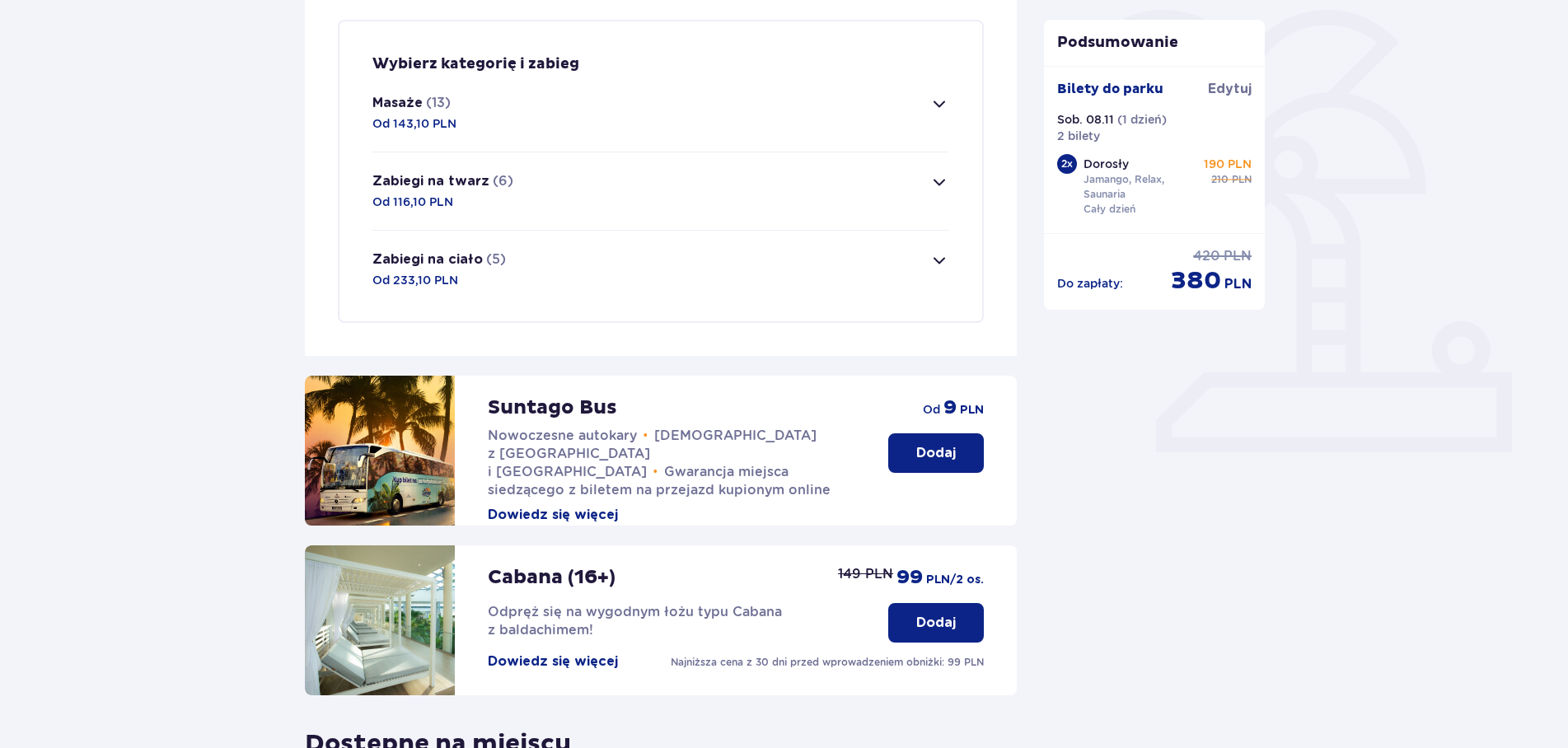
click at [938, 106] on span "button" at bounding box center [939, 104] width 20 height 20
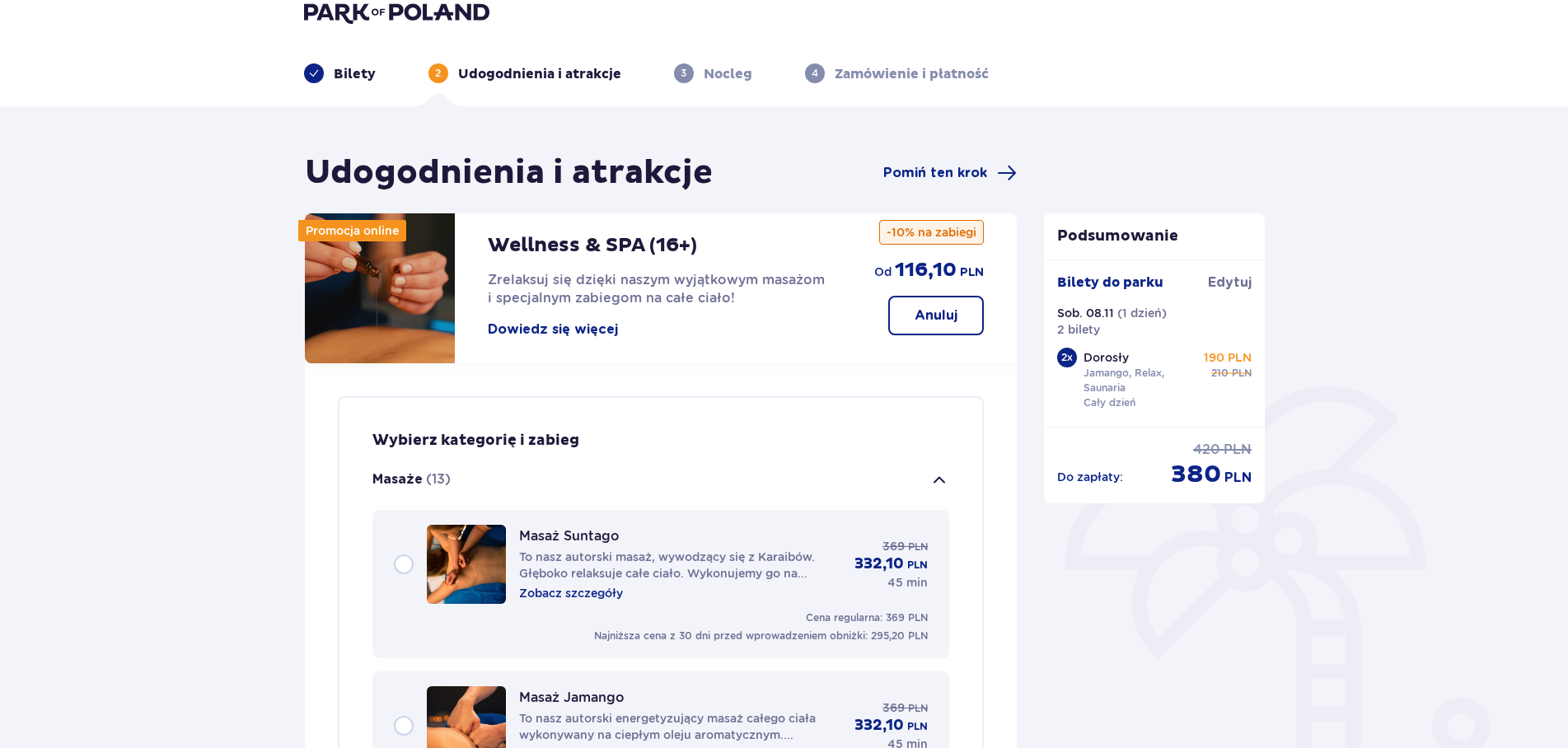
scroll to position [0, 0]
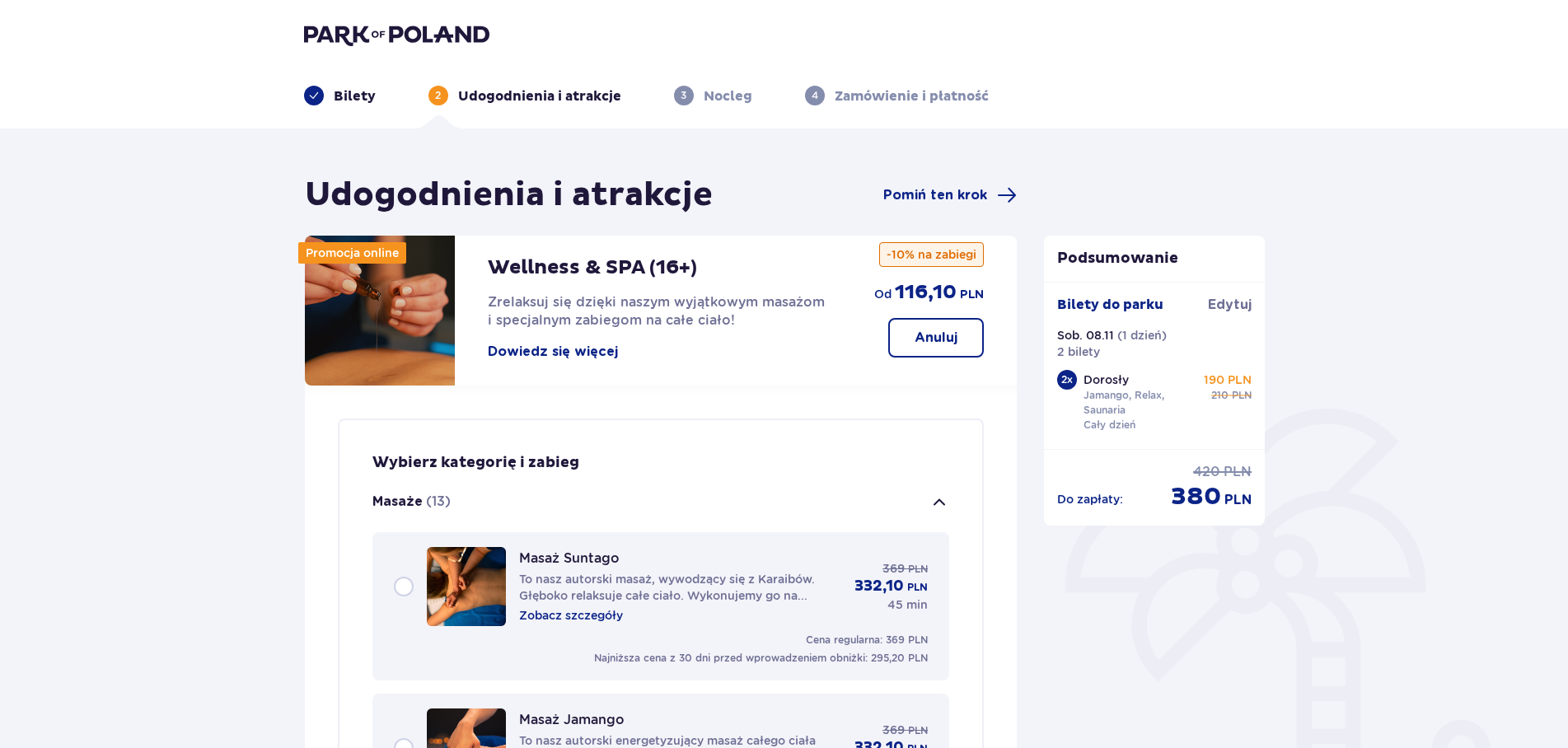
click at [925, 333] on p "Anuluj" at bounding box center [936, 338] width 43 height 18
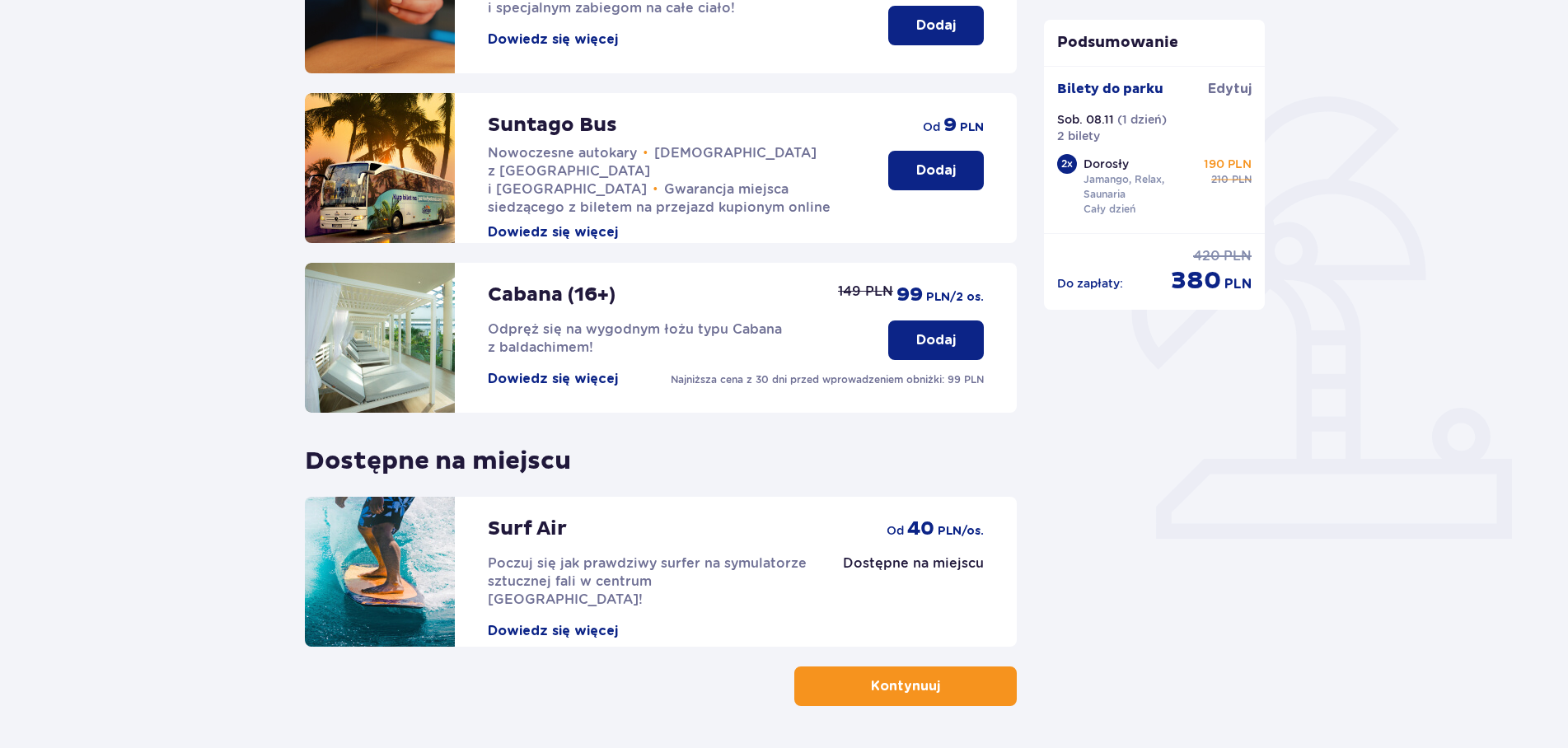
scroll to position [369, 0]
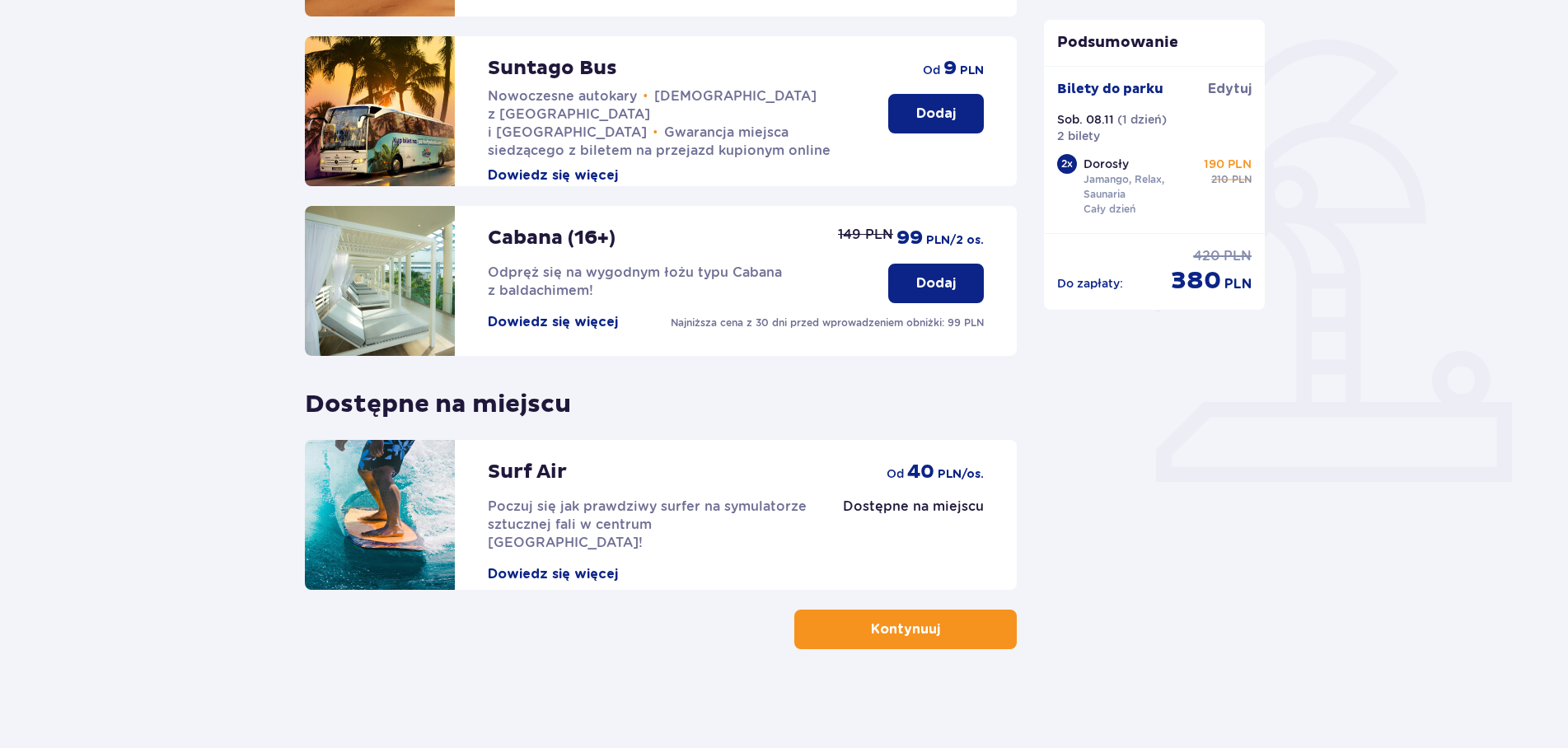
click at [905, 631] on p "Kontynuuj" at bounding box center [906, 629] width 69 height 18
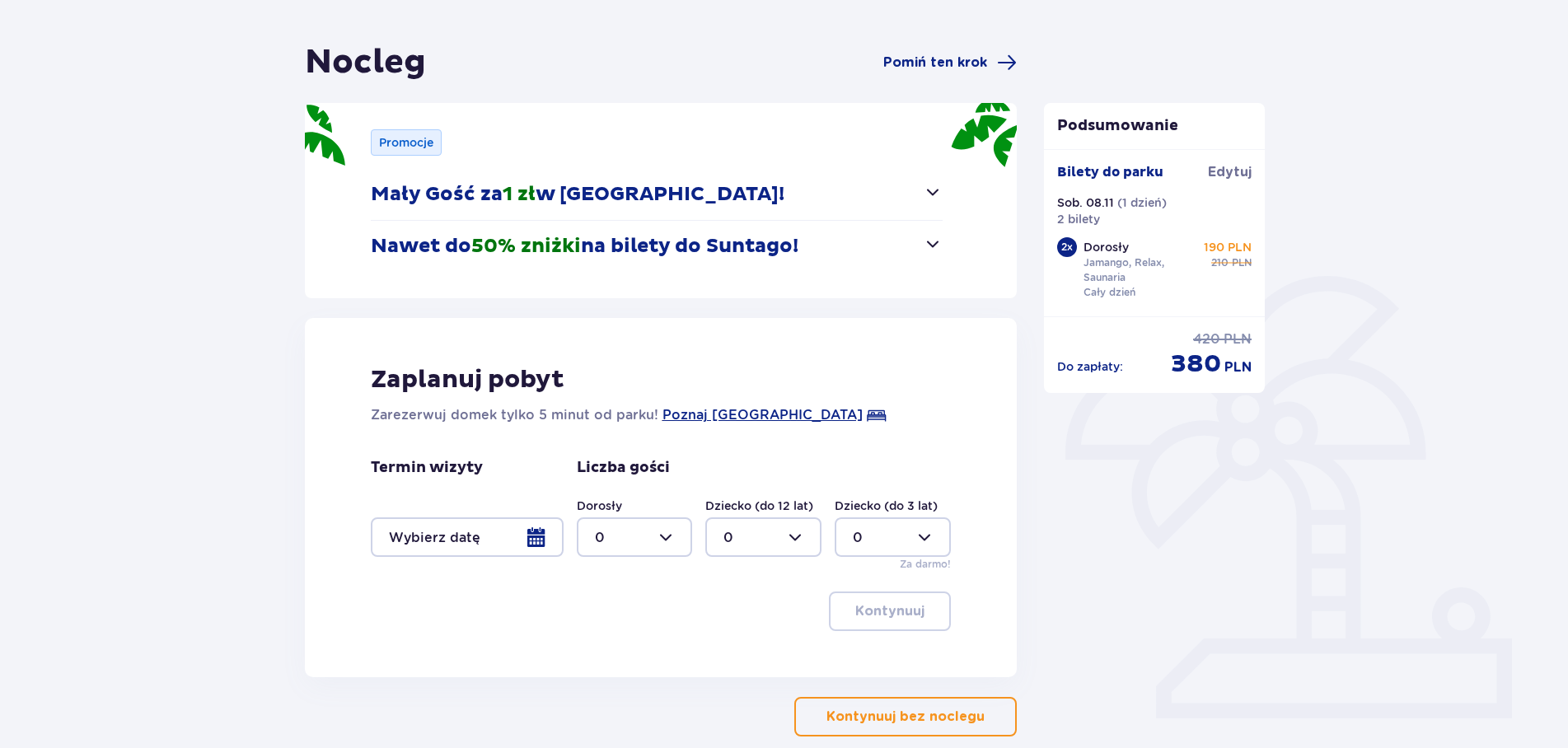
scroll to position [168, 0]
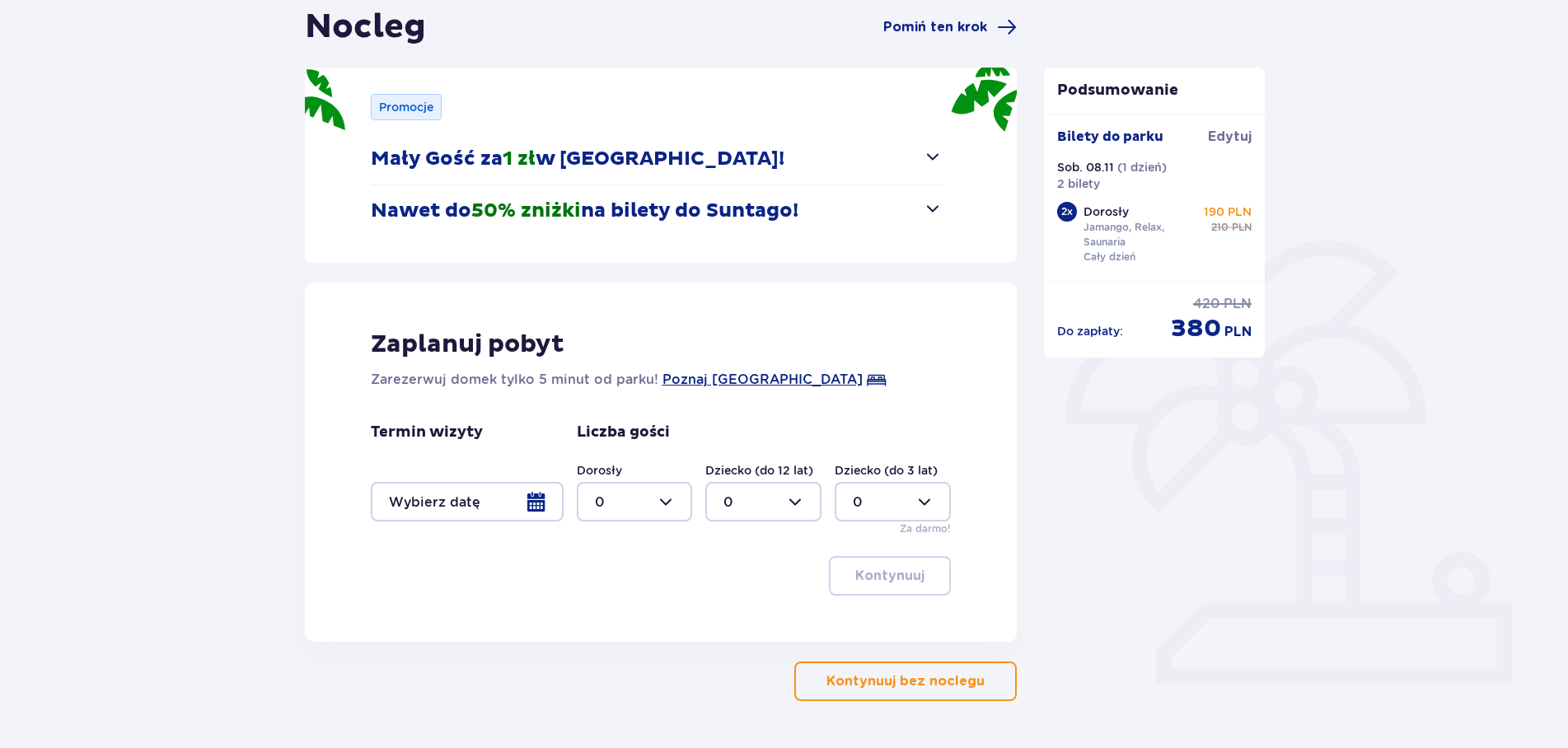
click at [537, 502] on div at bounding box center [467, 501] width 193 height 40
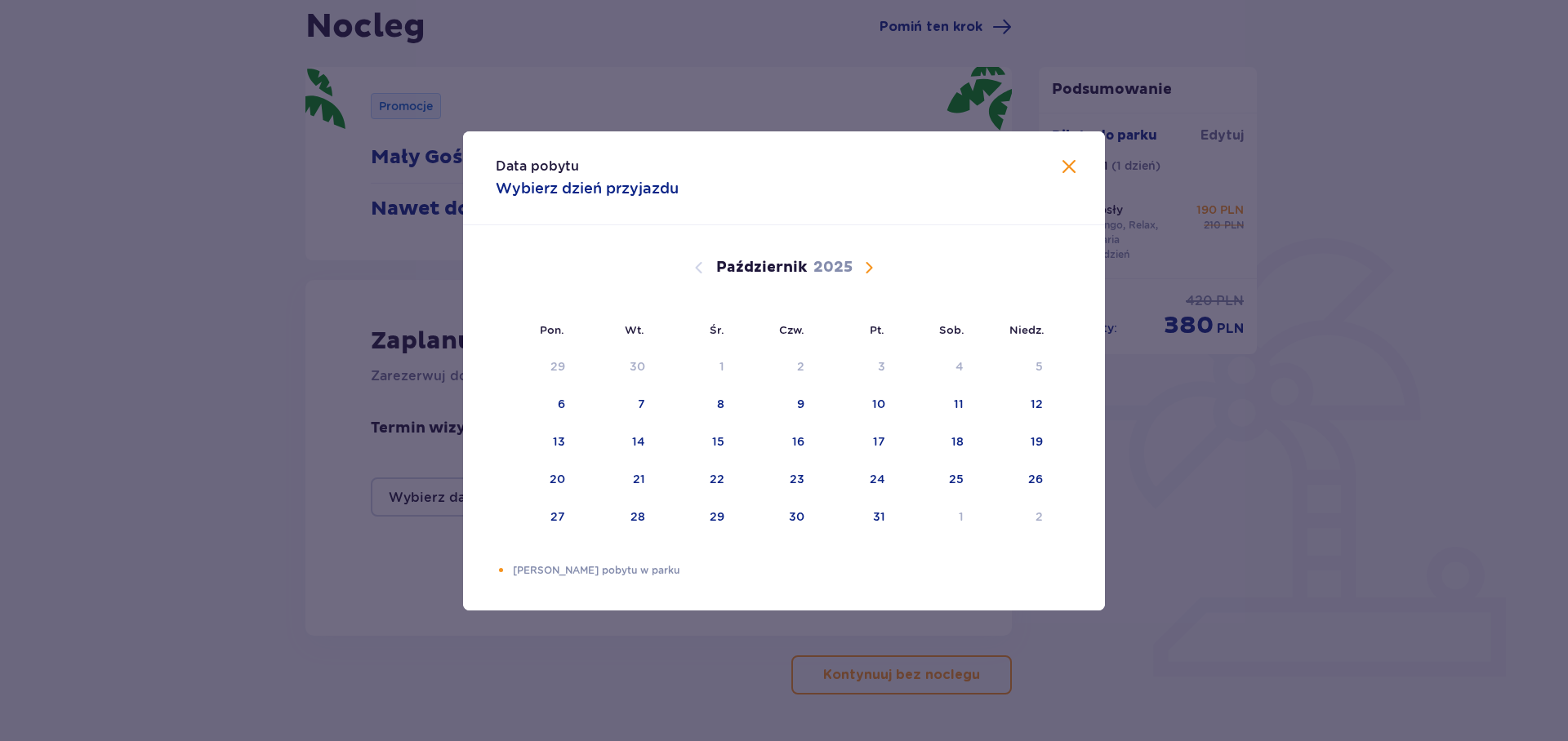
click at [864, 265] on span "Następny miesiąc" at bounding box center [869, 267] width 19 height 19
click at [884, 404] on div "7" at bounding box center [855, 404] width 79 height 36
click at [1036, 404] on div "9" at bounding box center [1039, 403] width 7 height 17
type input "07.11.25 - 09.11.25"
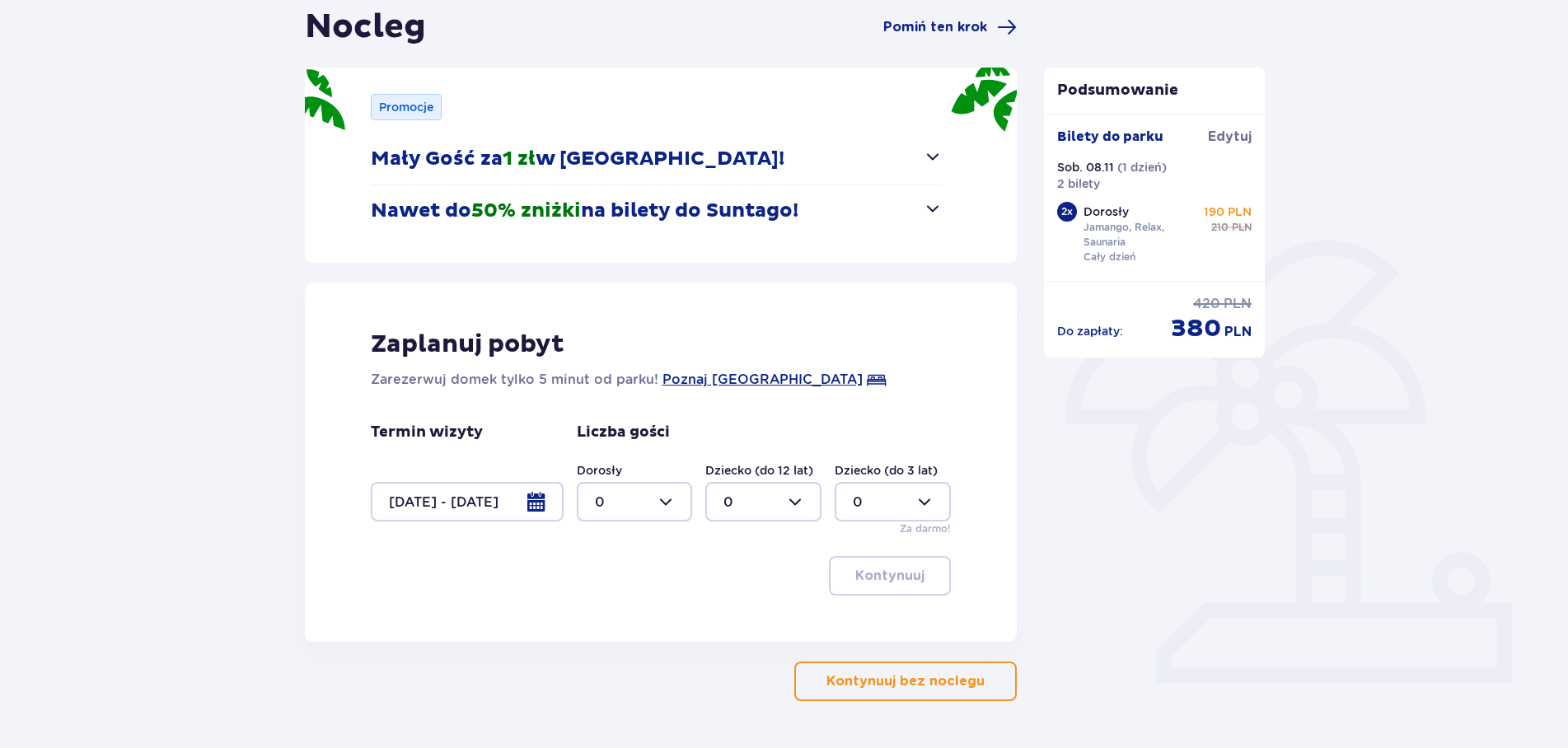
click at [681, 501] on div at bounding box center [634, 501] width 116 height 40
click at [624, 625] on div "2" at bounding box center [634, 621] width 80 height 18
type input "2"
click at [878, 579] on p "Kontynuuj" at bounding box center [890, 576] width 69 height 18
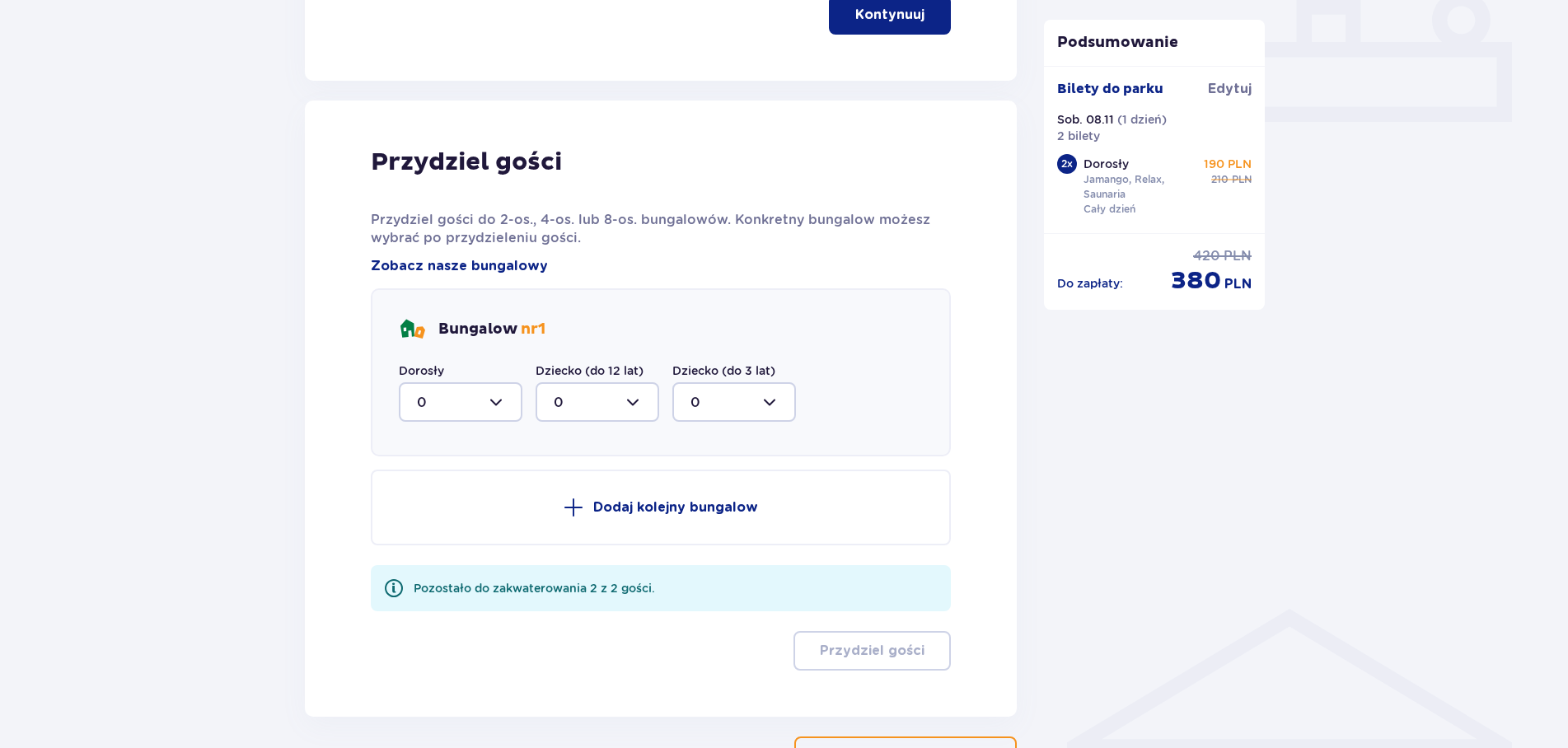
scroll to position [810, 0]
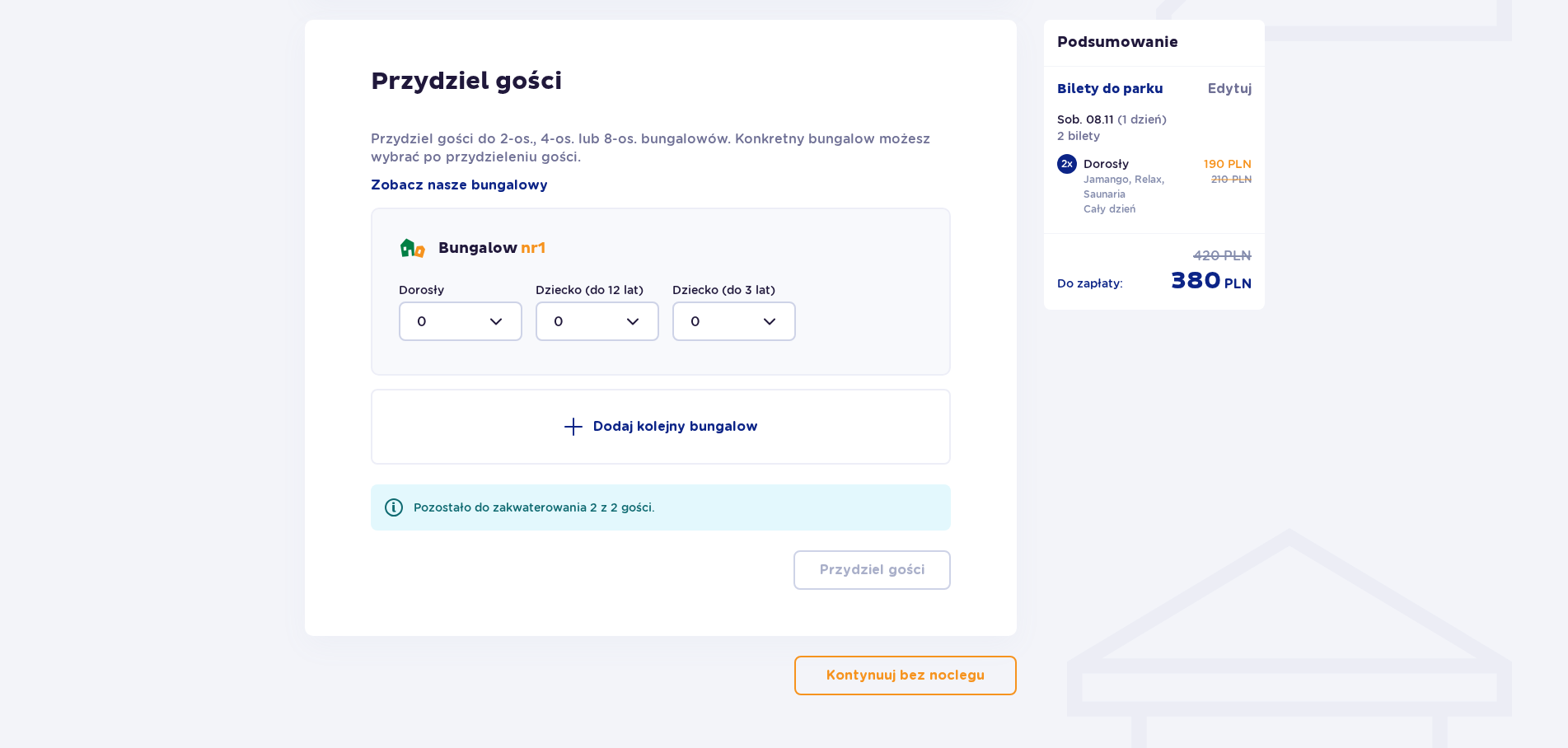
click at [502, 321] on div at bounding box center [460, 321] width 123 height 40
click at [455, 435] on div "2" at bounding box center [461, 441] width 87 height 18
type input "2"
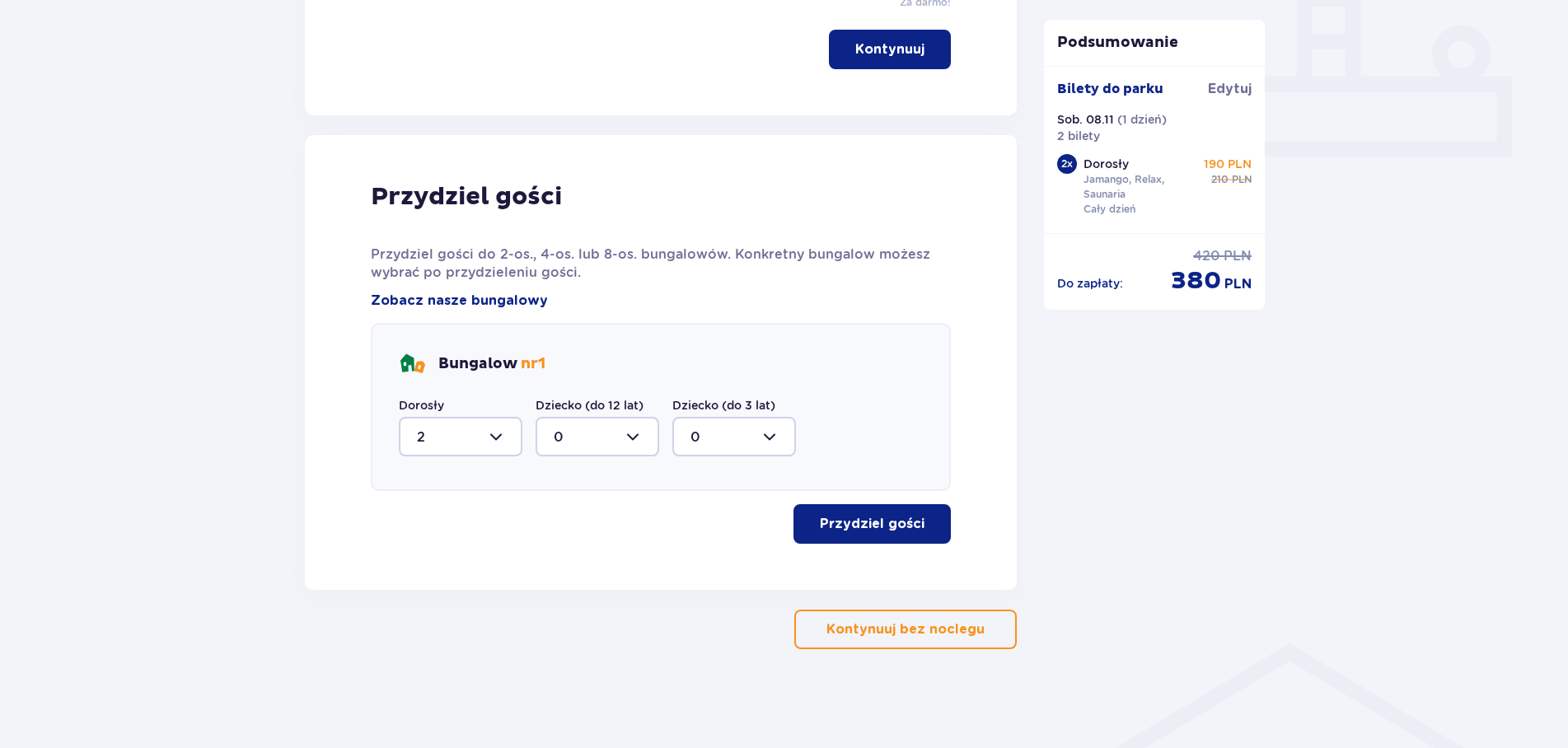
scroll to position [695, 0]
click at [865, 525] on p "Przydziel gości" at bounding box center [872, 524] width 105 height 18
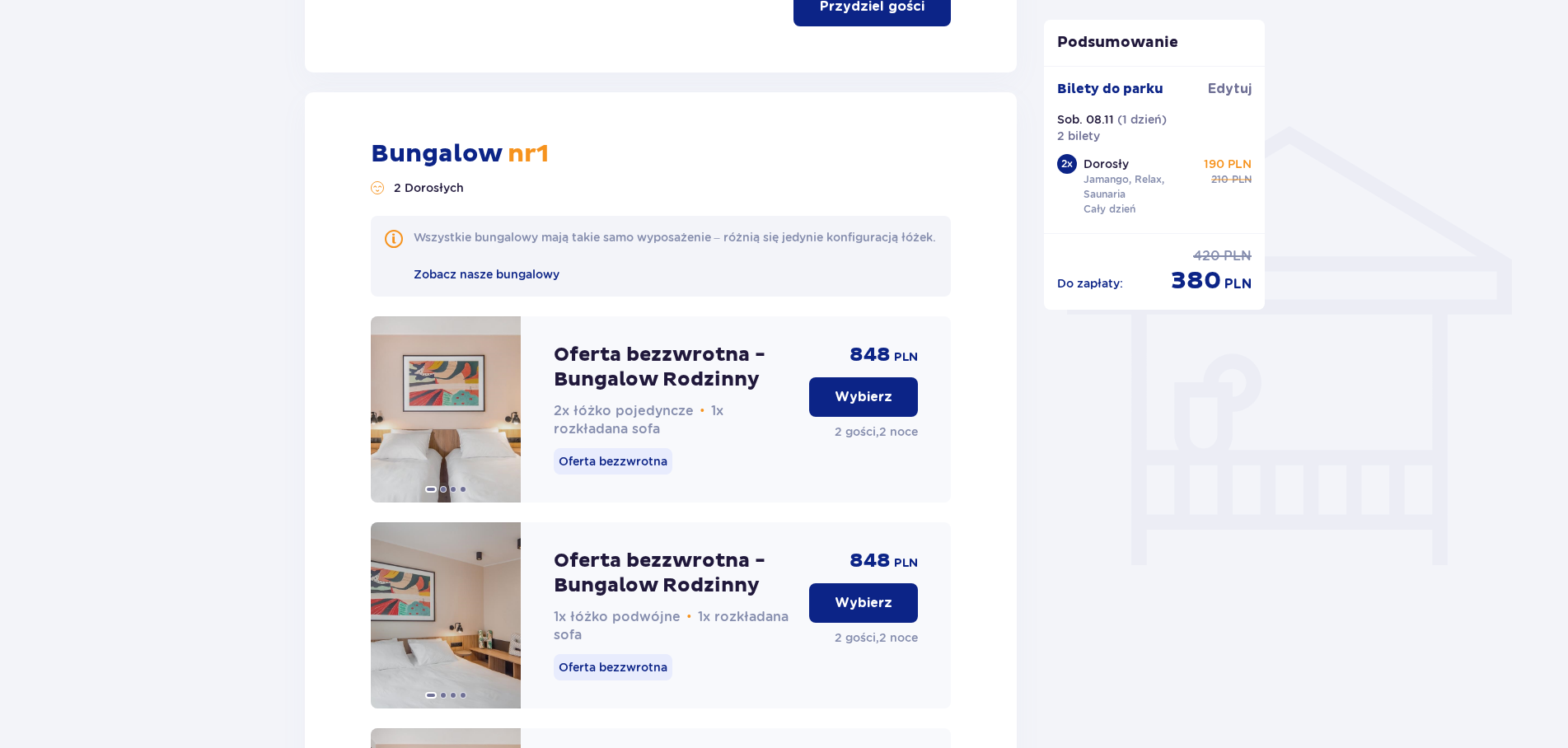
scroll to position [1033, 0]
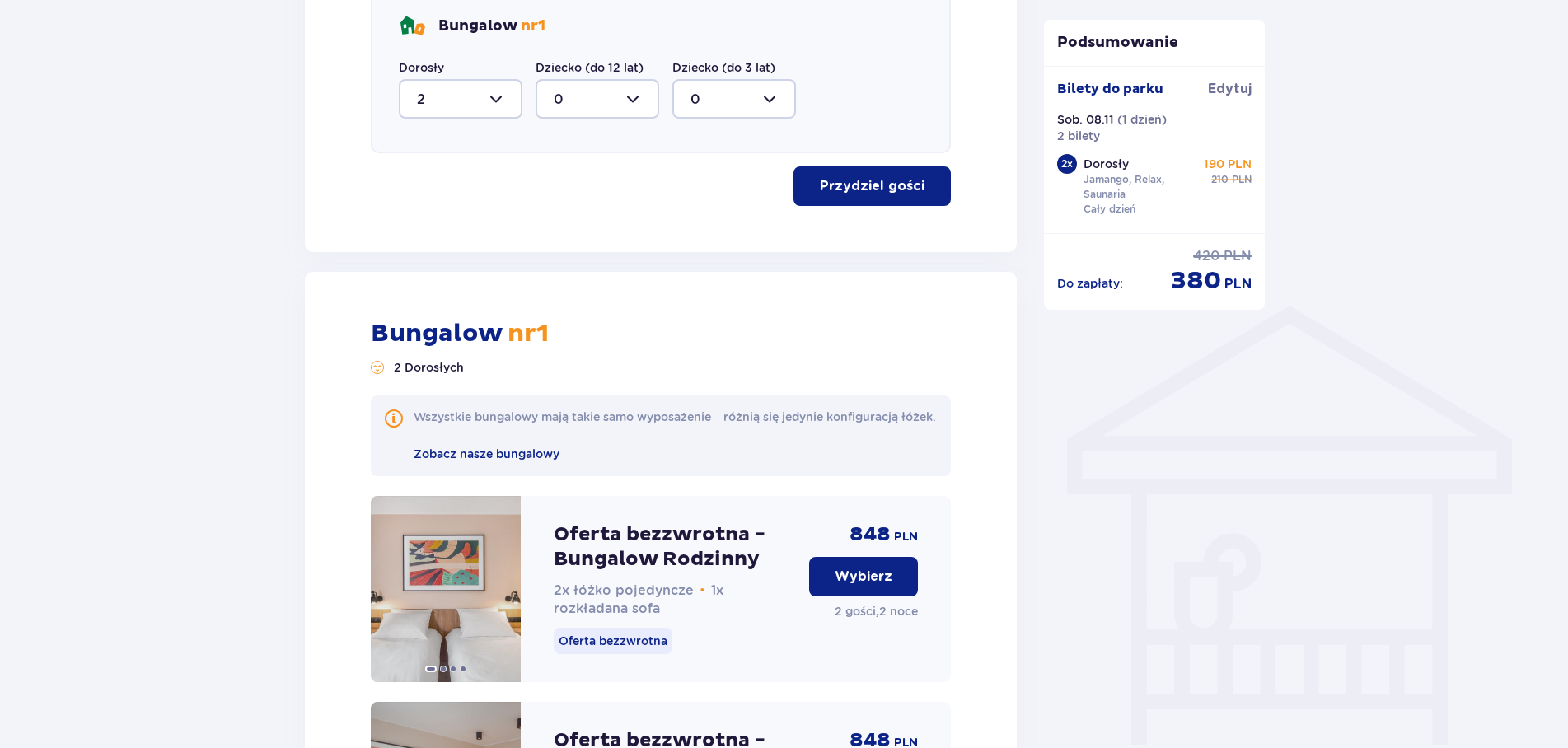
click at [634, 101] on div at bounding box center [597, 98] width 123 height 40
click at [634, 95] on div at bounding box center [597, 98] width 123 height 40
click at [563, 151] on div "0" at bounding box center [597, 149] width 87 height 18
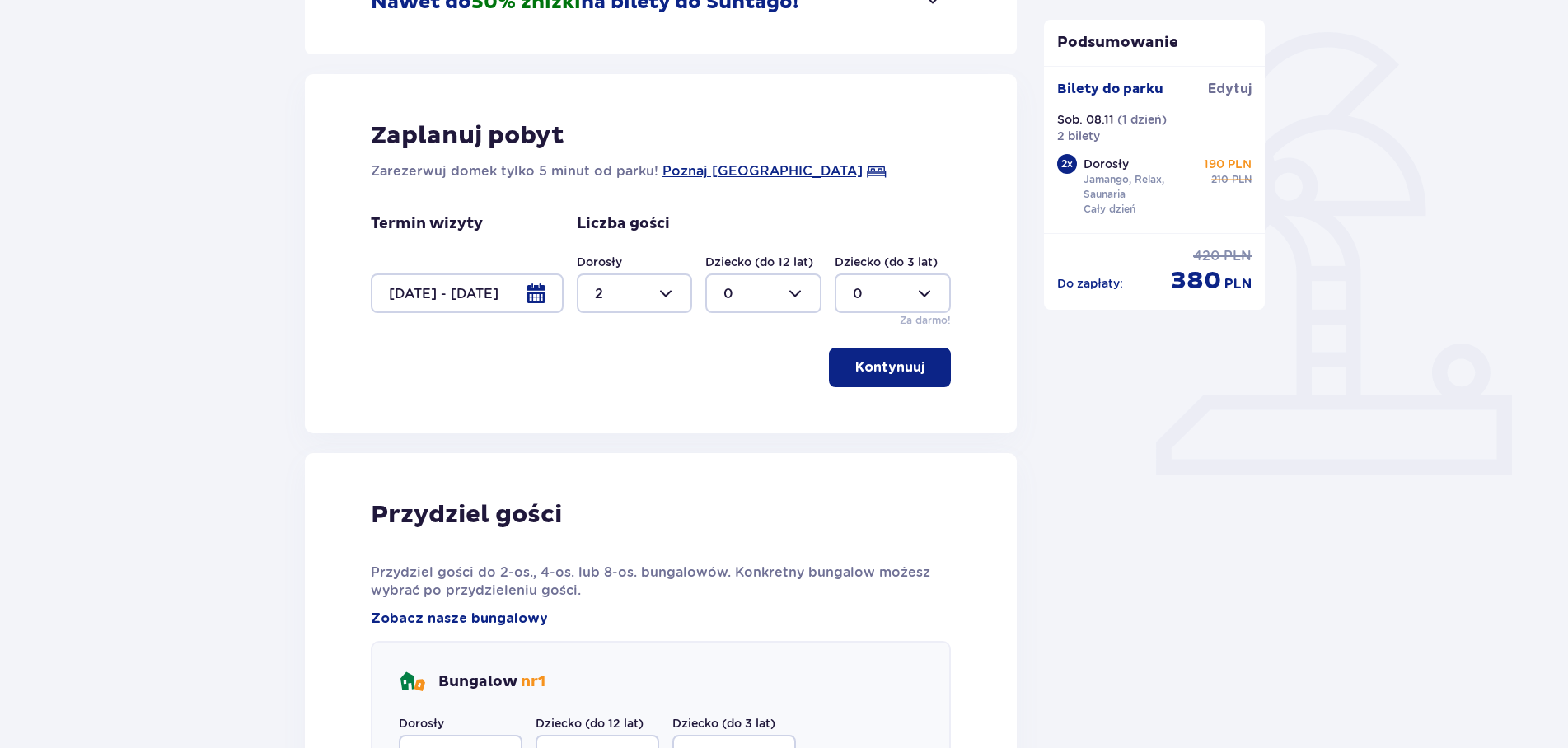
scroll to position [358, 0]
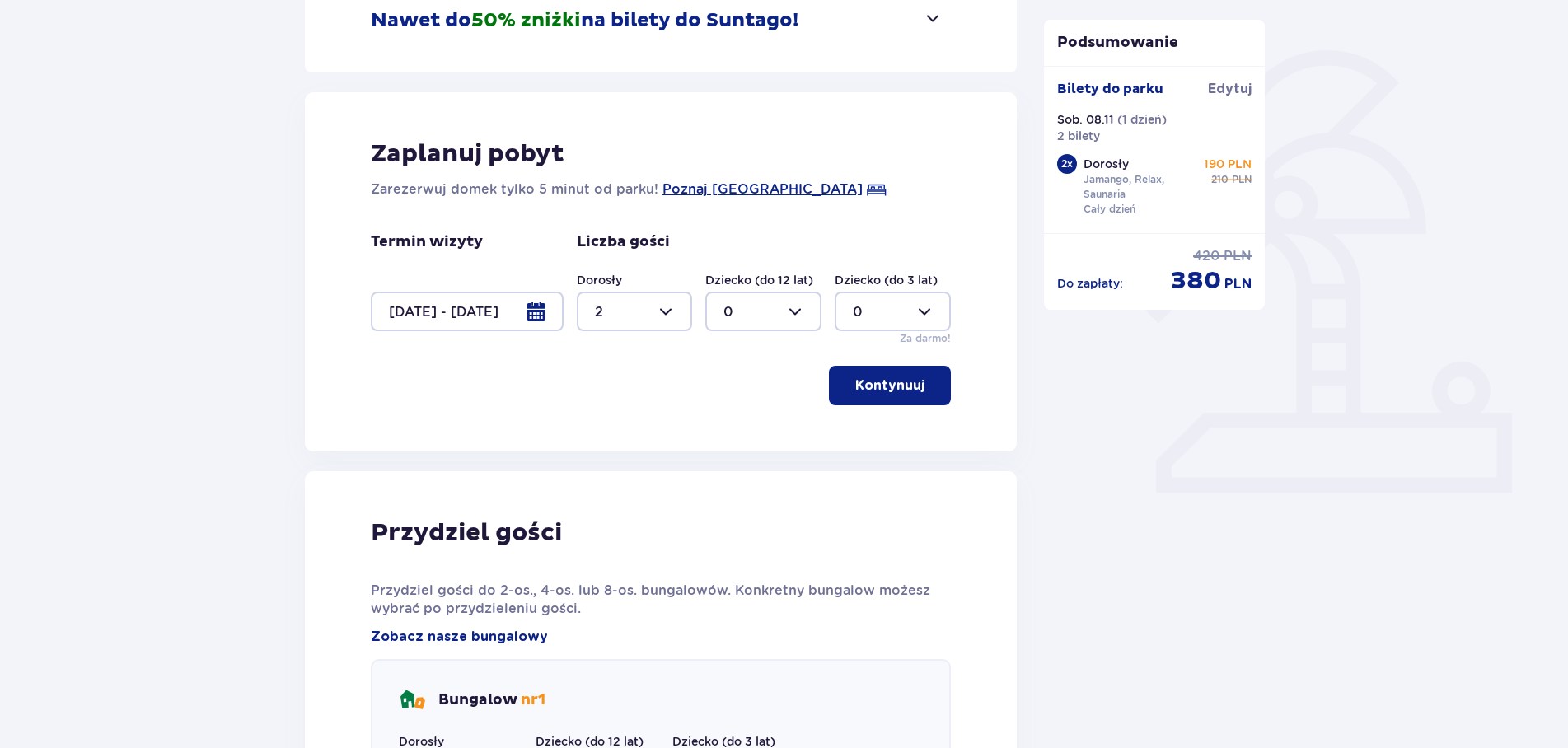
click at [666, 314] on div at bounding box center [634, 311] width 116 height 40
click at [618, 468] on div "3" at bounding box center [634, 465] width 80 height 18
type input "3"
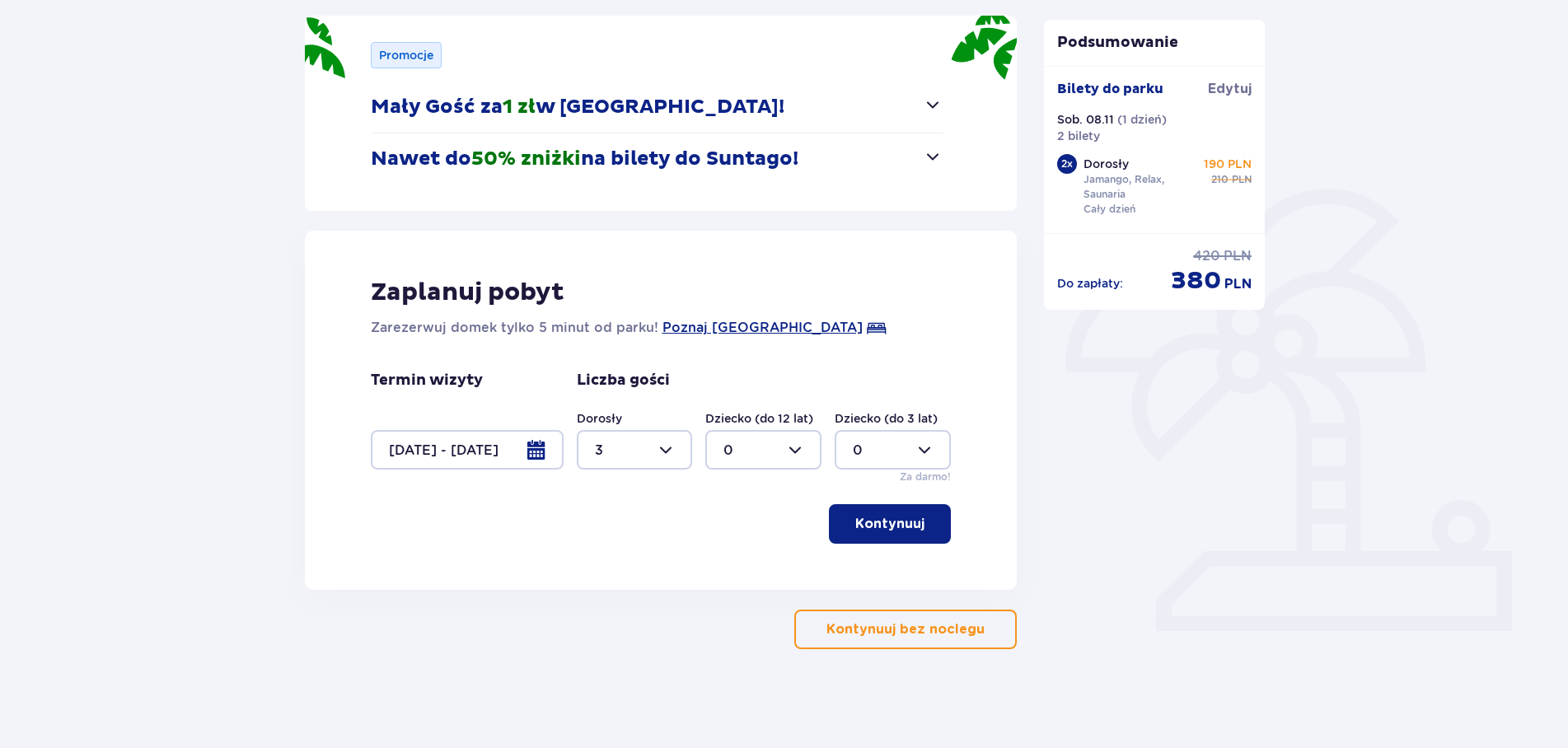
scroll to position [220, 0]
click at [875, 519] on p "Kontynuuj" at bounding box center [890, 524] width 69 height 18
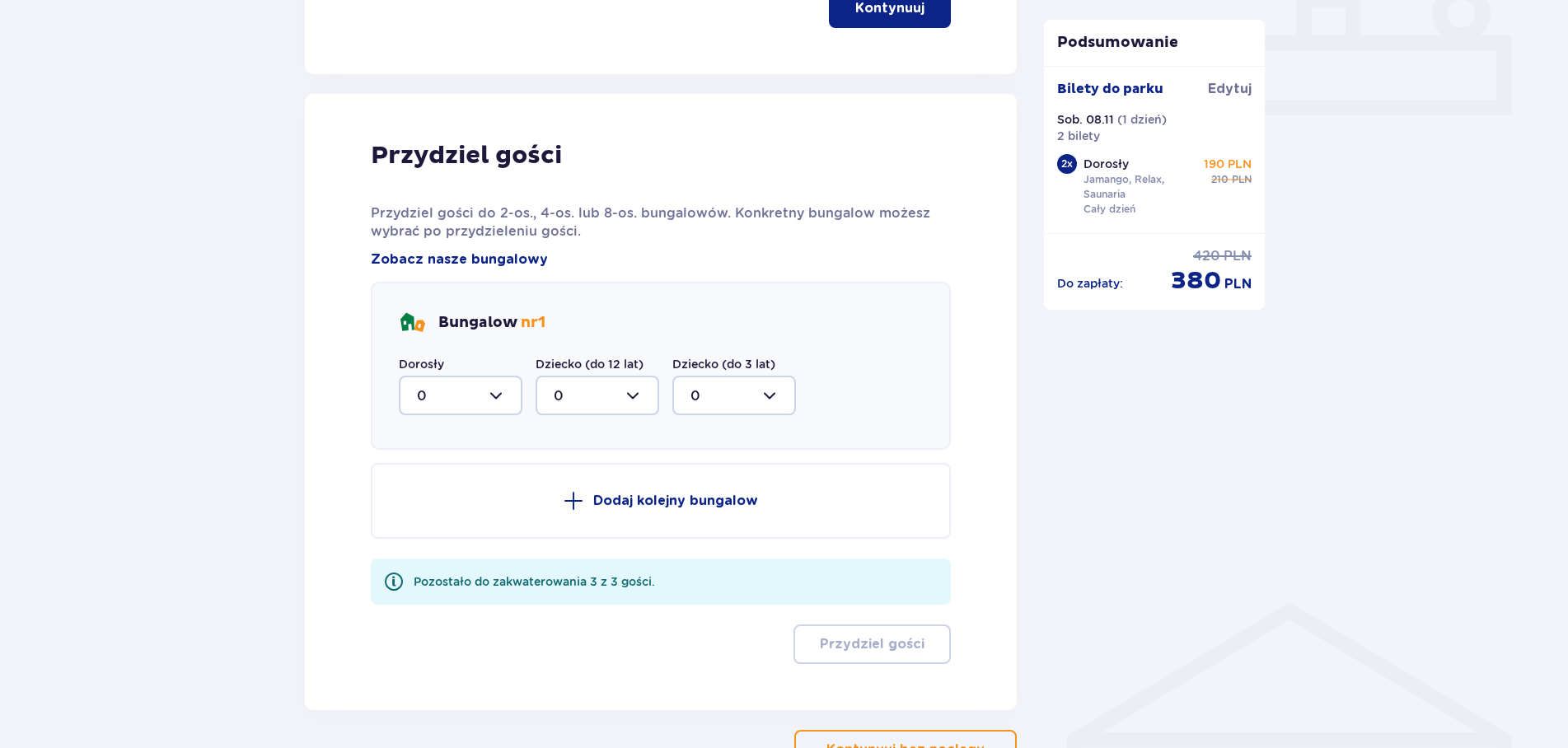
scroll to position [810, 0]
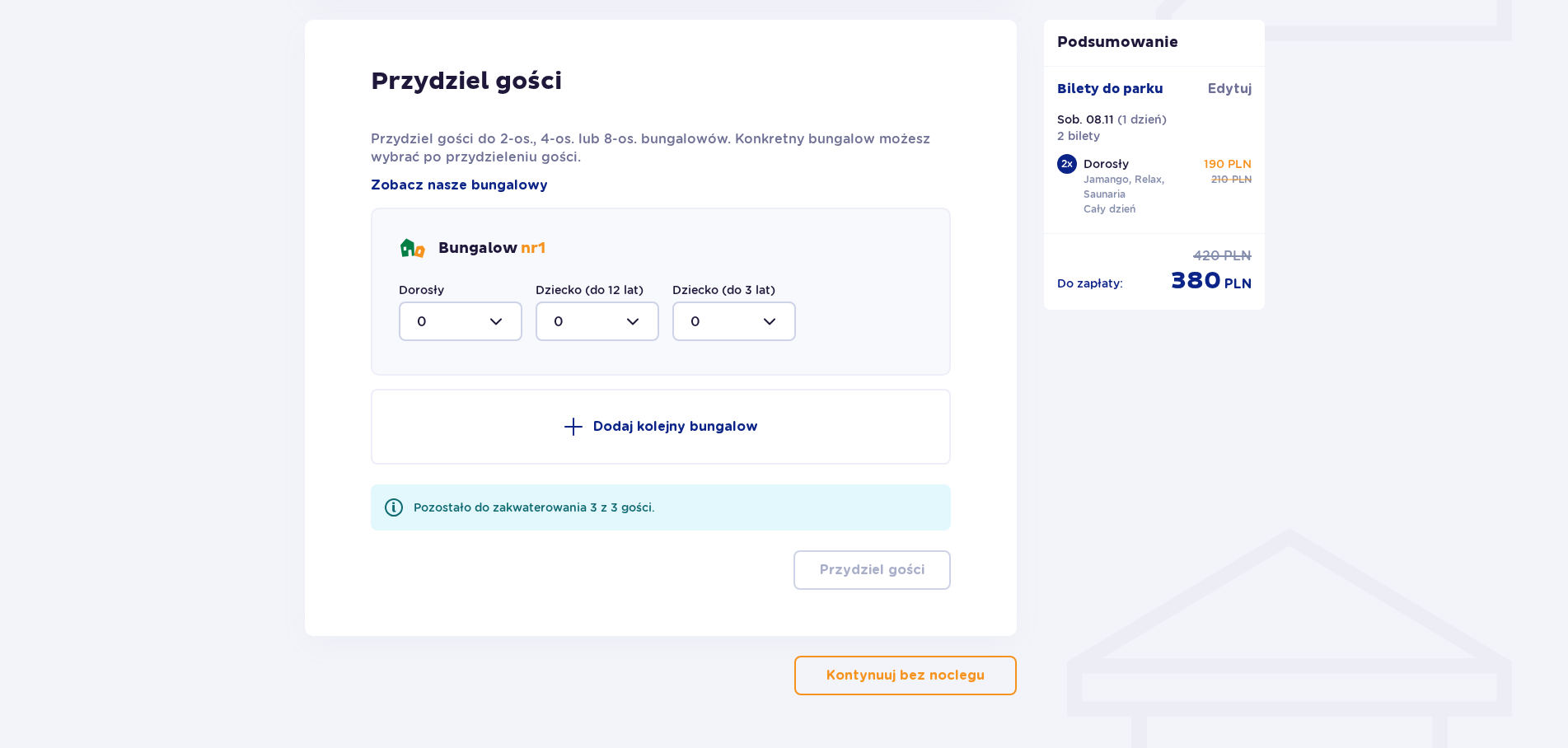
click at [498, 321] on div at bounding box center [460, 321] width 123 height 40
click at [466, 468] on div "3" at bounding box center [461, 476] width 87 height 18
type input "3"
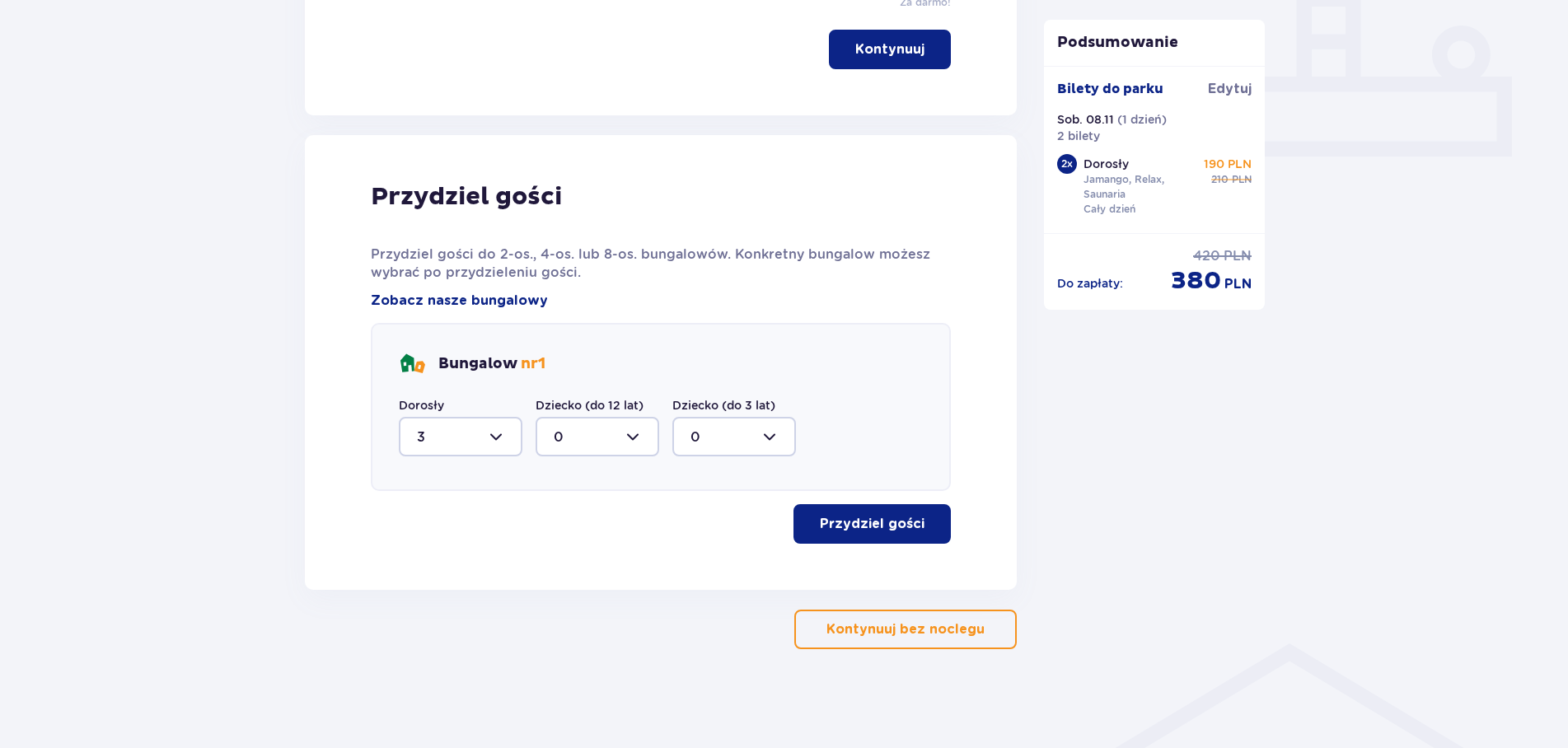
click at [879, 520] on p "Przydziel gości" at bounding box center [872, 524] width 105 height 18
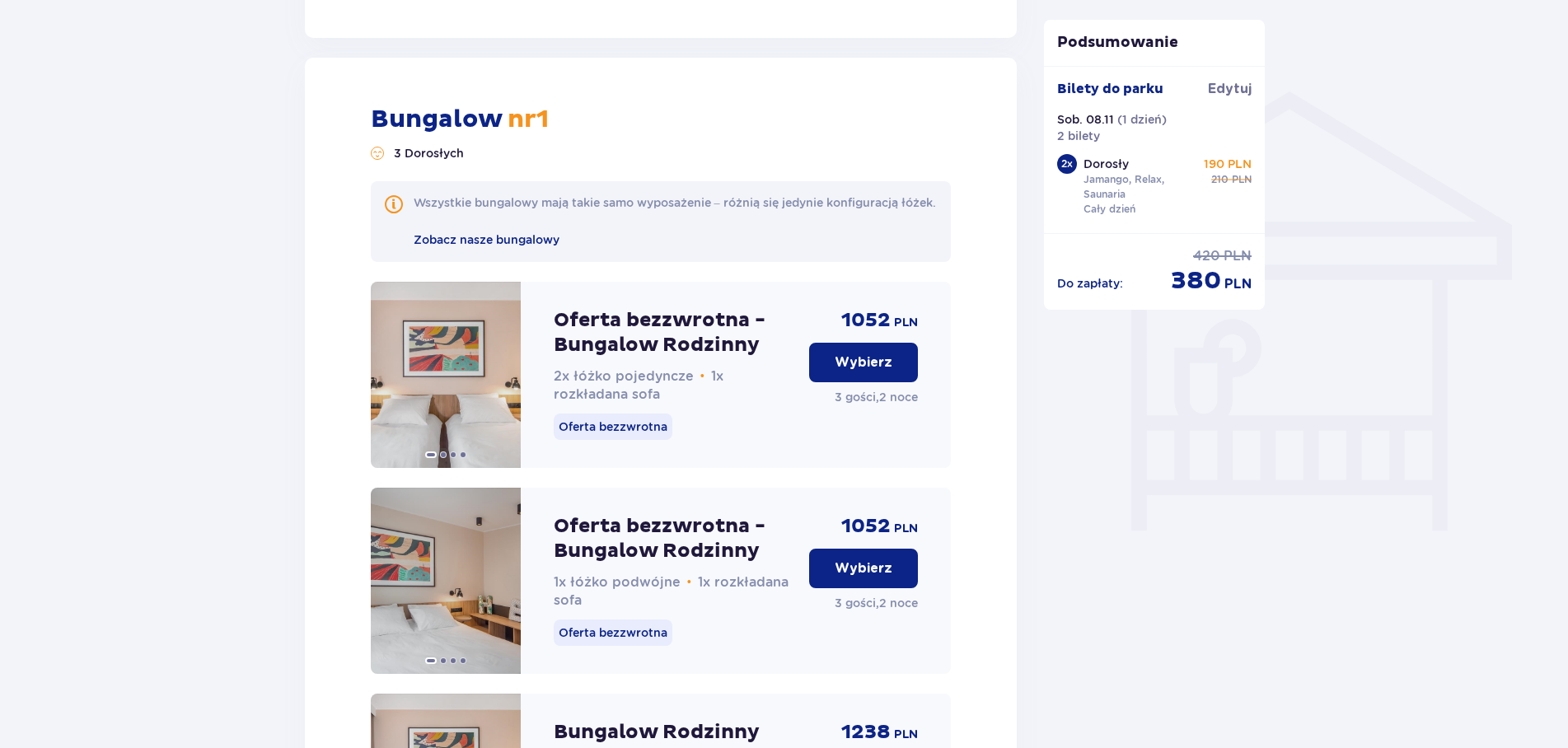
scroll to position [1285, 0]
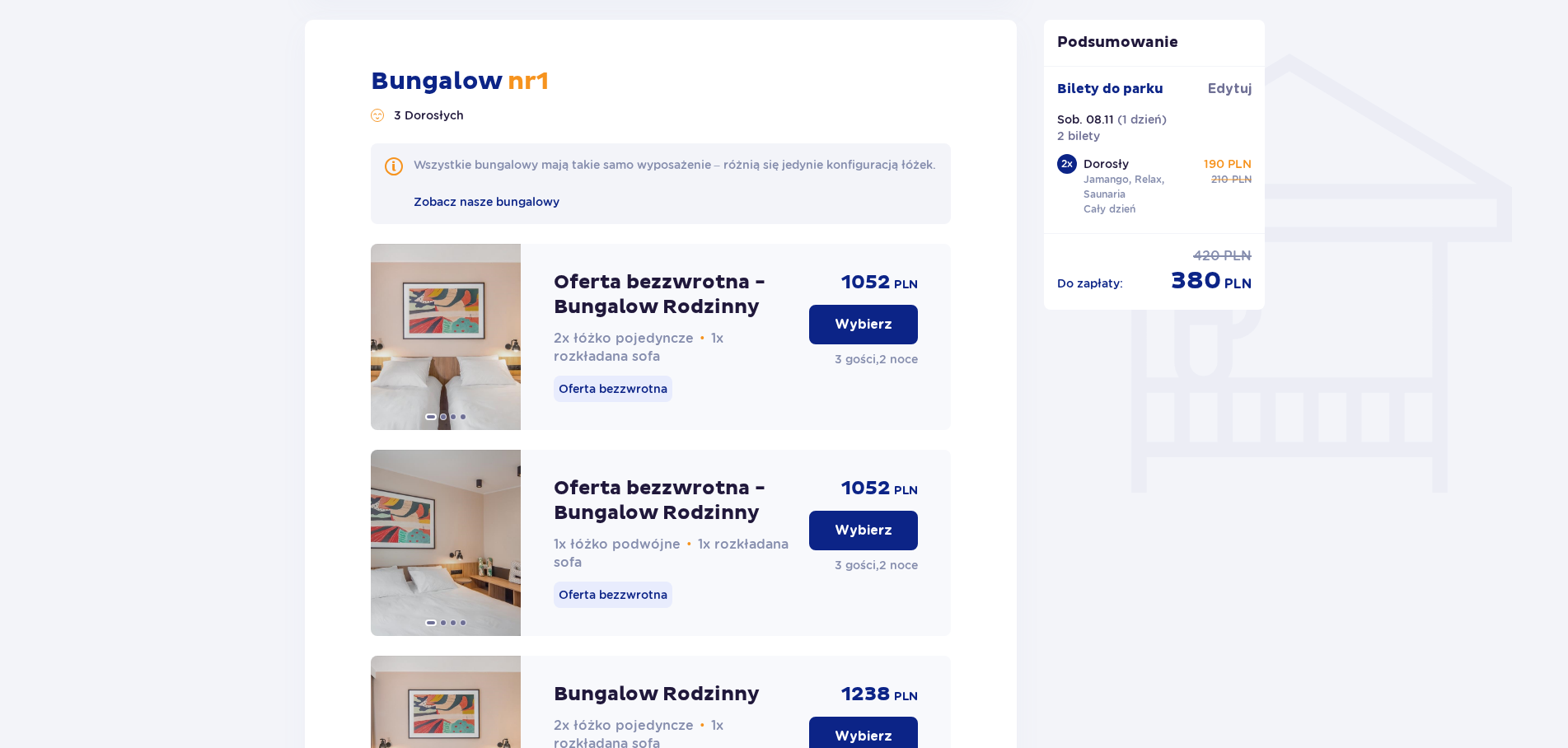
click at [852, 334] on p "Wybierz" at bounding box center [863, 325] width 58 height 18
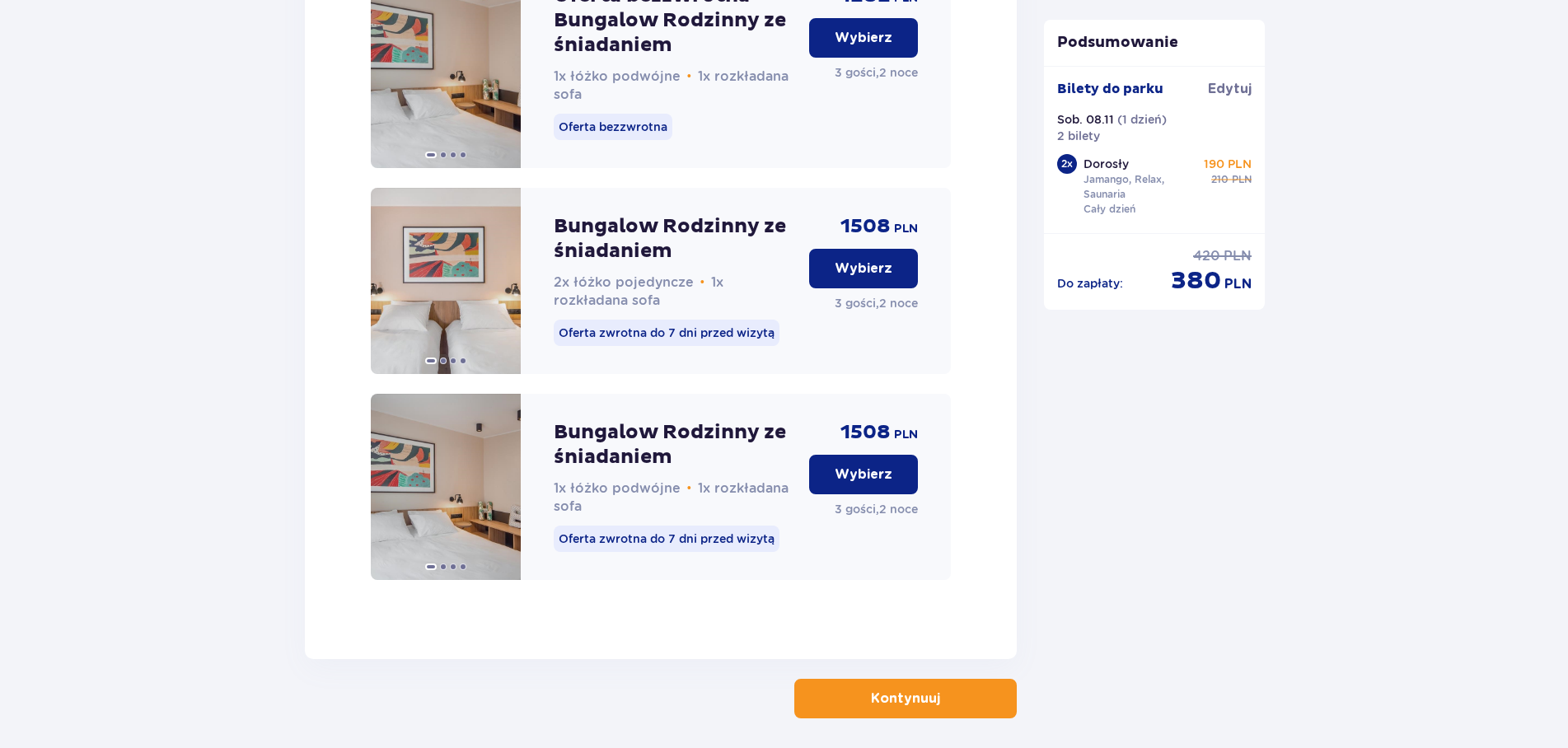
scroll to position [2665, 0]
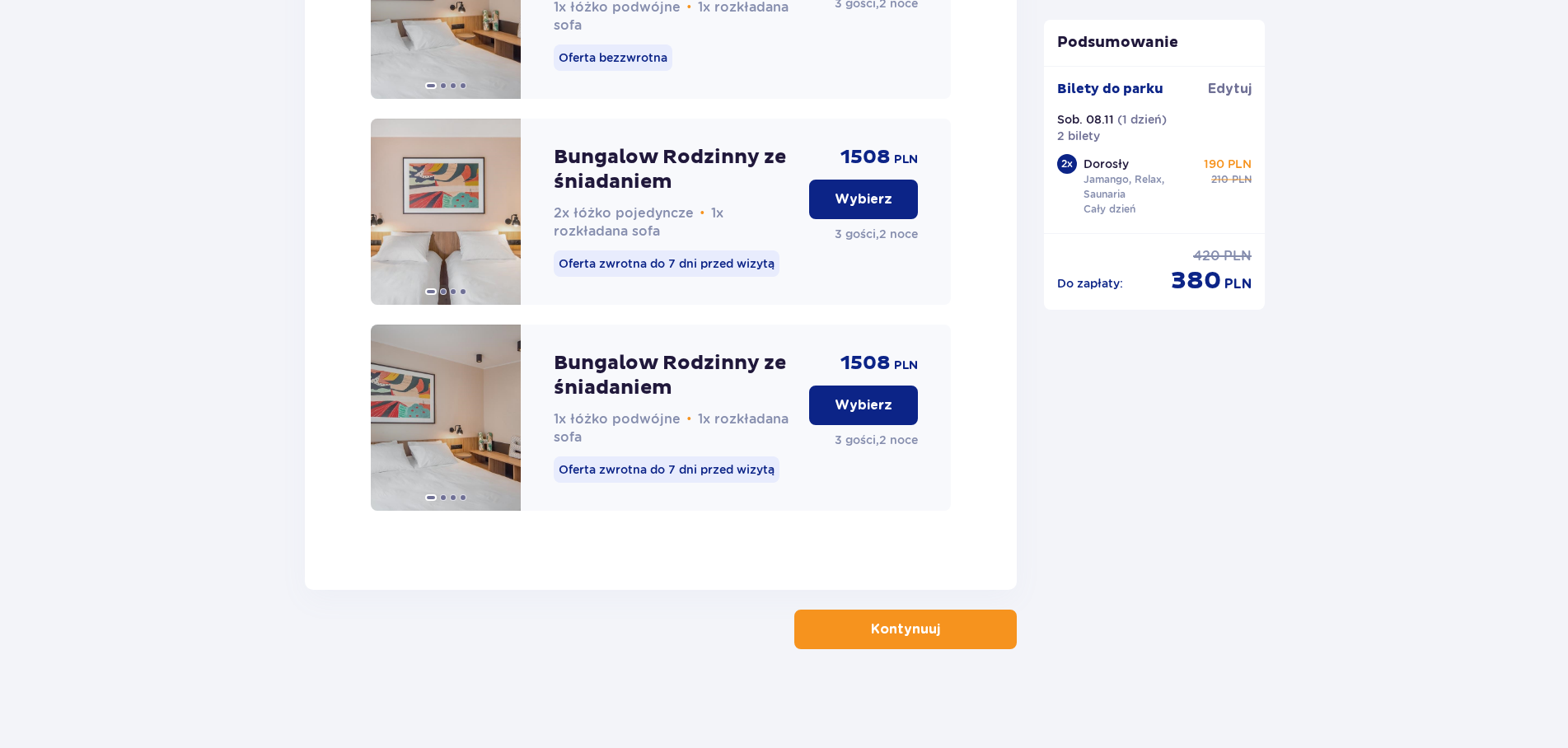
click at [900, 639] on button "Kontynuuj" at bounding box center [905, 629] width 223 height 40
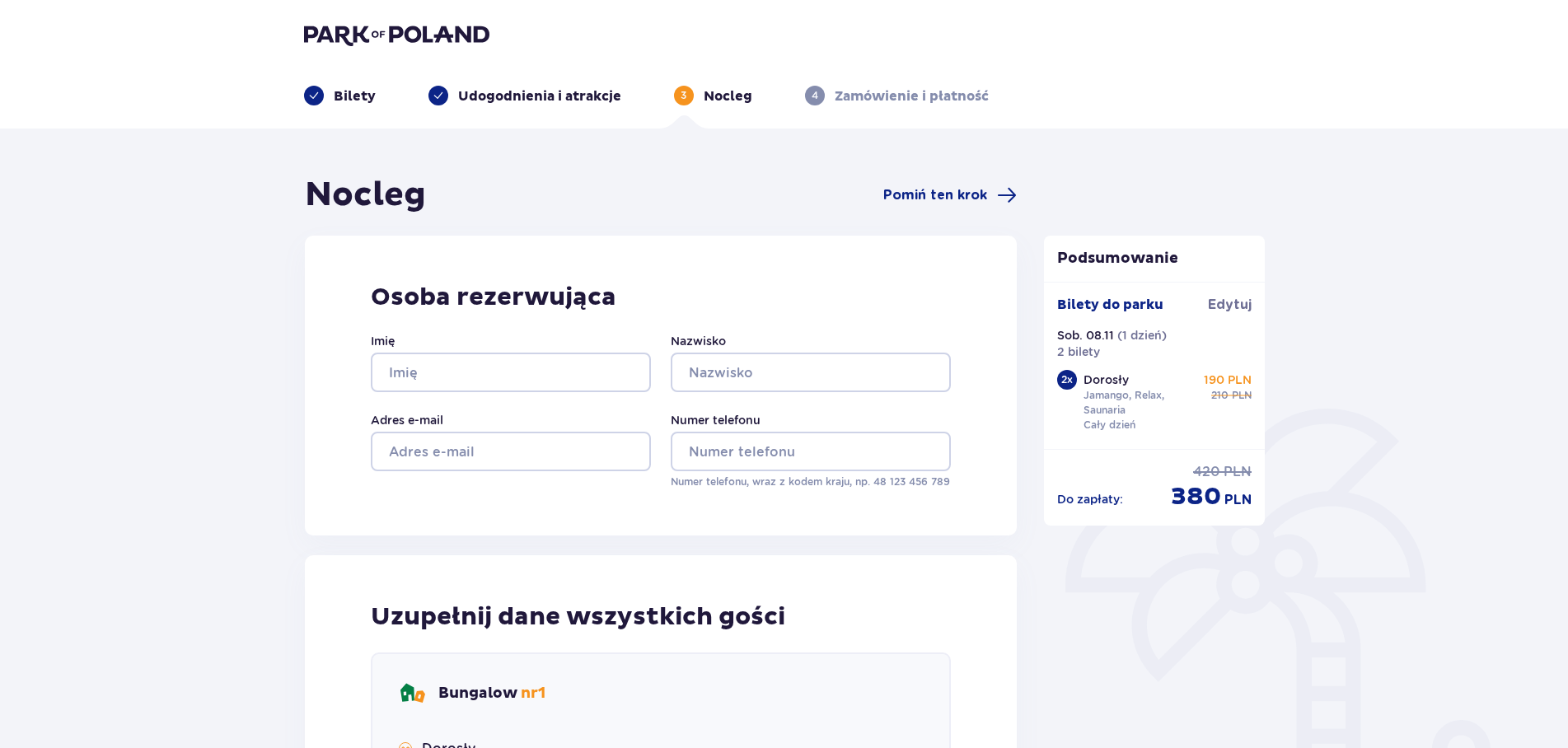
click at [339, 39] on img at bounding box center [397, 35] width 185 height 23
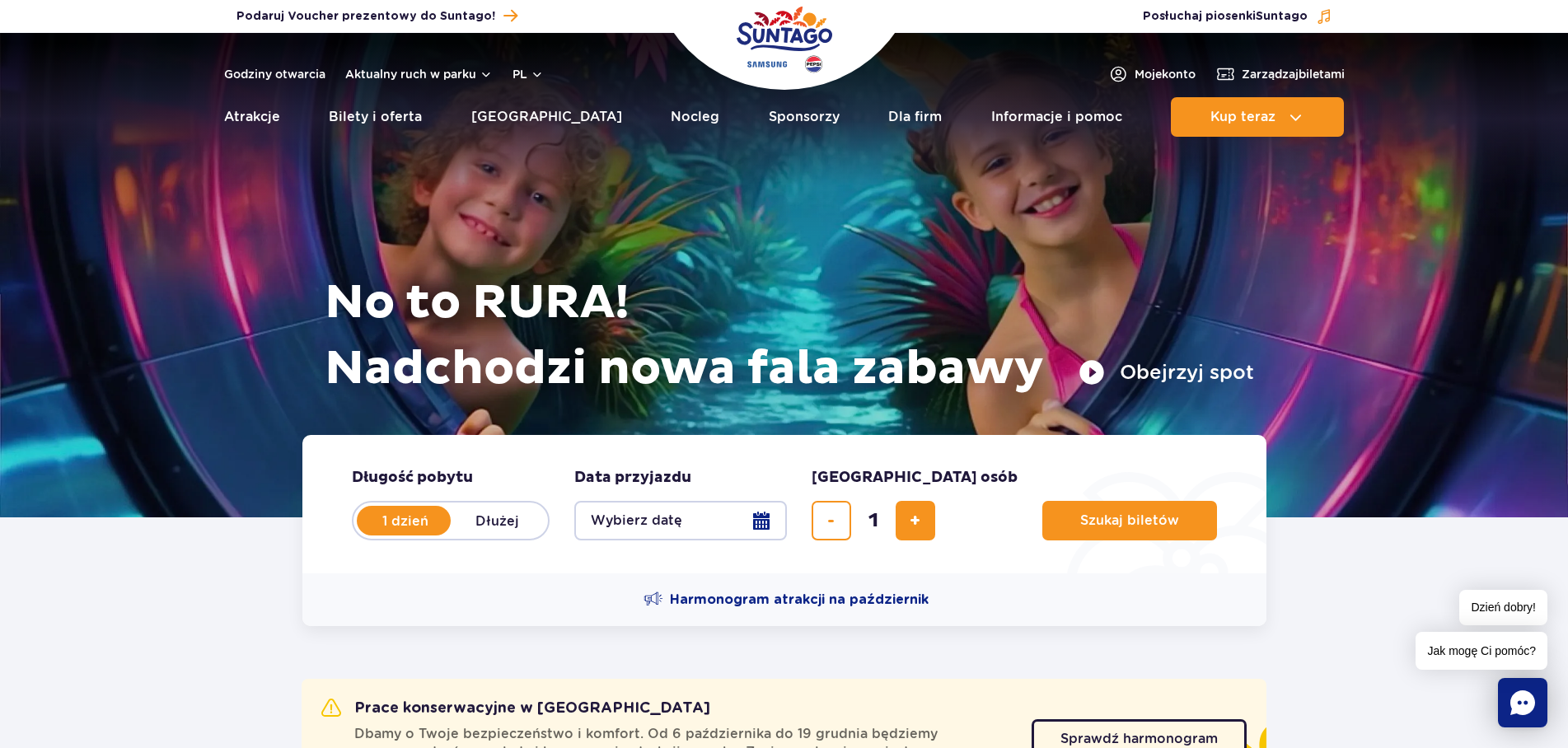
click at [1091, 371] on button "Obejrzyj spot" at bounding box center [1167, 373] width 176 height 27
